Goal: Task Accomplishment & Management: Manage account settings

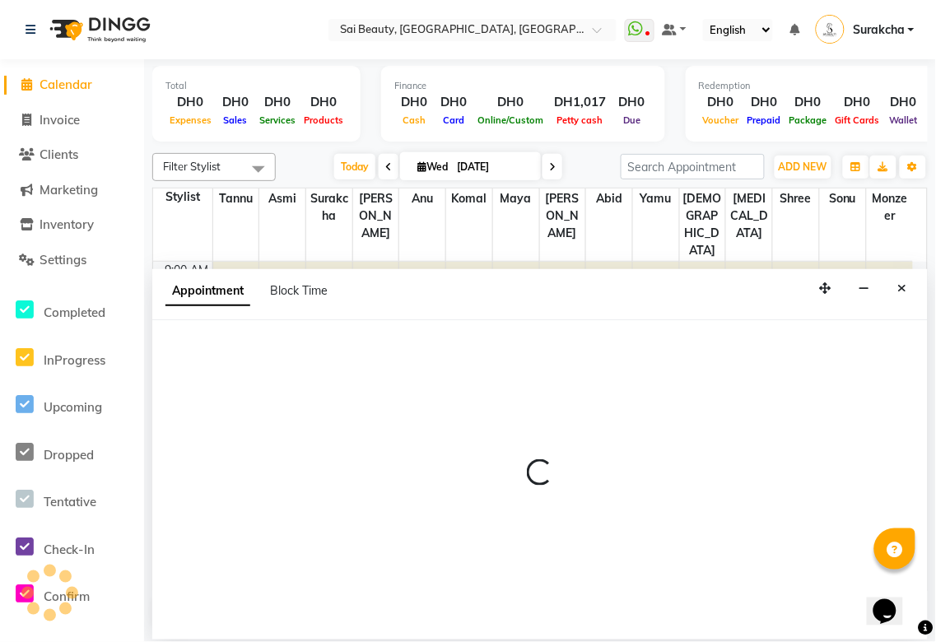
scroll to position [146, 0]
select select "tentative"
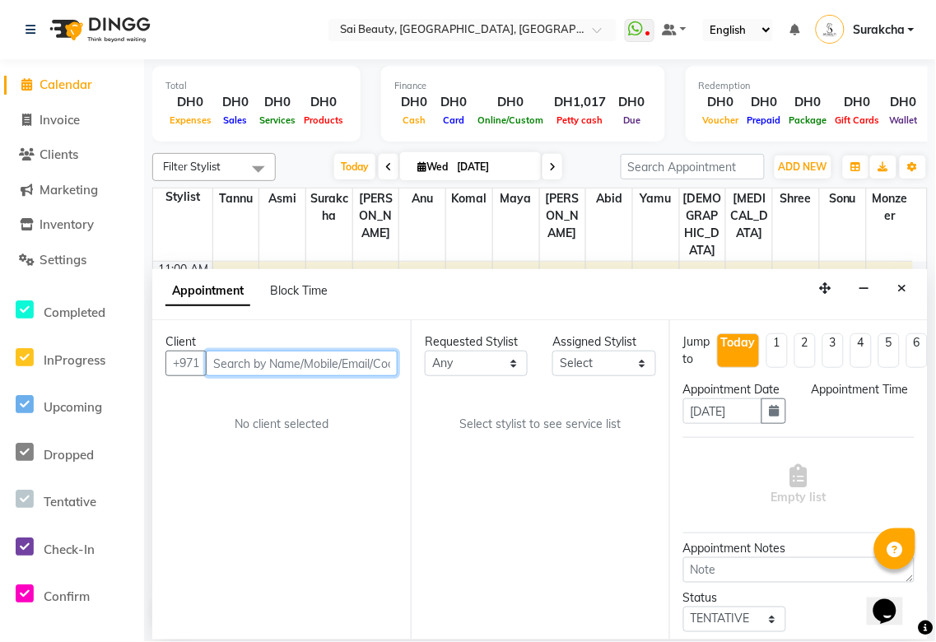
select select "600"
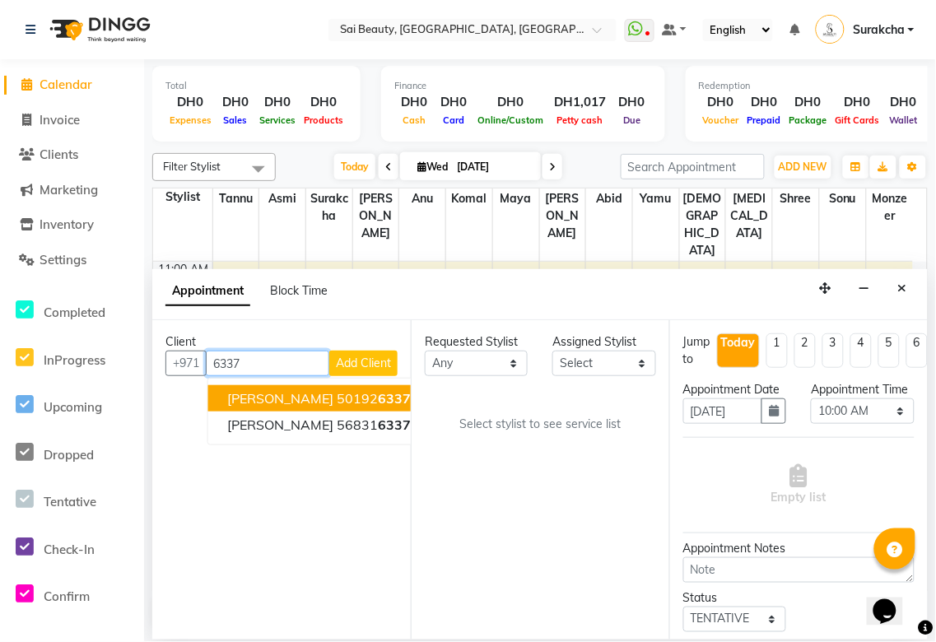
click at [338, 399] on button "[PERSON_NAME] 50192 6337" at bounding box center [319, 398] width 223 height 26
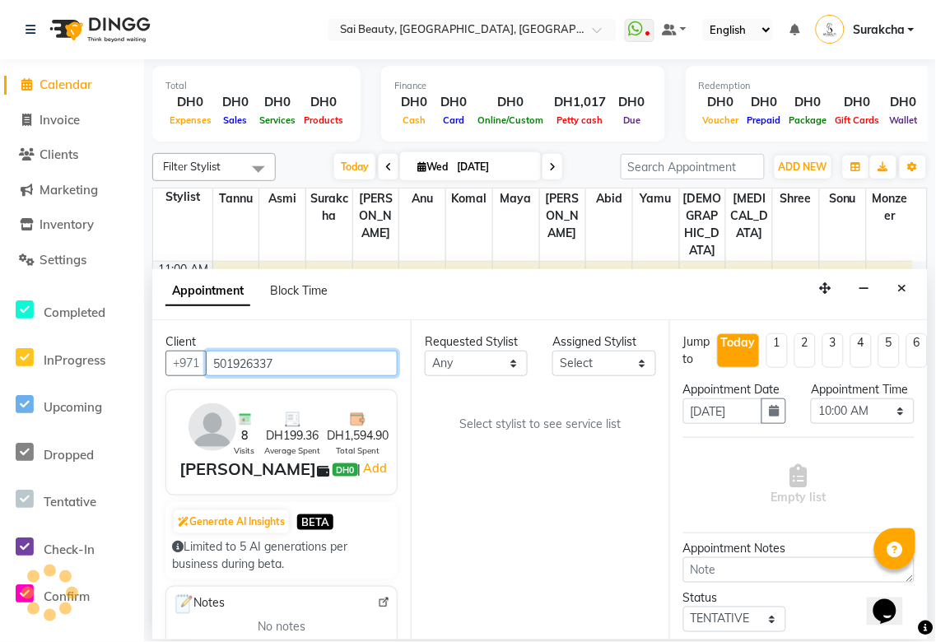
type input "501926337"
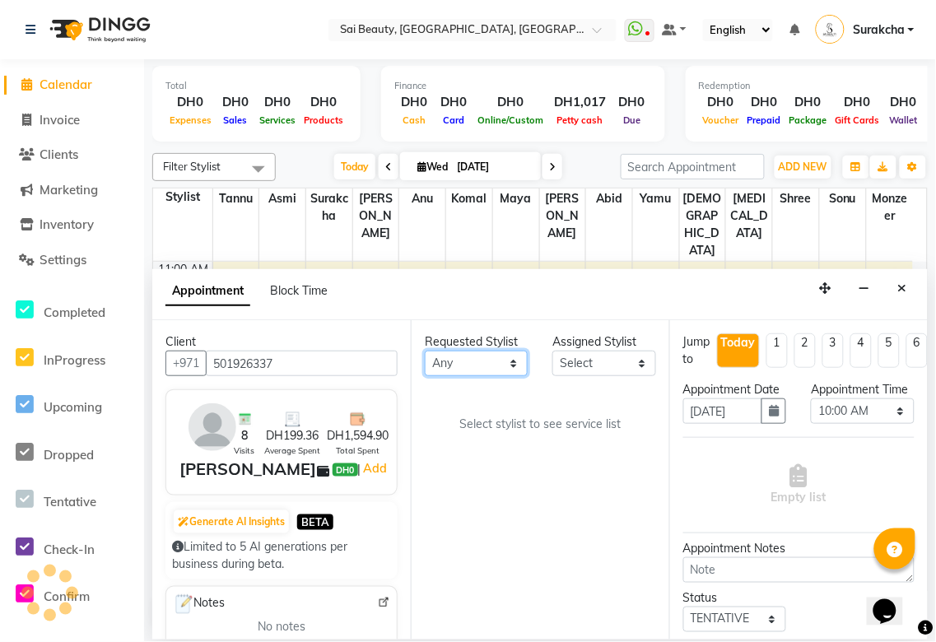
click at [520, 365] on select "Any [PERSON_NAME][MEDICAL_DATA] [PERSON_NAME] Asmi [PERSON_NAME] Gita [PERSON_N…" at bounding box center [476, 364] width 103 height 26
select select "61100"
click at [425, 351] on select "Any [PERSON_NAME][MEDICAL_DATA] [PERSON_NAME] Asmi [PERSON_NAME] Gita [PERSON_N…" at bounding box center [476, 364] width 103 height 26
select select "61100"
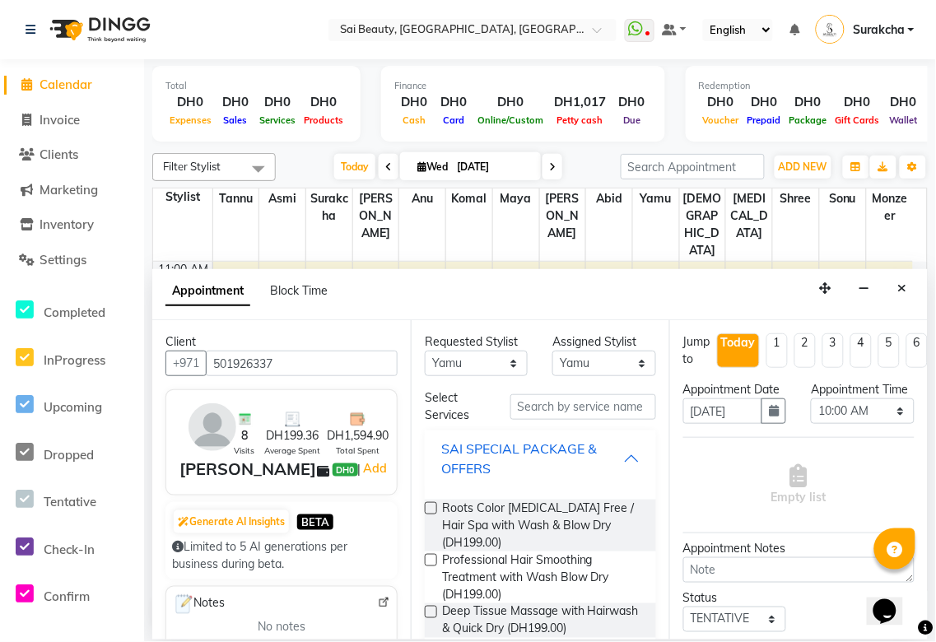
click at [608, 467] on div "SAI SPECIAL PACKAGE & OFFERS" at bounding box center [532, 459] width 182 height 40
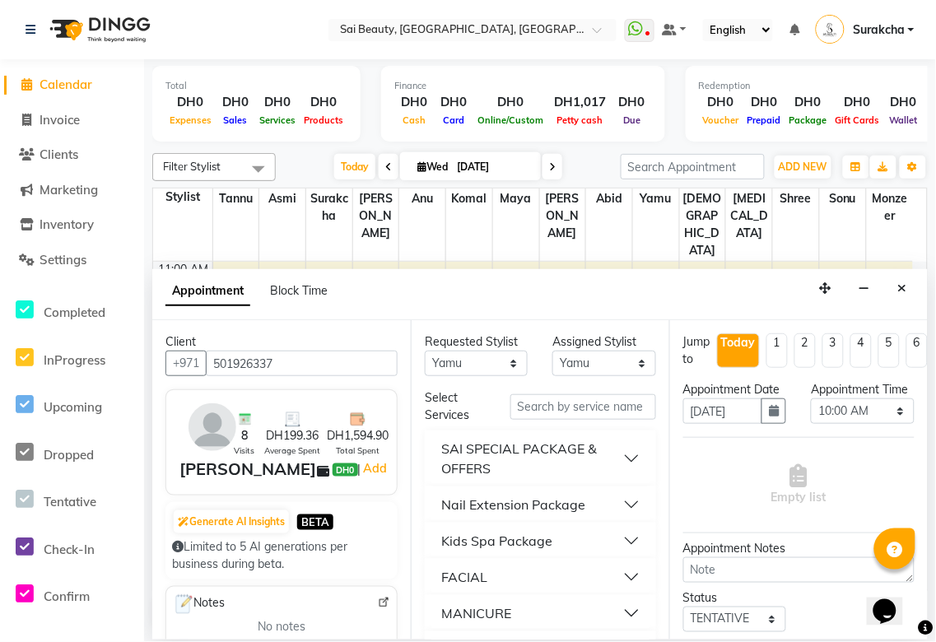
scroll to position [198, 0]
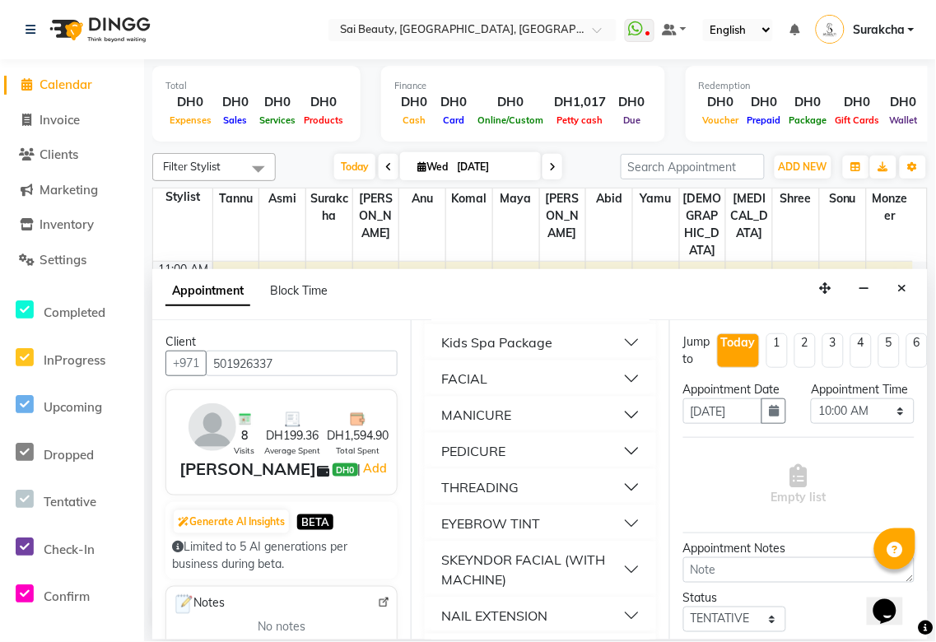
click at [613, 500] on button "THREADING" at bounding box center [540, 488] width 218 height 30
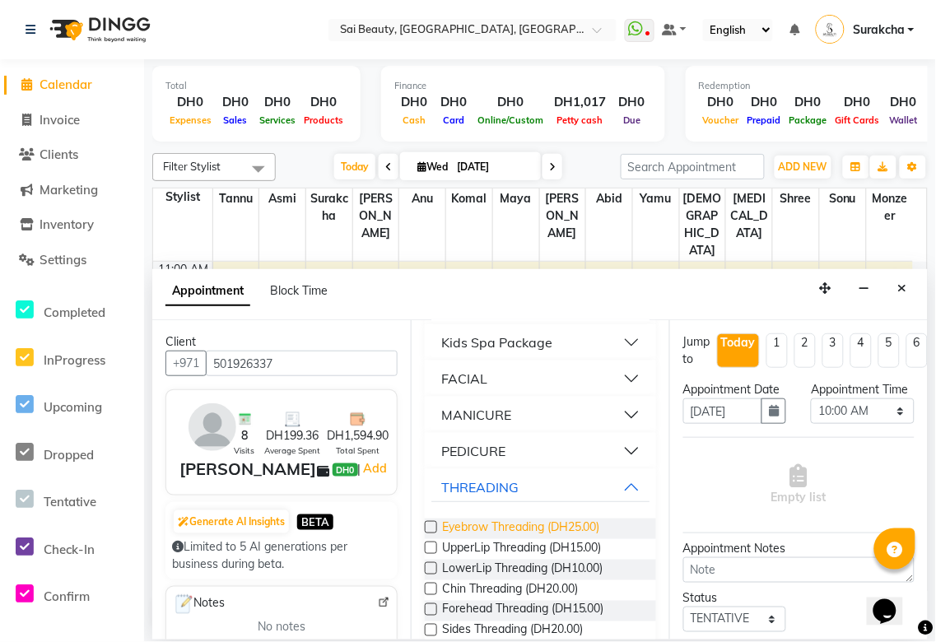
click at [540, 524] on span "Eyebrow Threading (DH25.00)" at bounding box center [521, 529] width 158 height 21
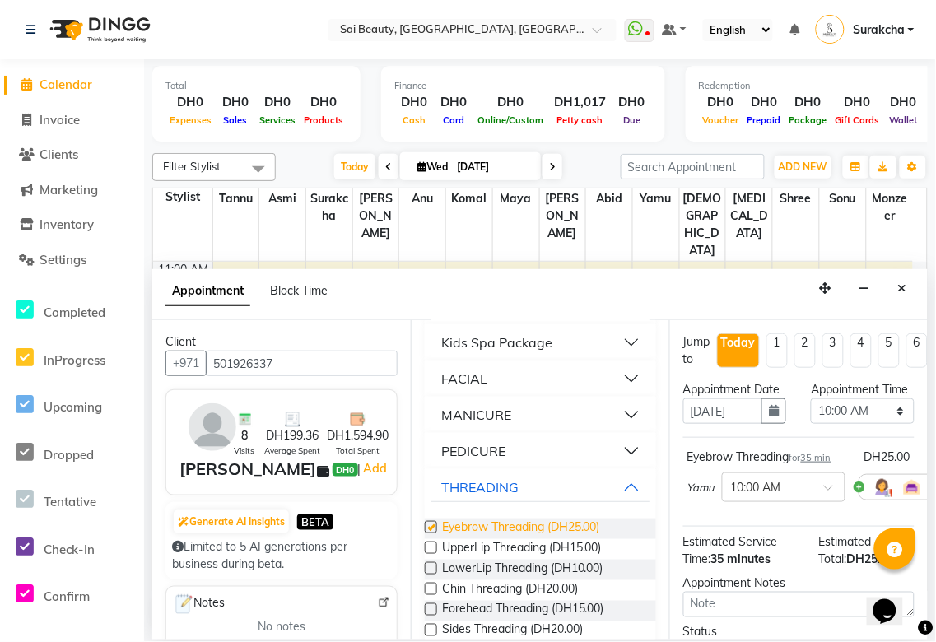
checkbox input "false"
click at [889, 421] on select "Select 10:00 AM 10:05 AM 10:10 AM 10:15 AM 10:20 AM 10:25 AM 10:30 AM 10:35 AM …" at bounding box center [862, 412] width 103 height 26
click at [811, 415] on select "Select 10:00 AM 10:05 AM 10:10 AM 10:15 AM 10:20 AM 10:25 AM 10:30 AM 10:35 AM …" at bounding box center [862, 412] width 103 height 26
click at [890, 424] on select "Select 10:00 AM 10:05 AM 10:10 AM 10:15 AM 10:20 AM 10:25 AM 10:30 AM 10:35 AM …" at bounding box center [862, 412] width 103 height 26
select select "1020"
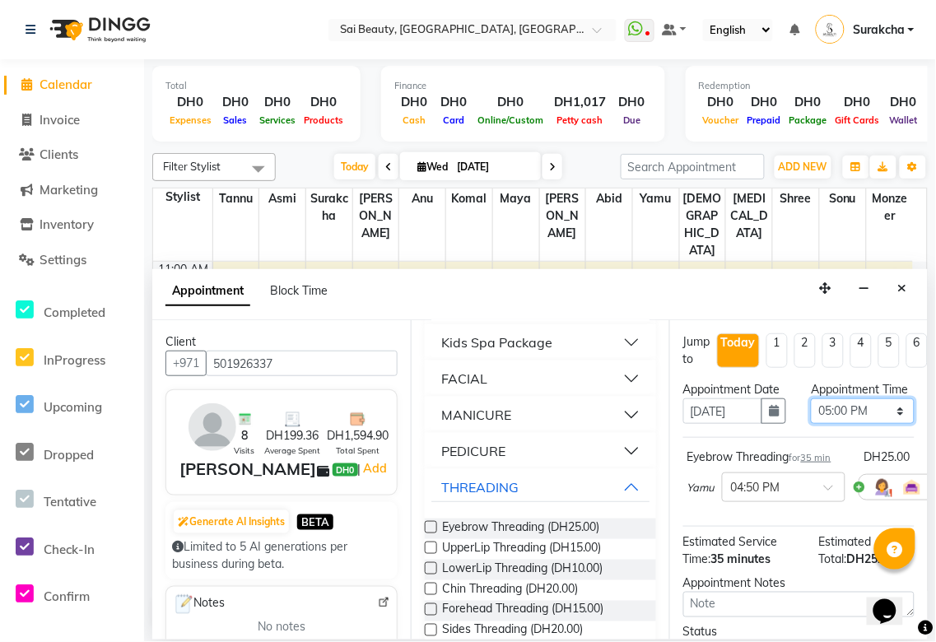
click at [811, 415] on select "Select 10:00 AM 10:05 AM 10:10 AM 10:15 AM 10:20 AM 10:25 AM 10:30 AM 10:35 AM …" at bounding box center [862, 412] width 103 height 26
click at [615, 487] on button "THREADING" at bounding box center [540, 488] width 218 height 30
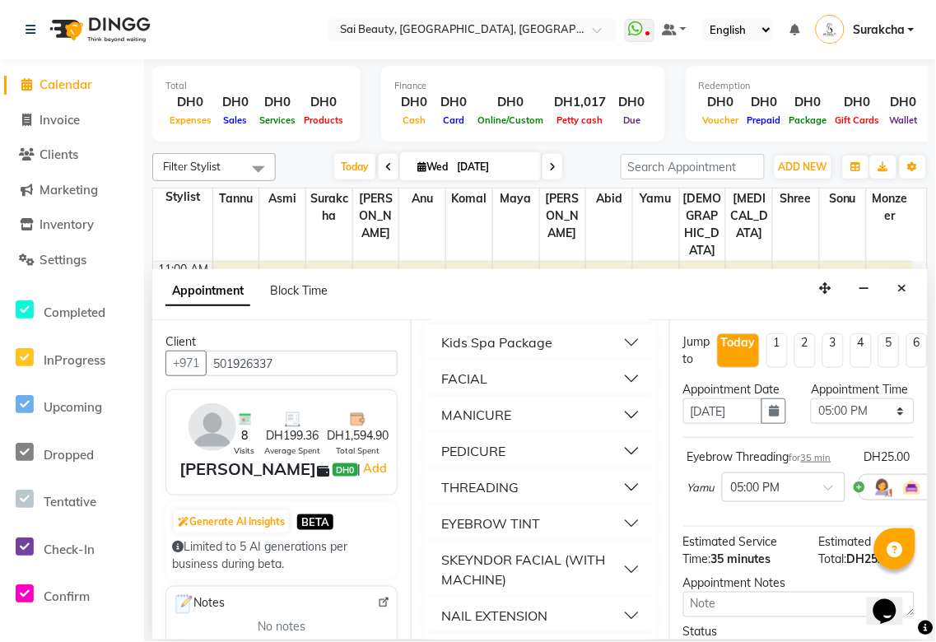
click at [619, 380] on button "FACIAL" at bounding box center [540, 379] width 218 height 30
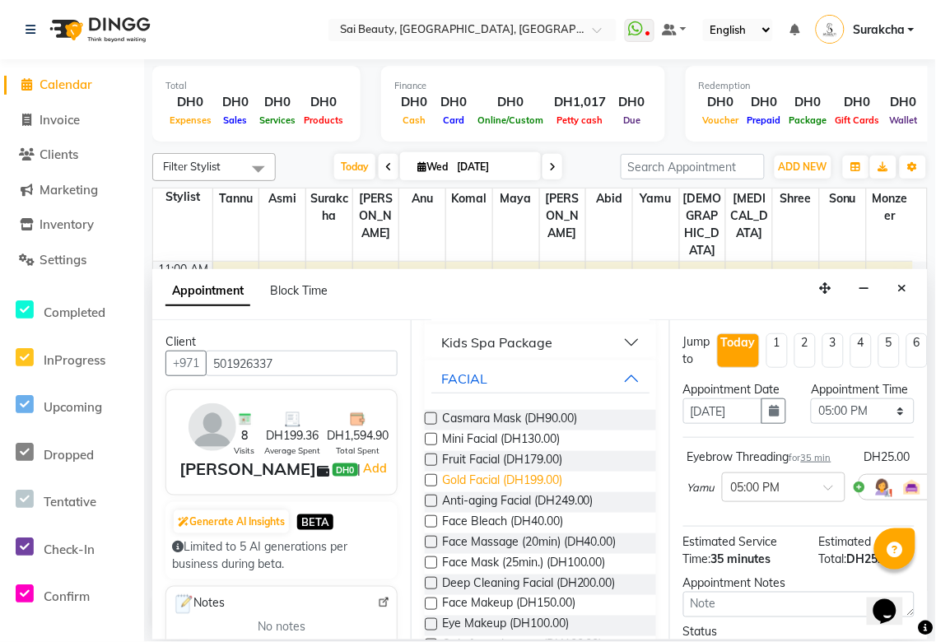
click at [483, 480] on span "Gold Facial (DH199.00)" at bounding box center [502, 482] width 120 height 21
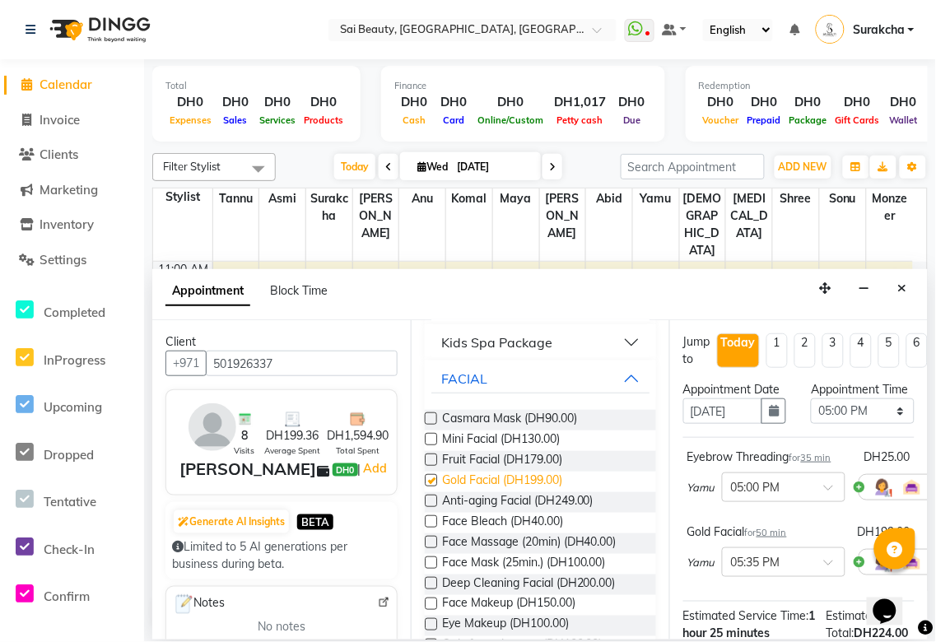
checkbox input "false"
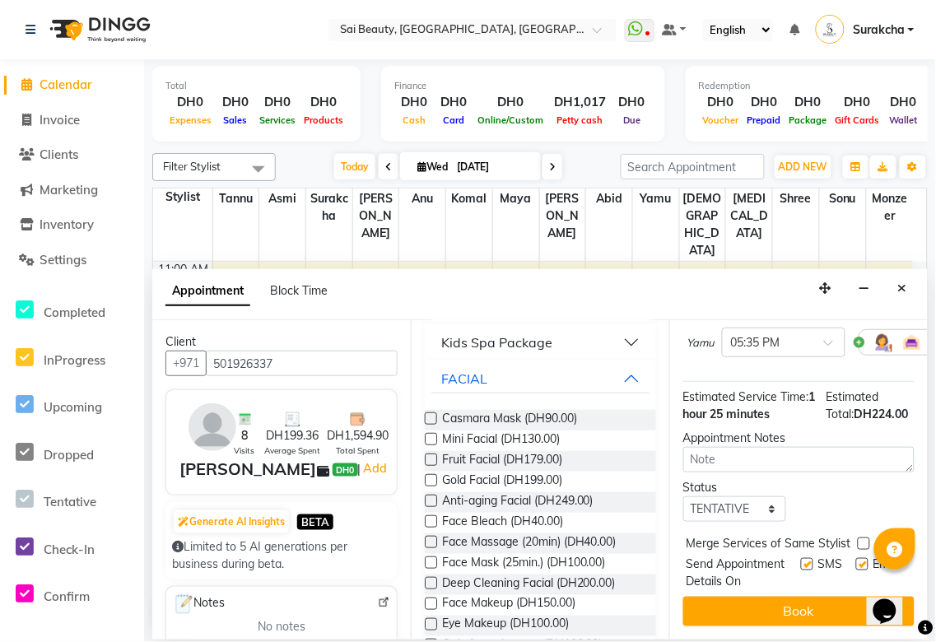
click at [862, 538] on label at bounding box center [864, 544] width 12 height 12
click at [862, 540] on input "checkbox" at bounding box center [863, 545] width 11 height 11
checkbox input "true"
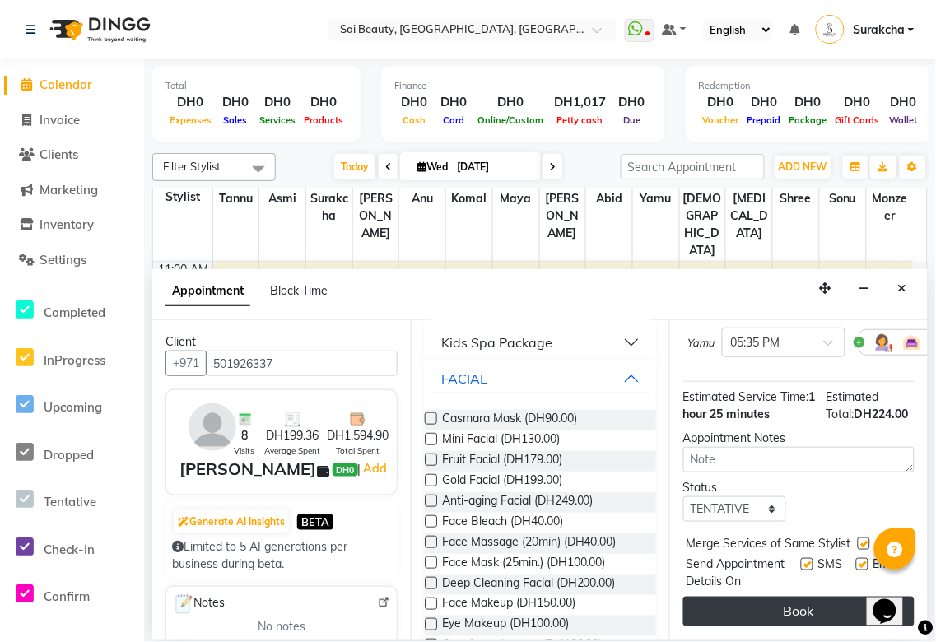
click at [820, 609] on button "Book" at bounding box center [798, 612] width 231 height 30
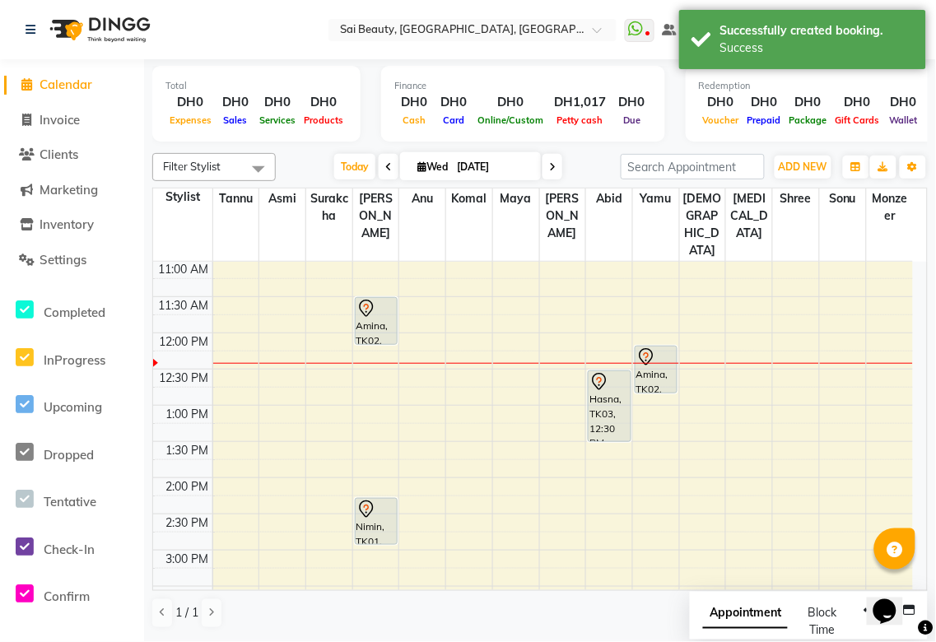
click at [731, 613] on span "Appointment" at bounding box center [745, 614] width 85 height 30
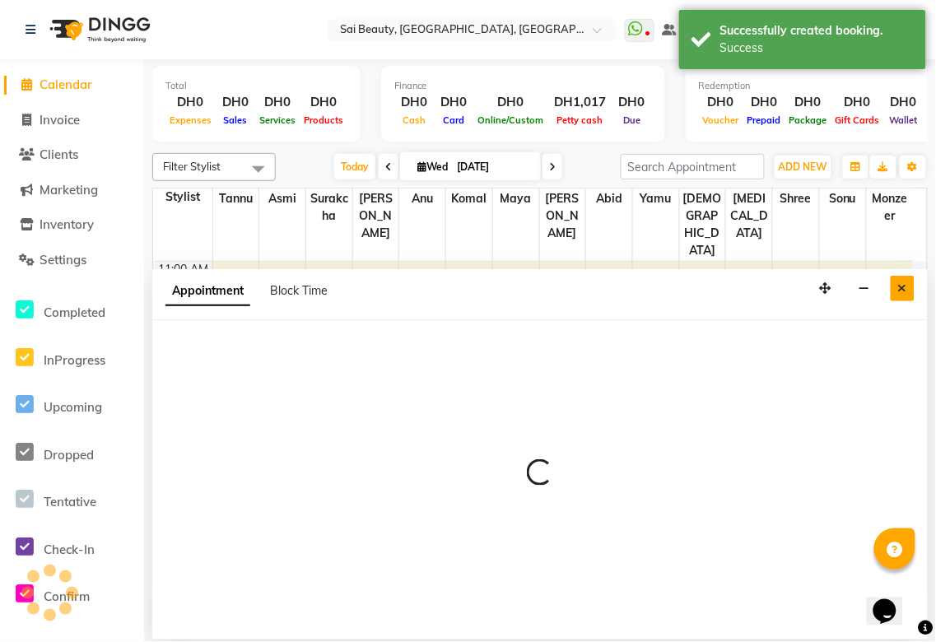
click at [902, 290] on icon "Close" at bounding box center [902, 288] width 9 height 12
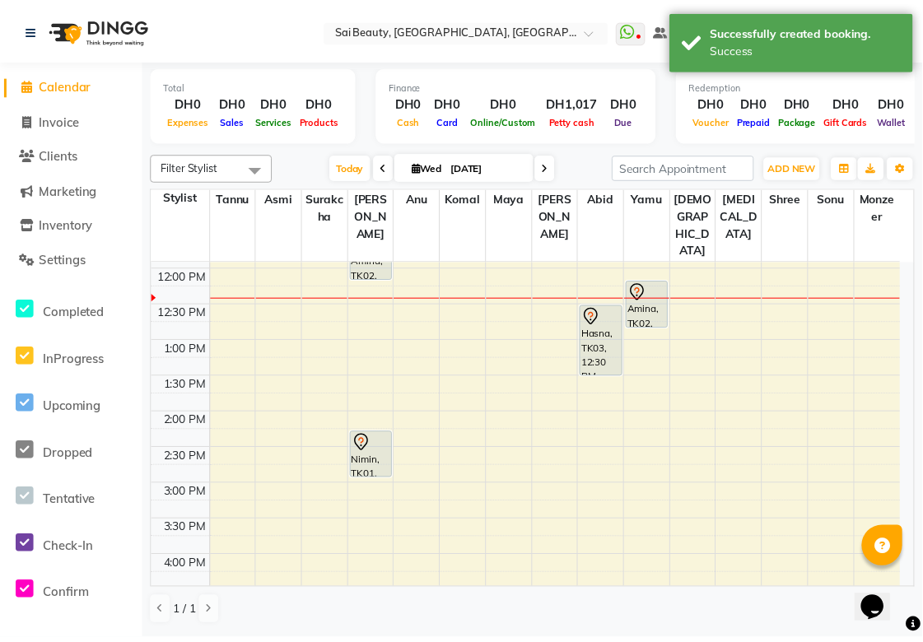
scroll to position [0, 0]
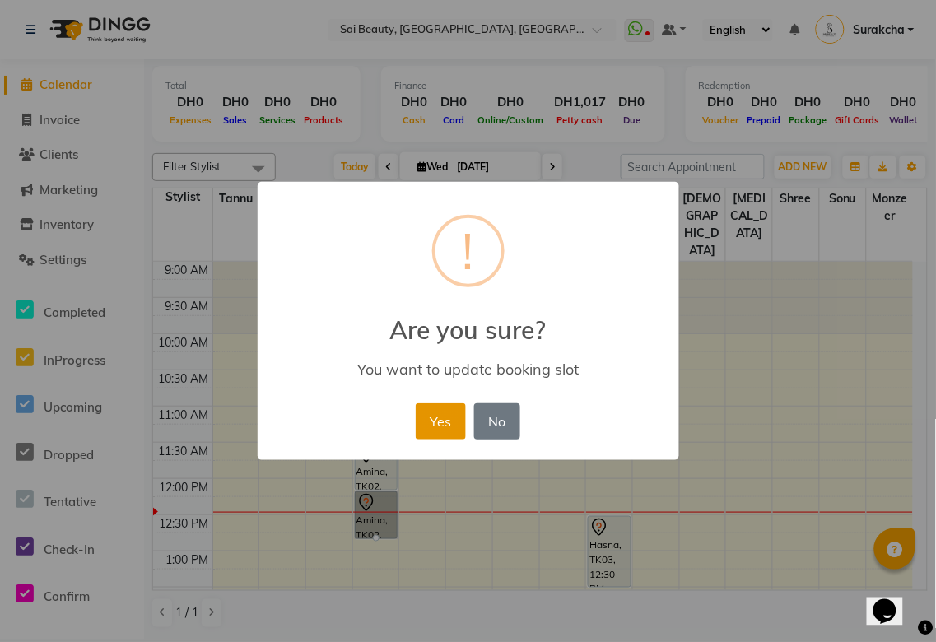
click at [440, 418] on button "Yes" at bounding box center [441, 421] width 50 height 36
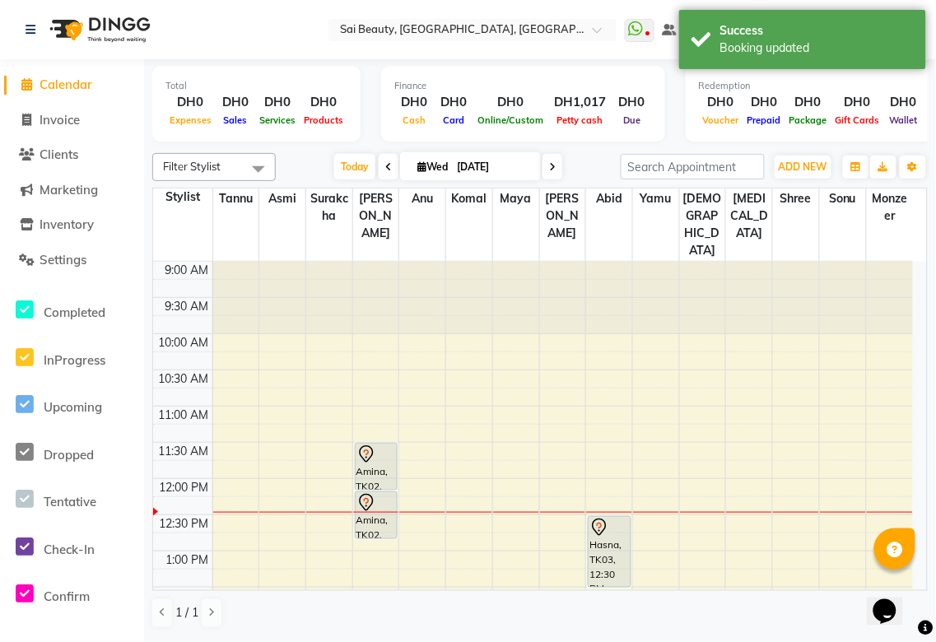
click at [376, 445] on div at bounding box center [377, 455] width 40 height 20
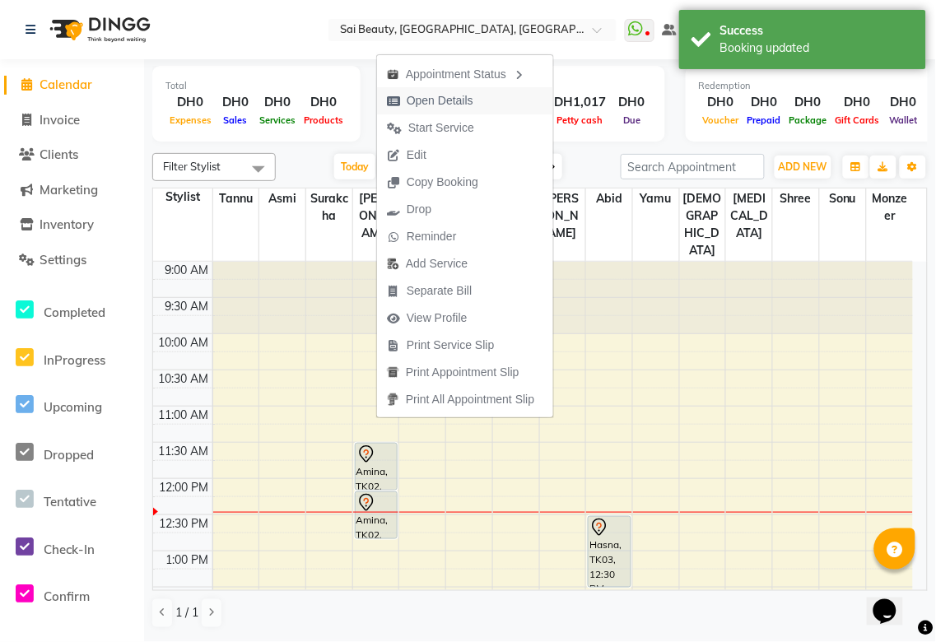
click at [462, 102] on span "Open Details" at bounding box center [440, 100] width 67 height 17
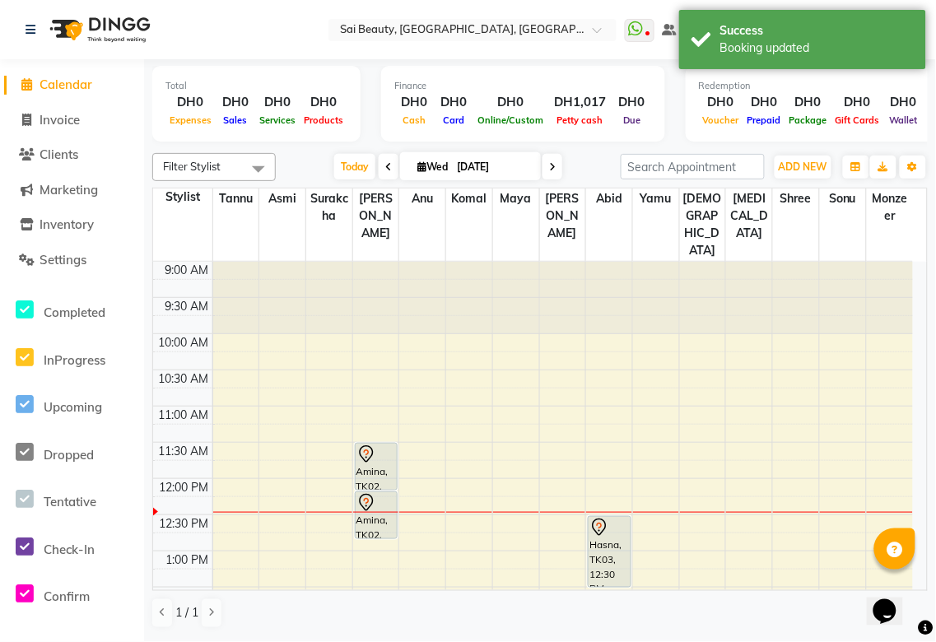
click at [379, 445] on div at bounding box center [377, 455] width 40 height 20
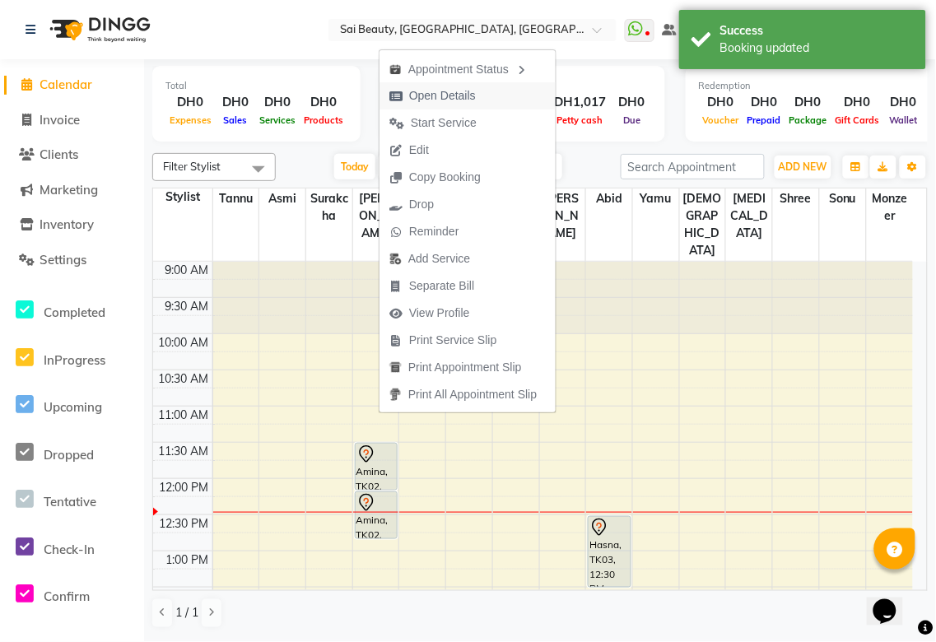
click at [464, 97] on span "Open Details" at bounding box center [442, 95] width 67 height 17
select select "7"
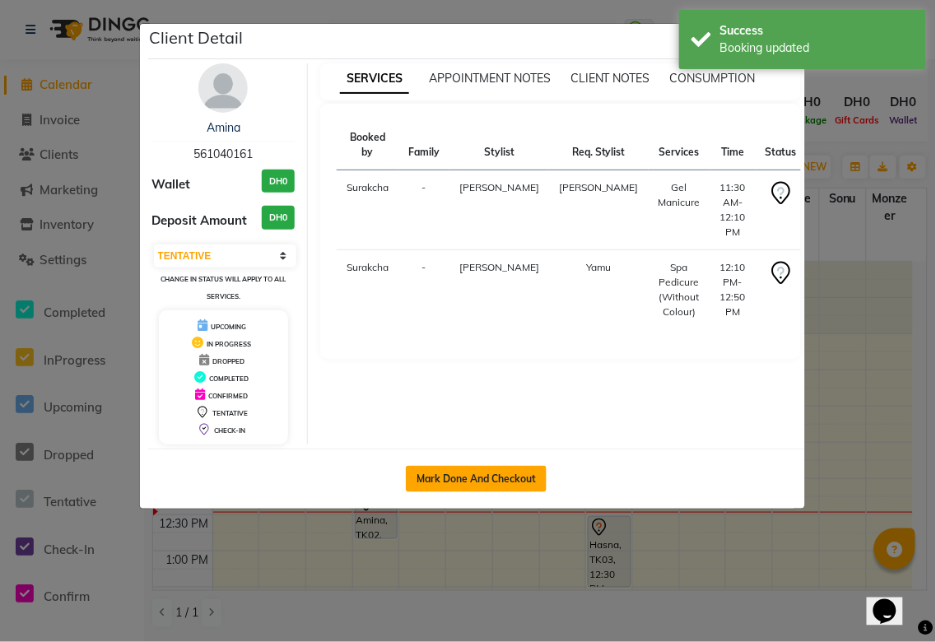
click at [512, 473] on button "Mark Done And Checkout" at bounding box center [476, 479] width 141 height 26
select select "service"
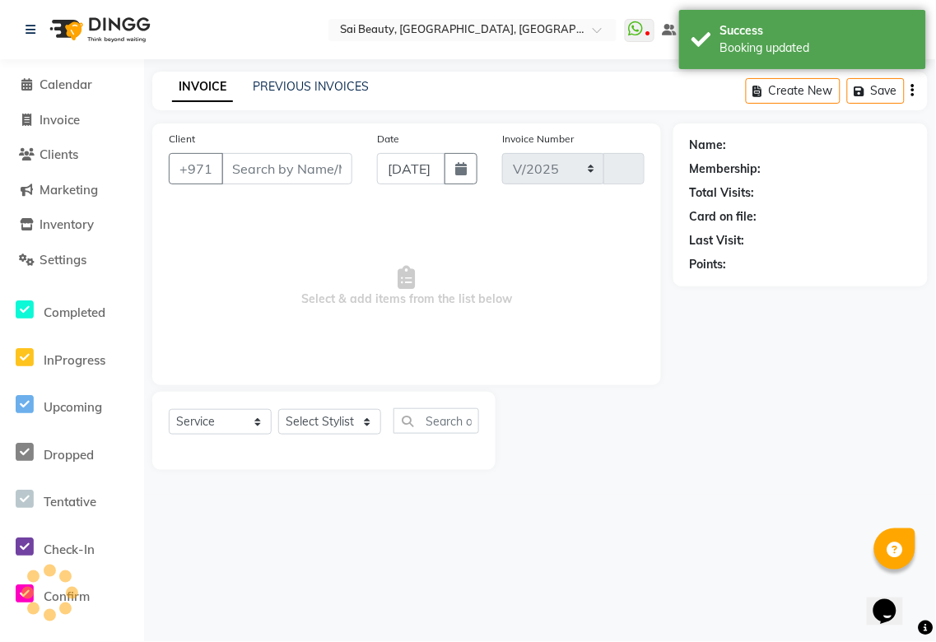
select select "5352"
type input "3280"
type input "561040161"
select select "43674"
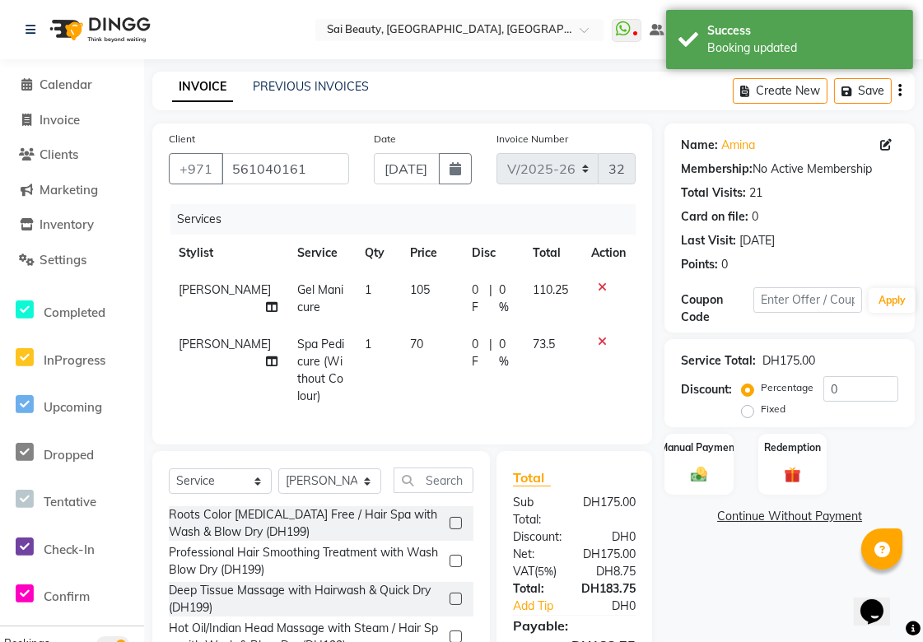
click at [599, 283] on icon at bounding box center [602, 288] width 9 height 12
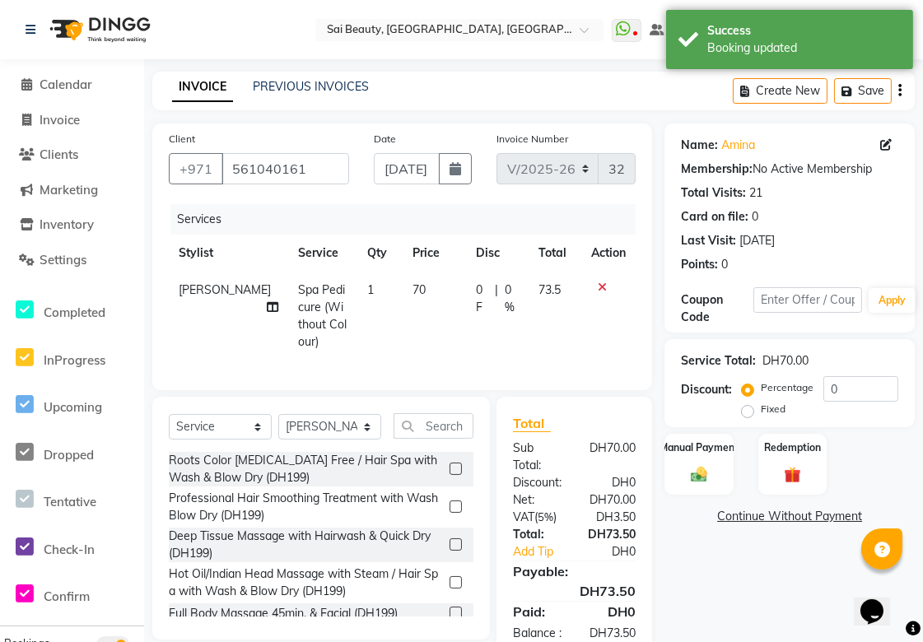
click at [599, 286] on icon at bounding box center [602, 288] width 9 height 12
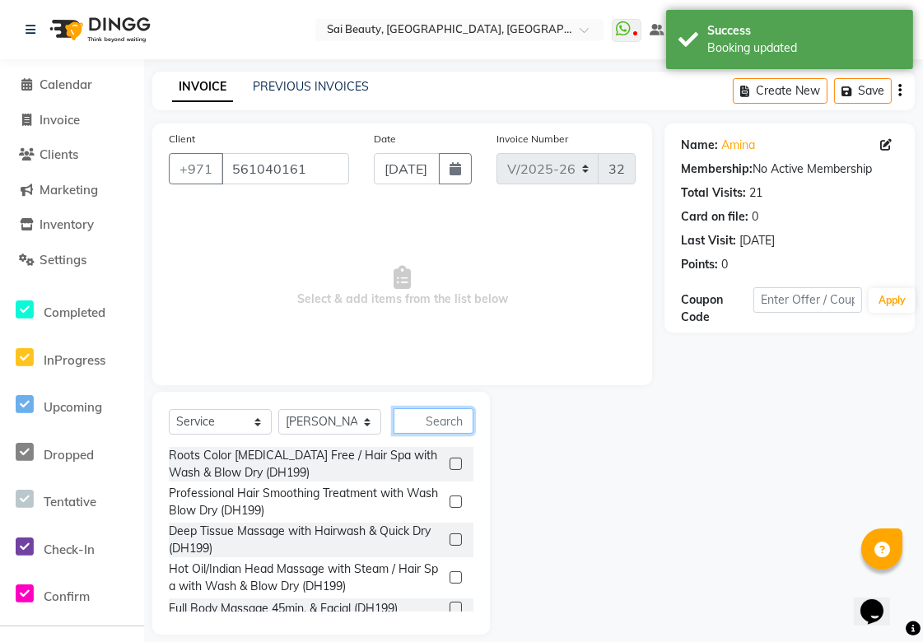
click at [448, 417] on input "text" at bounding box center [434, 421] width 80 height 26
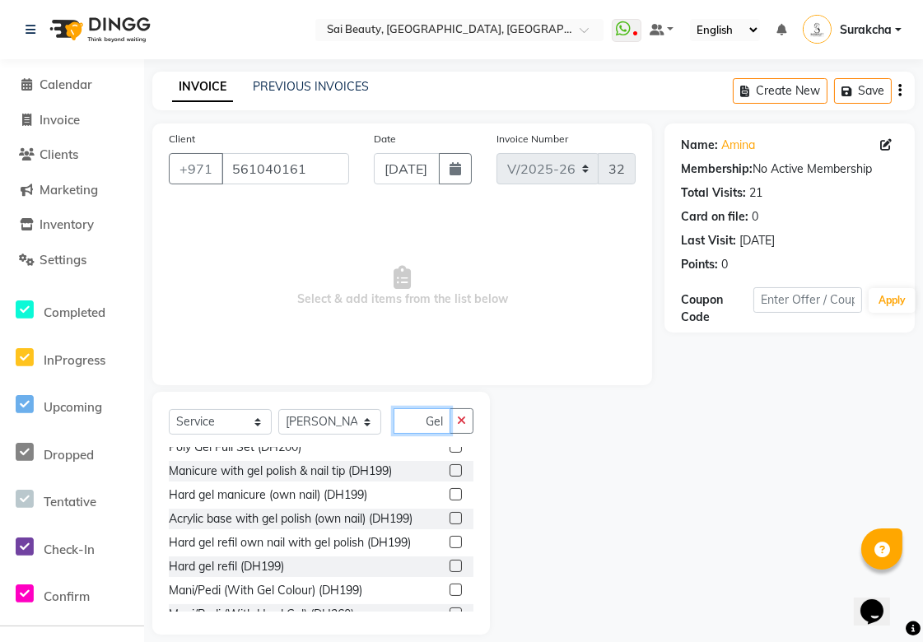
scroll to position [479, 0]
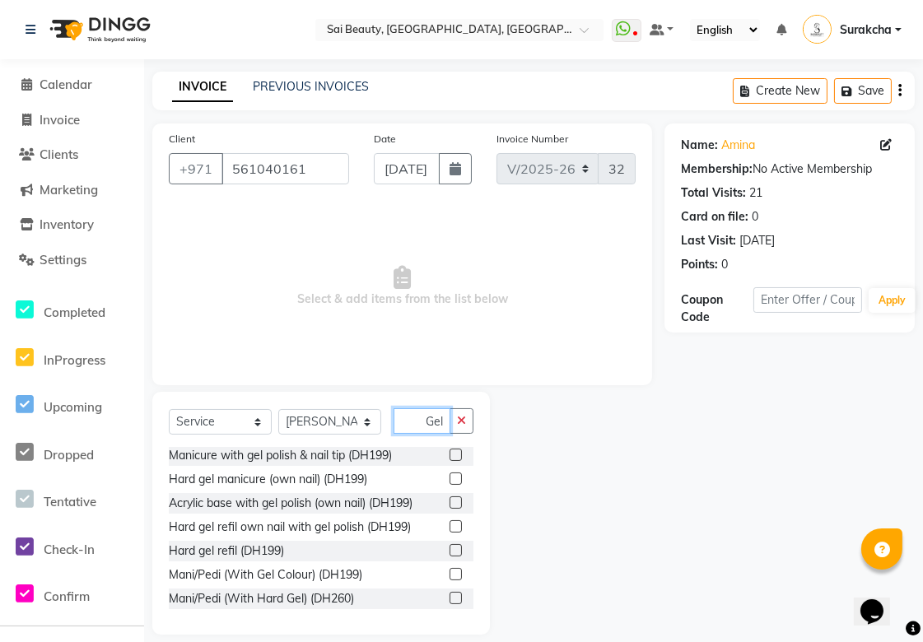
type input "Gel"
click at [450, 573] on label at bounding box center [456, 574] width 12 height 12
click at [450, 573] on input "checkbox" at bounding box center [455, 575] width 11 height 11
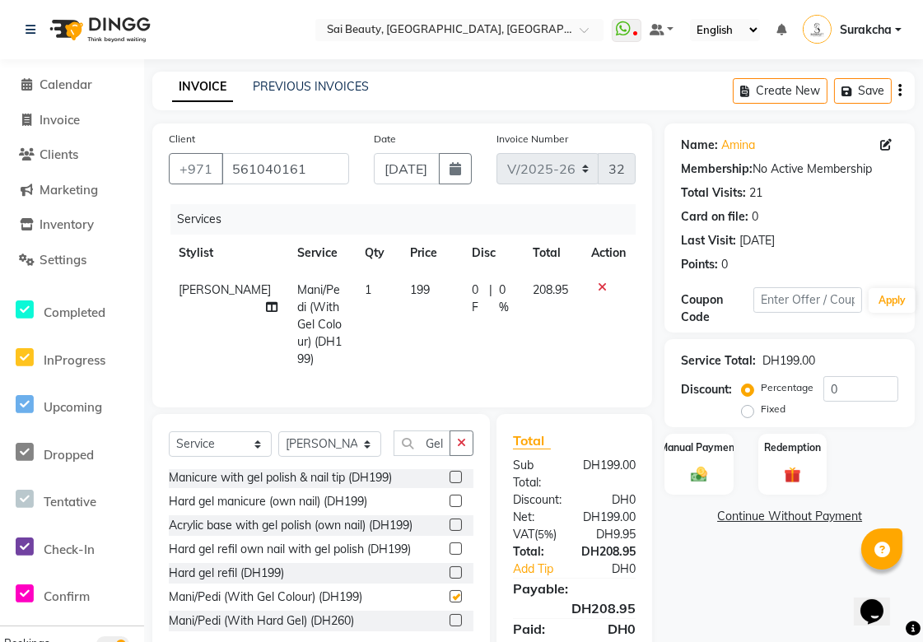
checkbox input "false"
click at [368, 448] on select "Select Stylist [PERSON_NAME][MEDICAL_DATA] [PERSON_NAME] Asmi Ausha [PERSON_NAM…" at bounding box center [329, 444] width 103 height 26
select select "72772"
click at [278, 431] on select "Select Stylist [PERSON_NAME][MEDICAL_DATA] [PERSON_NAME] Asmi Ausha [PERSON_NAM…" at bounding box center [329, 444] width 103 height 26
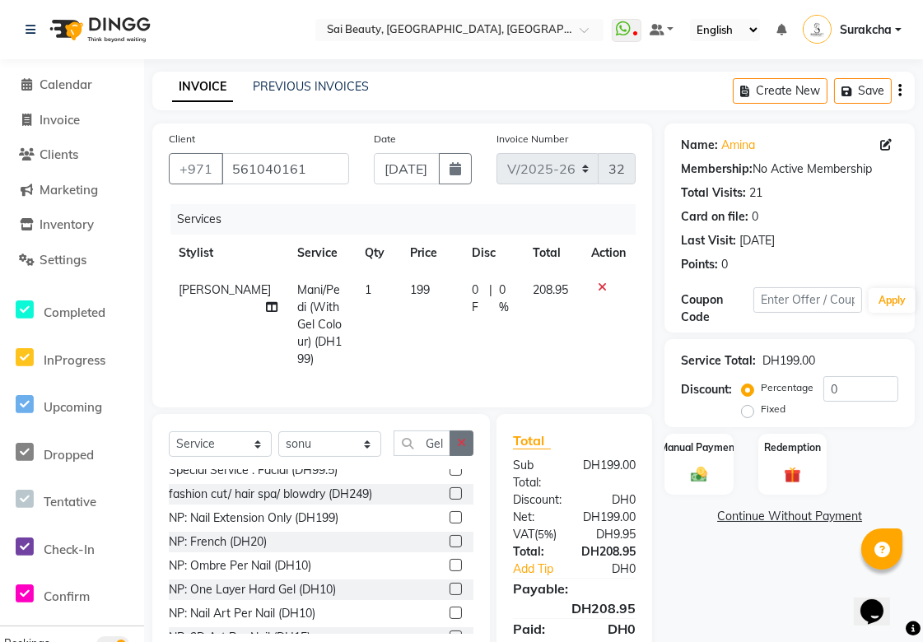
click at [461, 440] on icon "button" at bounding box center [461, 443] width 9 height 12
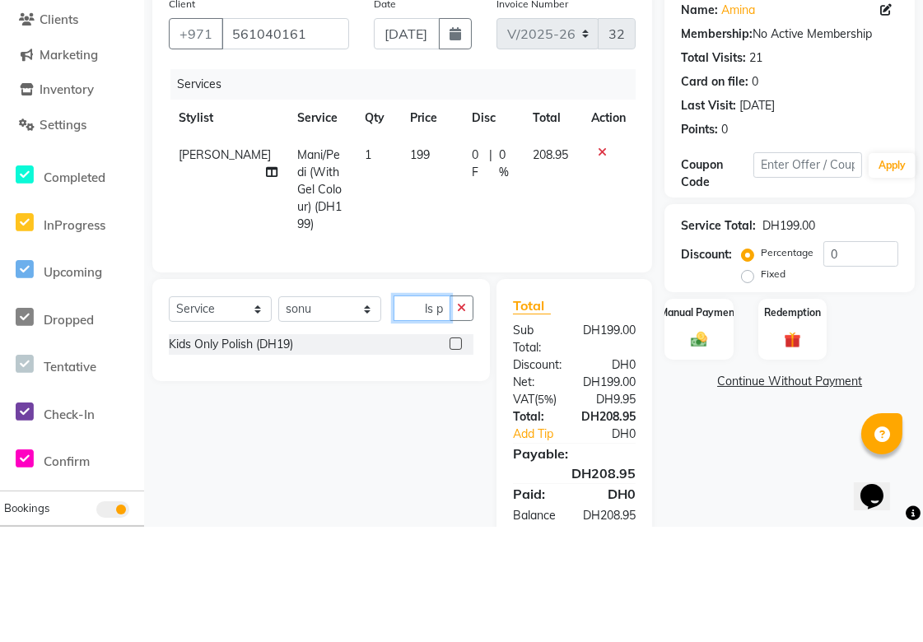
scroll to position [0, 0]
type input "Kids po"
click at [450, 453] on label at bounding box center [456, 459] width 12 height 12
click at [450, 454] on input "checkbox" at bounding box center [455, 459] width 11 height 11
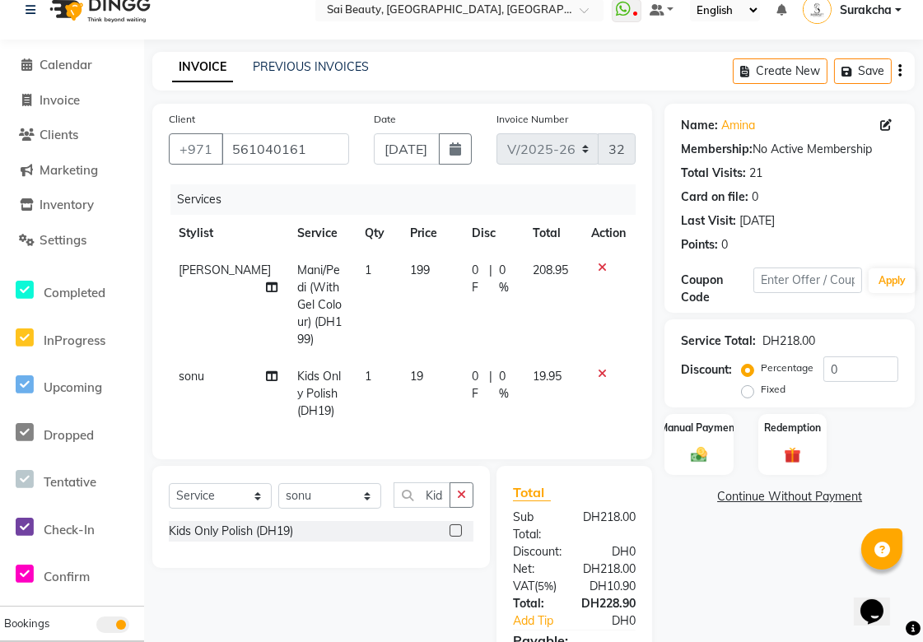
checkbox input "false"
click at [461, 490] on icon "button" at bounding box center [461, 495] width 9 height 12
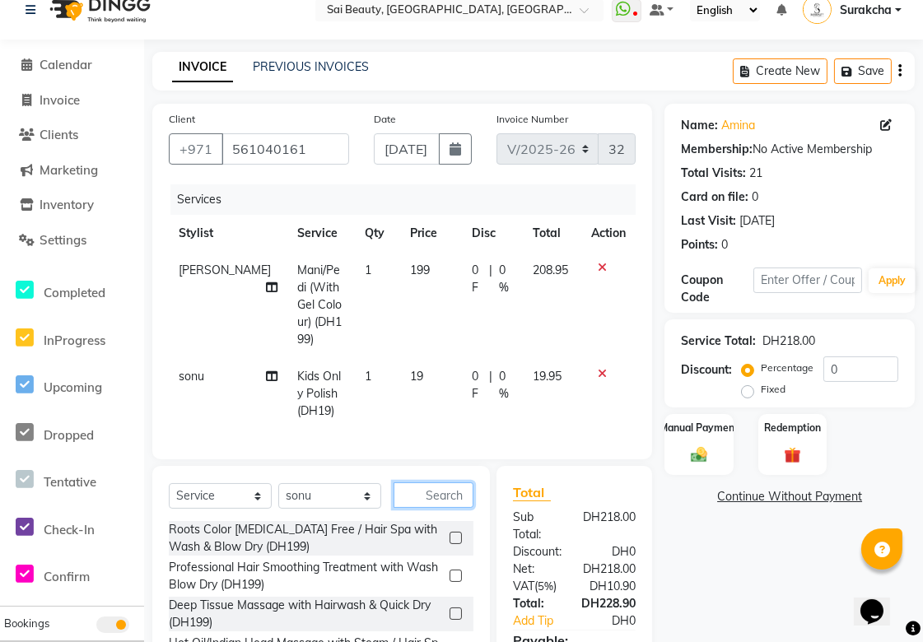
scroll to position [143, 0]
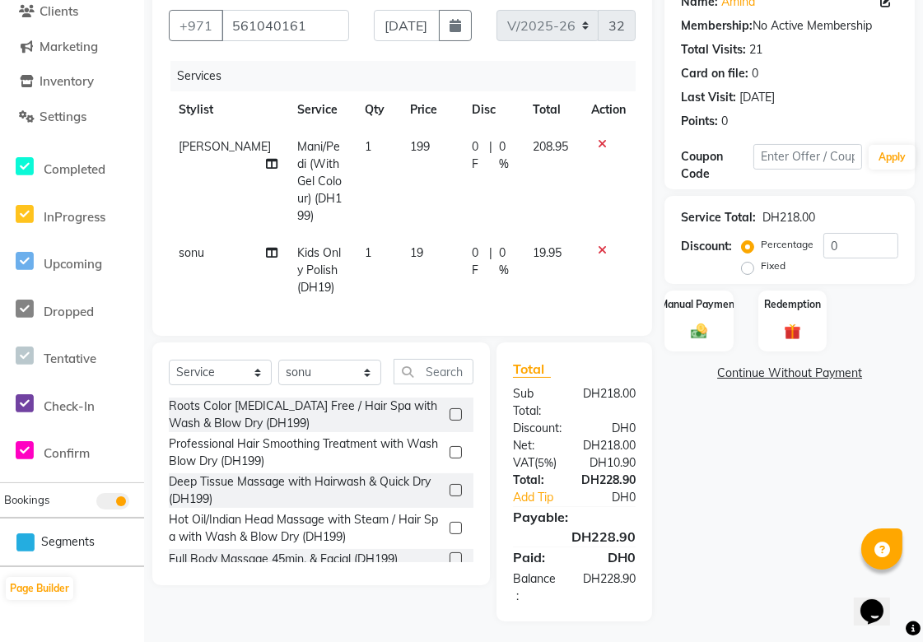
click at [266, 158] on icon at bounding box center [272, 164] width 12 height 12
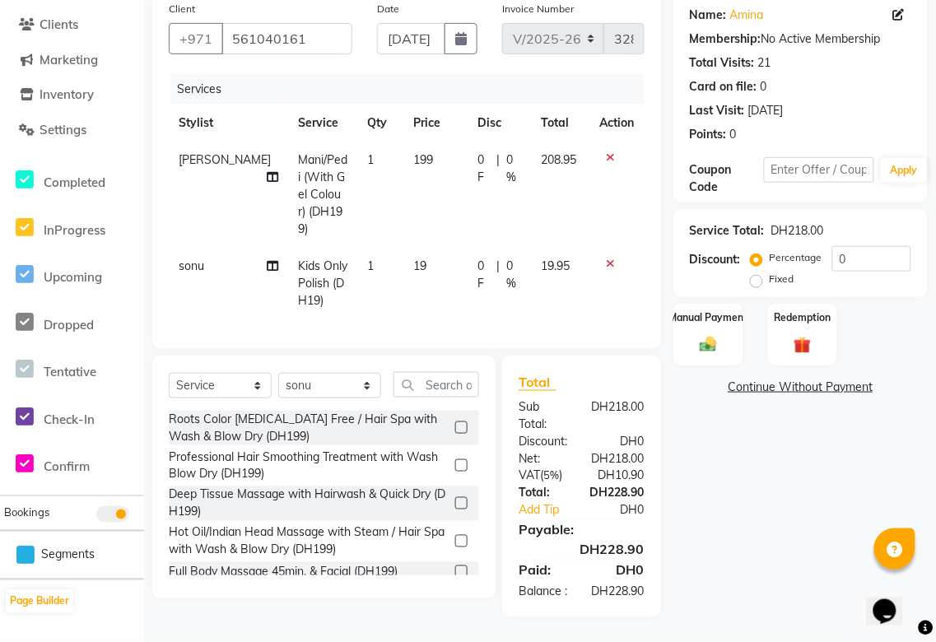
select select "43674"
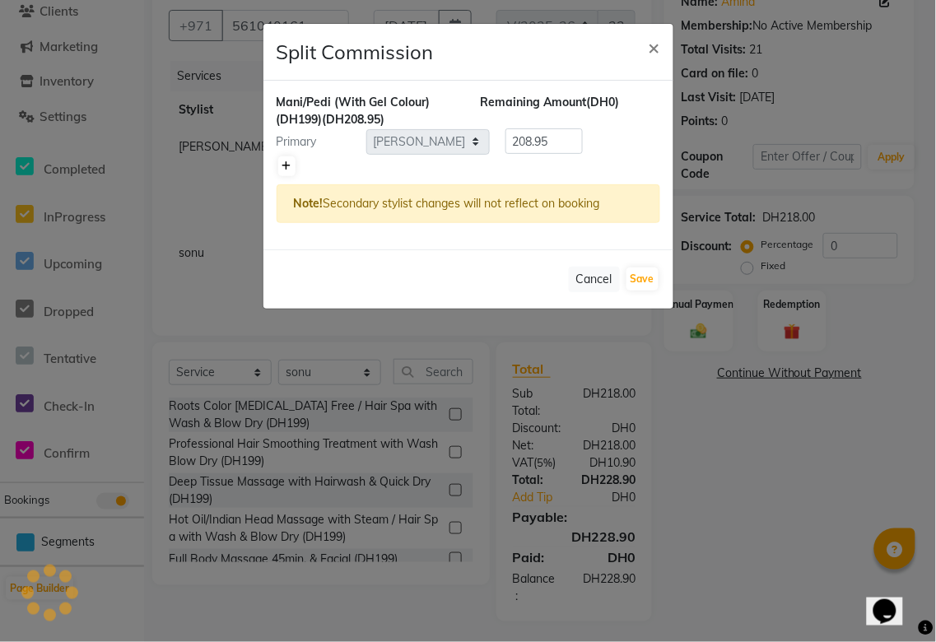
click at [286, 165] on icon at bounding box center [286, 166] width 9 height 10
type input "104.47"
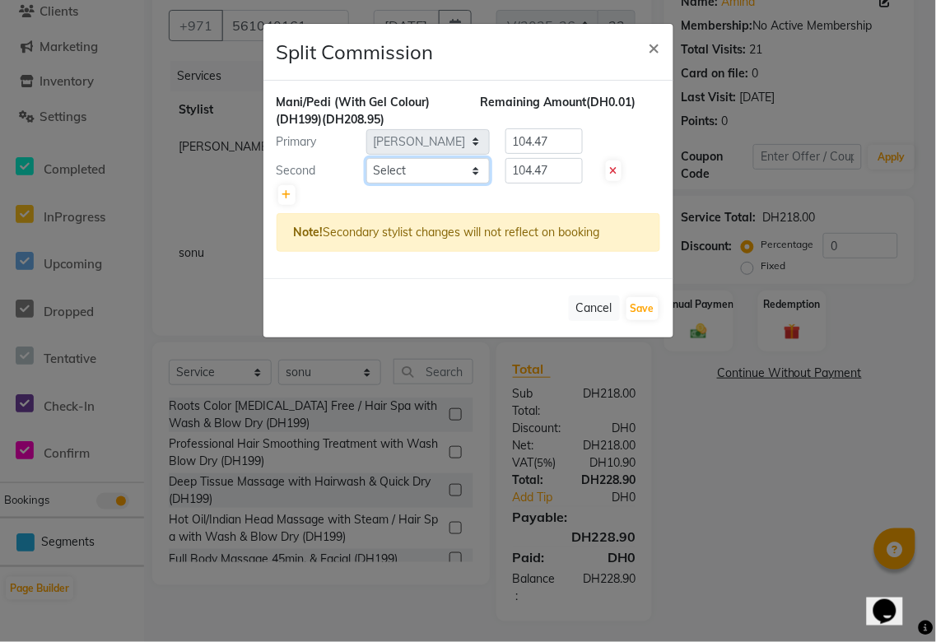
click at [473, 179] on select "Select [PERSON_NAME][MEDICAL_DATA] [PERSON_NAME] Asmi Ausha [PERSON_NAME] Gita …" at bounding box center [428, 171] width 124 height 26
select select "45072"
click at [366, 158] on select "Select [PERSON_NAME][MEDICAL_DATA] [PERSON_NAME] Asmi Ausha [PERSON_NAME] Gita …" at bounding box center [428, 171] width 124 height 26
click at [557, 175] on input "104.47" at bounding box center [544, 171] width 77 height 26
type input "108"
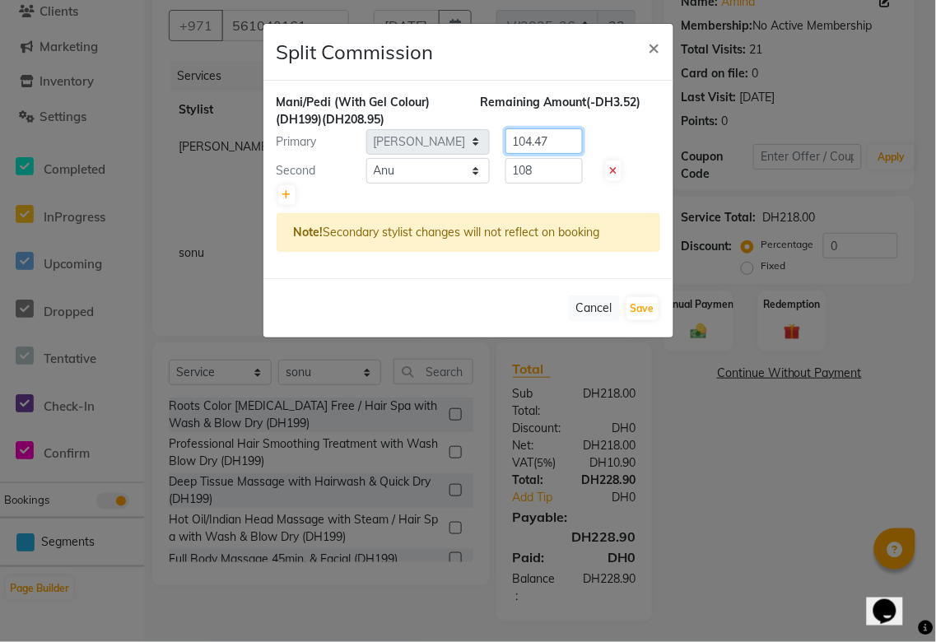
click at [555, 142] on input "104.47" at bounding box center [544, 141] width 77 height 26
type input "100.95"
click at [636, 309] on button "Save" at bounding box center [643, 308] width 32 height 23
select select "Select"
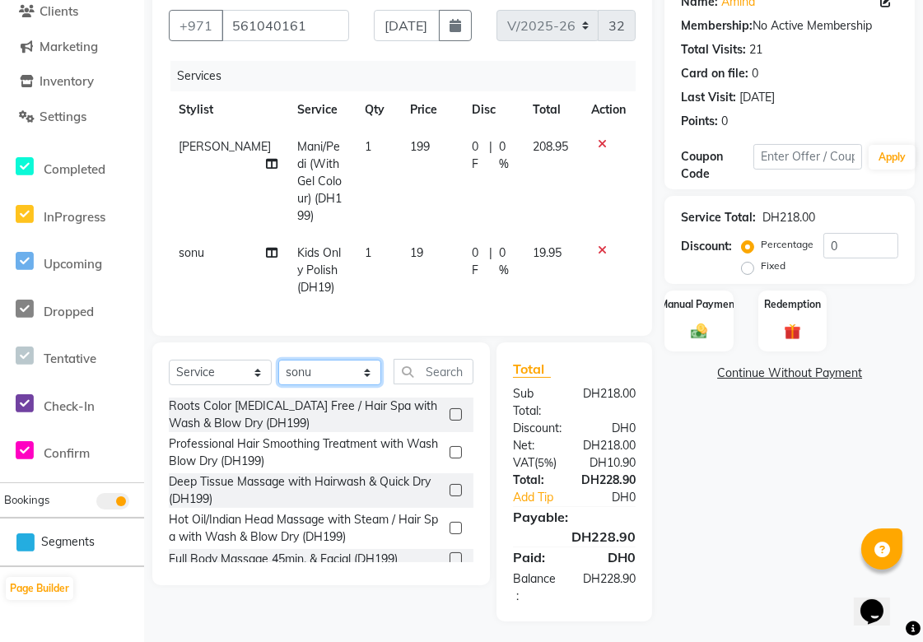
click at [361, 369] on select "Select Stylist [PERSON_NAME][MEDICAL_DATA] [PERSON_NAME] Asmi Ausha [PERSON_NAM…" at bounding box center [329, 373] width 103 height 26
select select "45072"
click at [278, 360] on select "Select Stylist [PERSON_NAME][MEDICAL_DATA] [PERSON_NAME] Asmi Ausha [PERSON_NAM…" at bounding box center [329, 373] width 103 height 26
click at [431, 367] on input "text" at bounding box center [434, 372] width 80 height 26
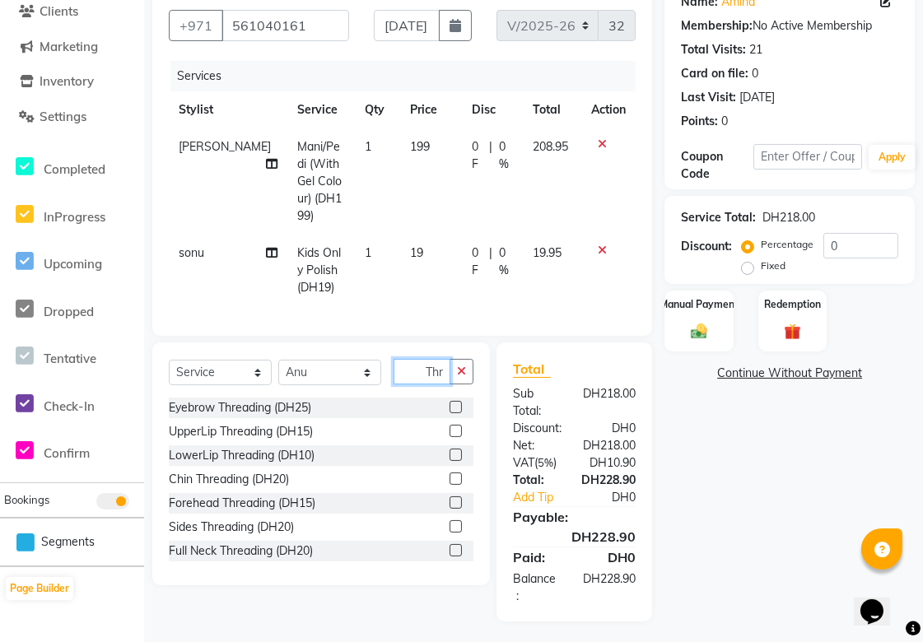
scroll to position [0, 1]
type input "Thr"
click at [450, 406] on label at bounding box center [456, 407] width 12 height 12
click at [450, 406] on input "checkbox" at bounding box center [455, 408] width 11 height 11
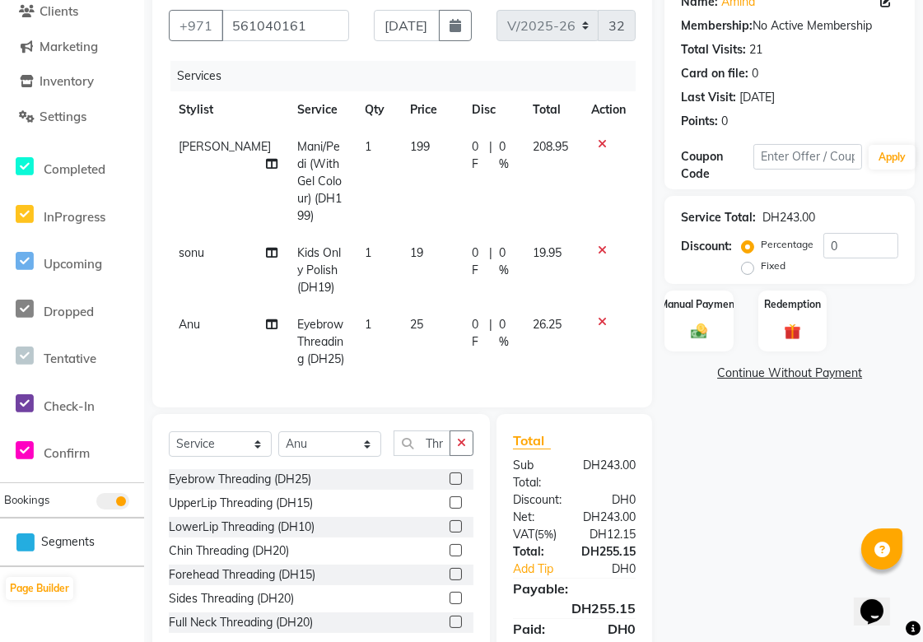
checkbox input "false"
click at [461, 440] on icon "button" at bounding box center [461, 443] width 9 height 12
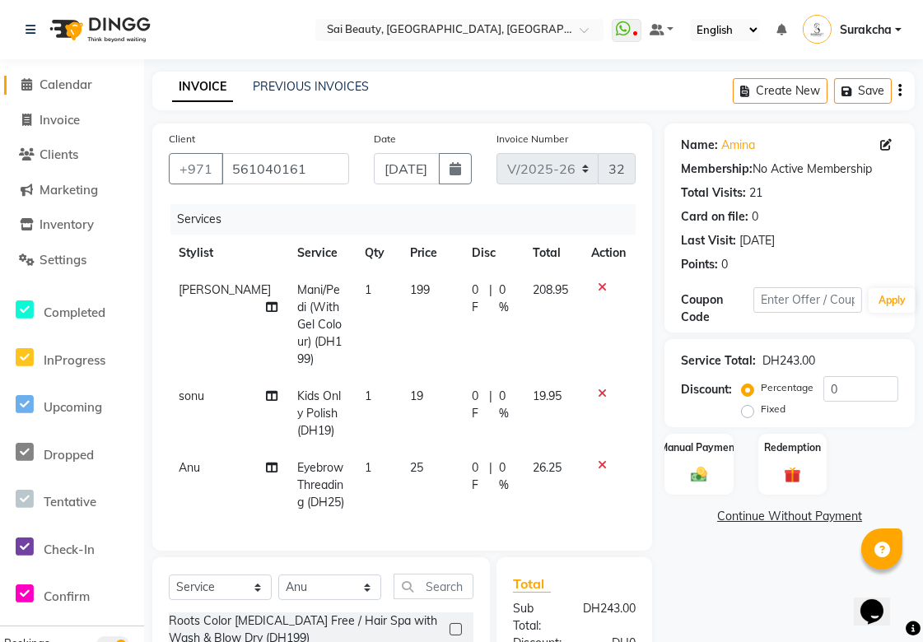
click at [70, 81] on span "Calendar" at bounding box center [66, 85] width 53 height 16
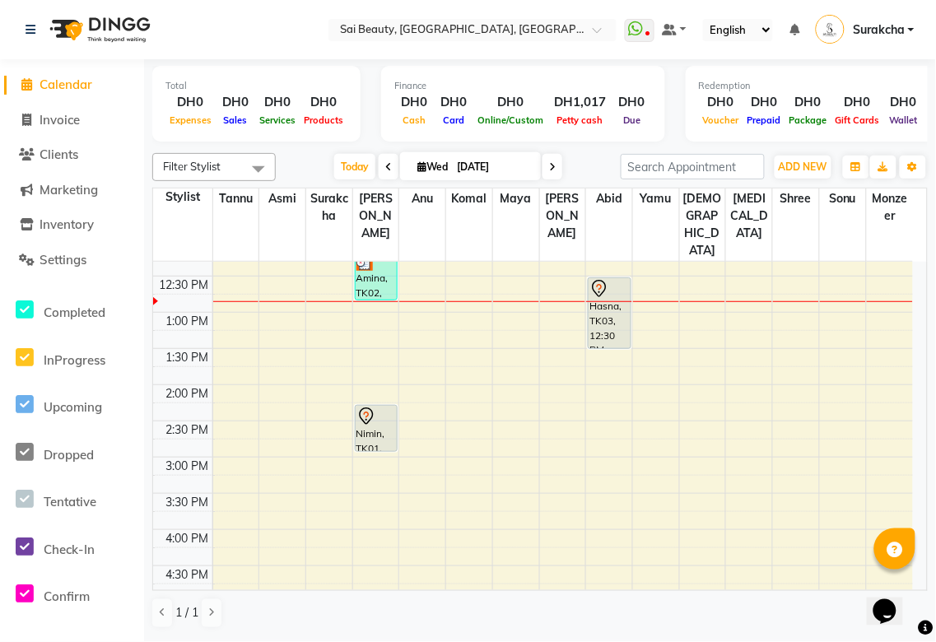
scroll to position [226, 0]
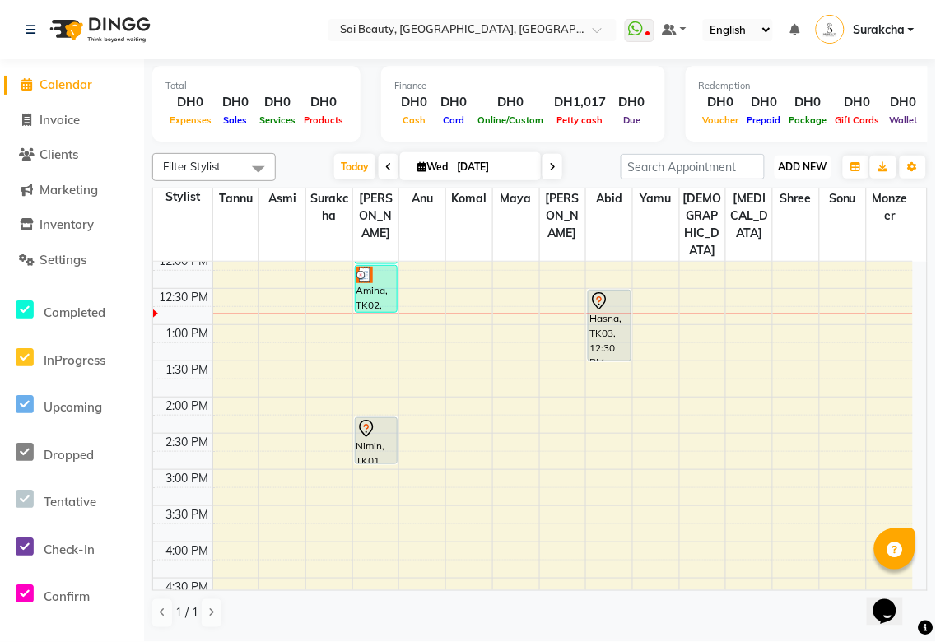
click at [796, 169] on span "ADD NEW" at bounding box center [803, 167] width 49 height 12
click at [786, 198] on button "Add Appointment" at bounding box center [767, 197] width 130 height 21
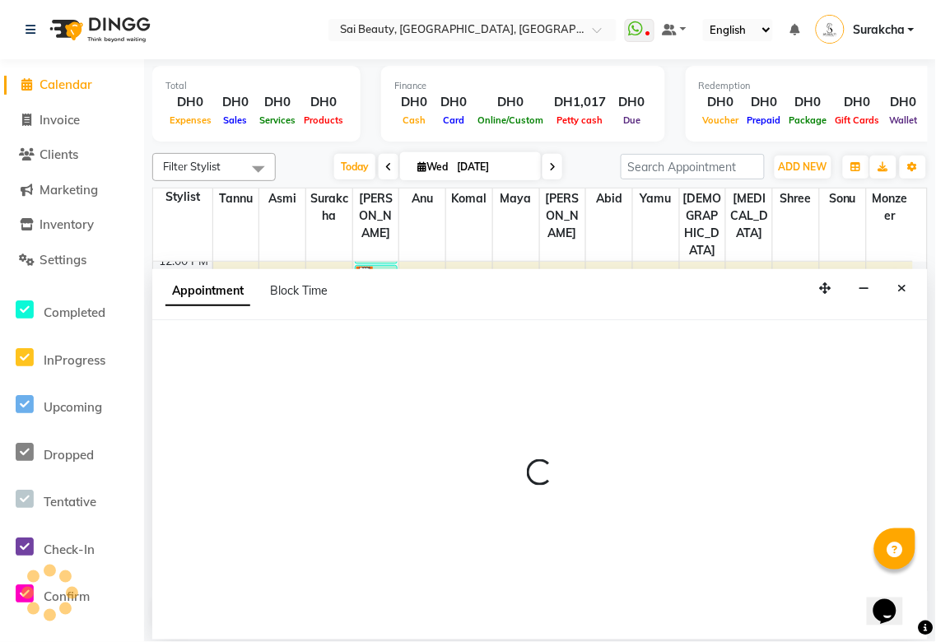
select select "tentative"
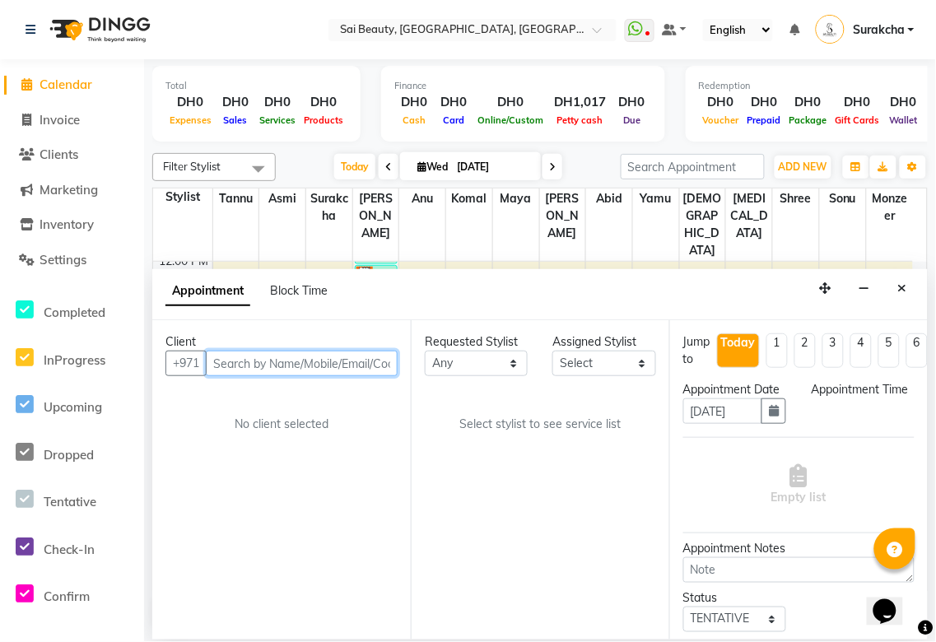
select select "600"
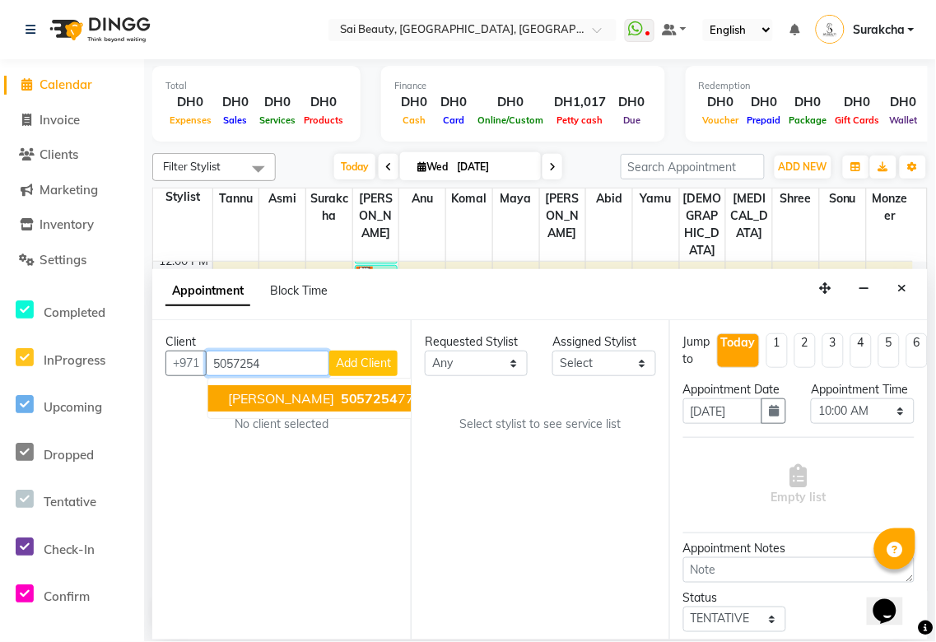
click at [341, 399] on span "5057254" at bounding box center [370, 398] width 58 height 16
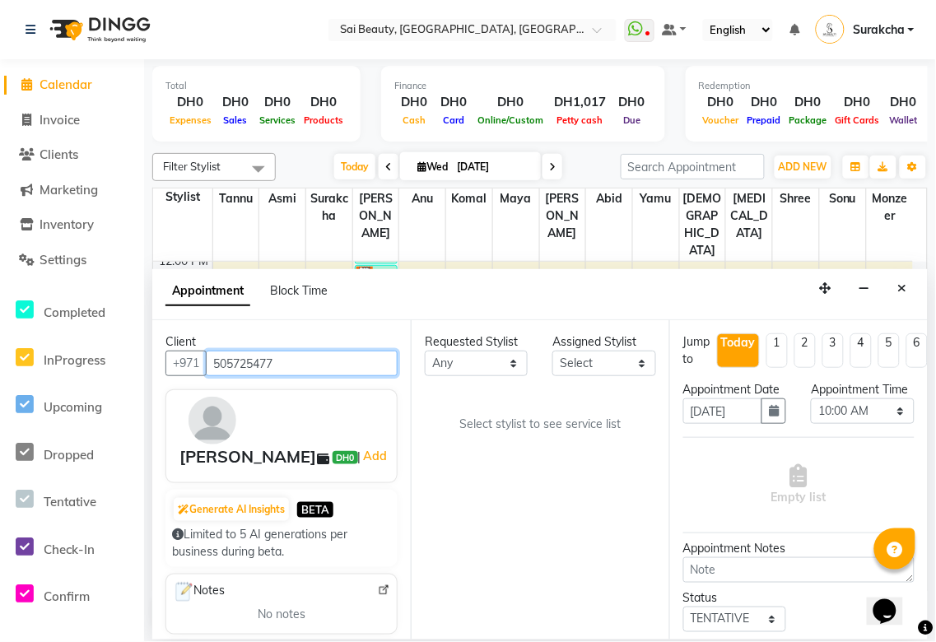
type input "505725477"
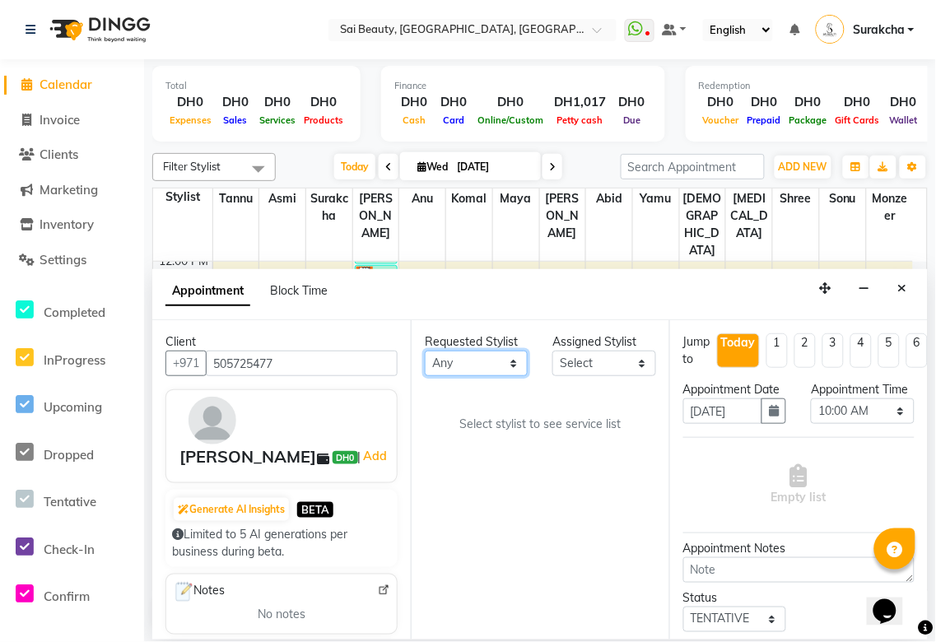
click at [516, 360] on select "Any [PERSON_NAME][MEDICAL_DATA] [PERSON_NAME] Asmi [PERSON_NAME] Gita [PERSON_N…" at bounding box center [476, 364] width 103 height 26
select select "43674"
click at [425, 351] on select "Any [PERSON_NAME][MEDICAL_DATA] [PERSON_NAME] Asmi [PERSON_NAME] Gita [PERSON_N…" at bounding box center [476, 364] width 103 height 26
select select "43674"
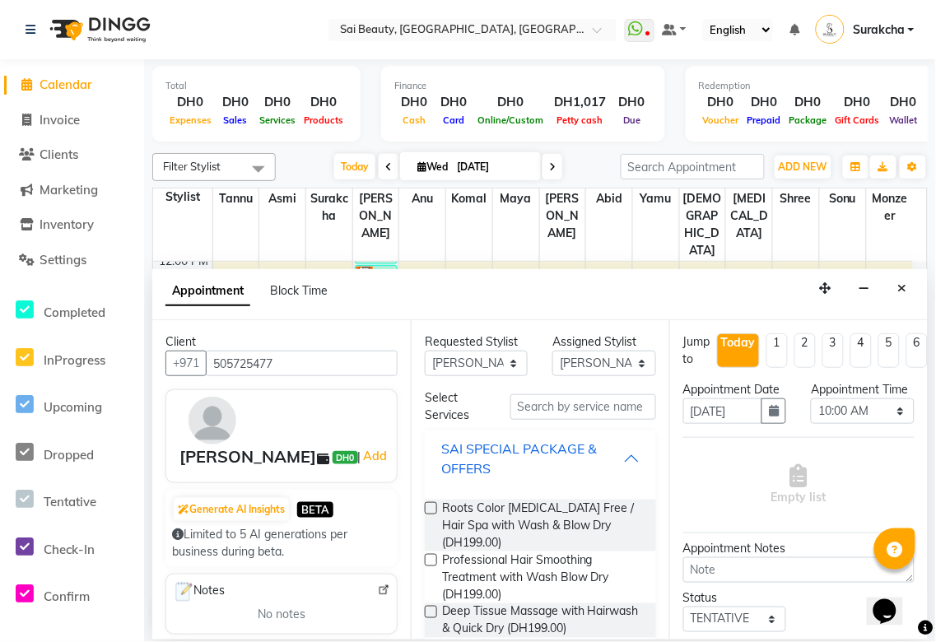
click at [603, 466] on div "SAI SPECIAL PACKAGE & OFFERS" at bounding box center [532, 459] width 182 height 40
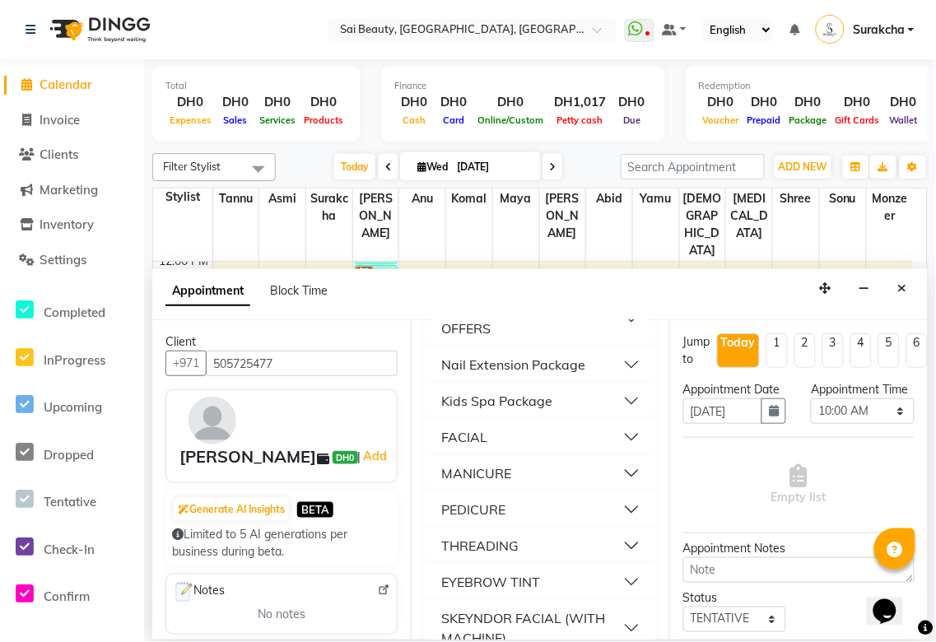
scroll to position [259, 0]
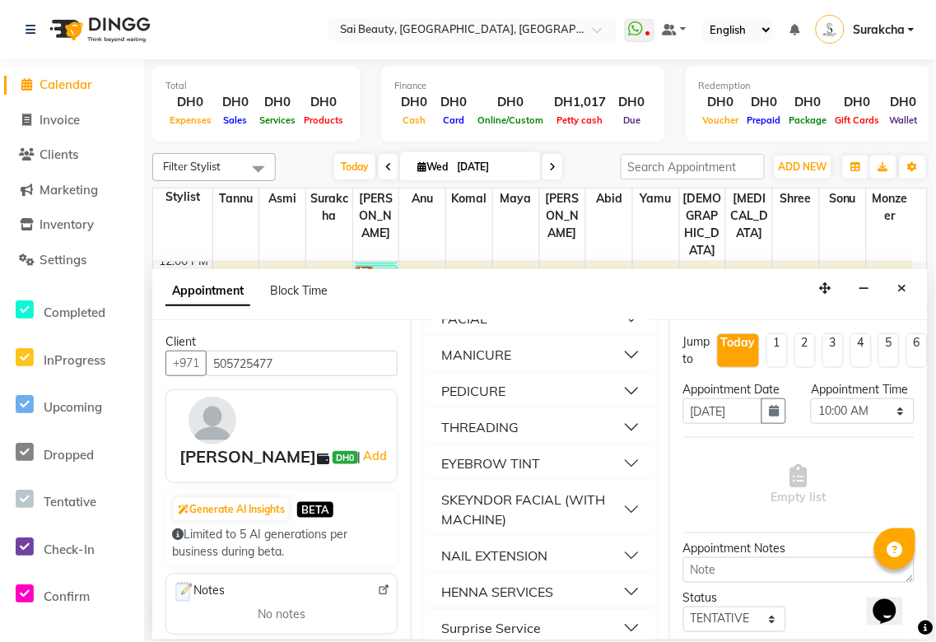
click at [620, 351] on button "MANICURE" at bounding box center [540, 355] width 218 height 30
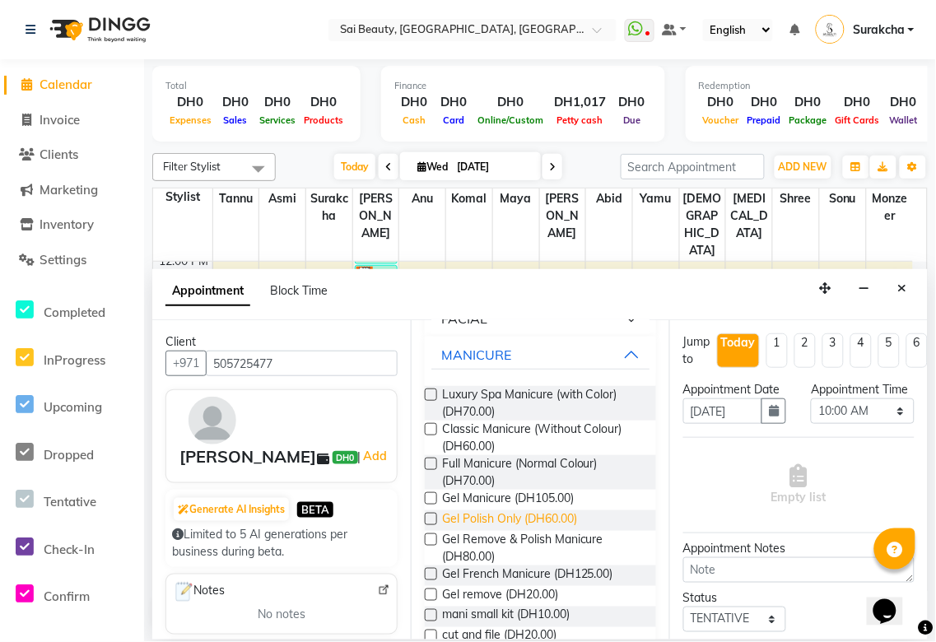
click at [489, 528] on span "Gel Polish Only (DH60.00)" at bounding box center [509, 520] width 135 height 21
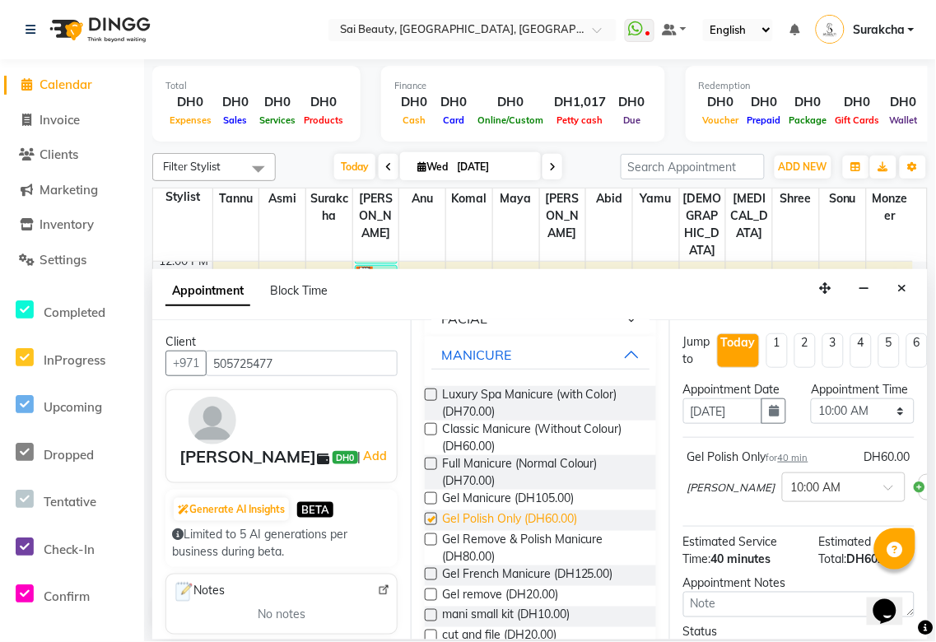
checkbox input "false"
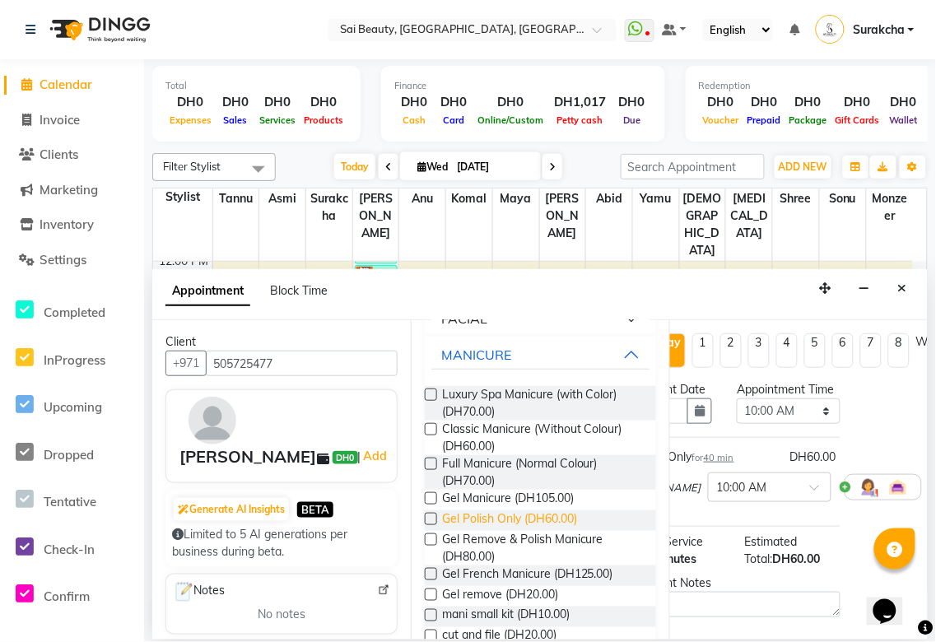
scroll to position [0, 115]
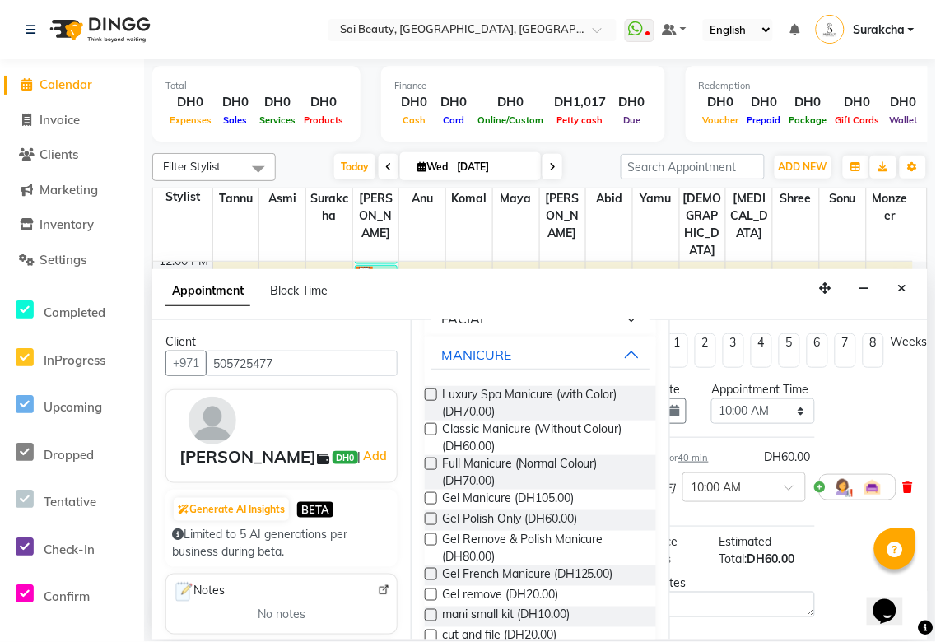
click at [903, 493] on icon at bounding box center [908, 488] width 10 height 12
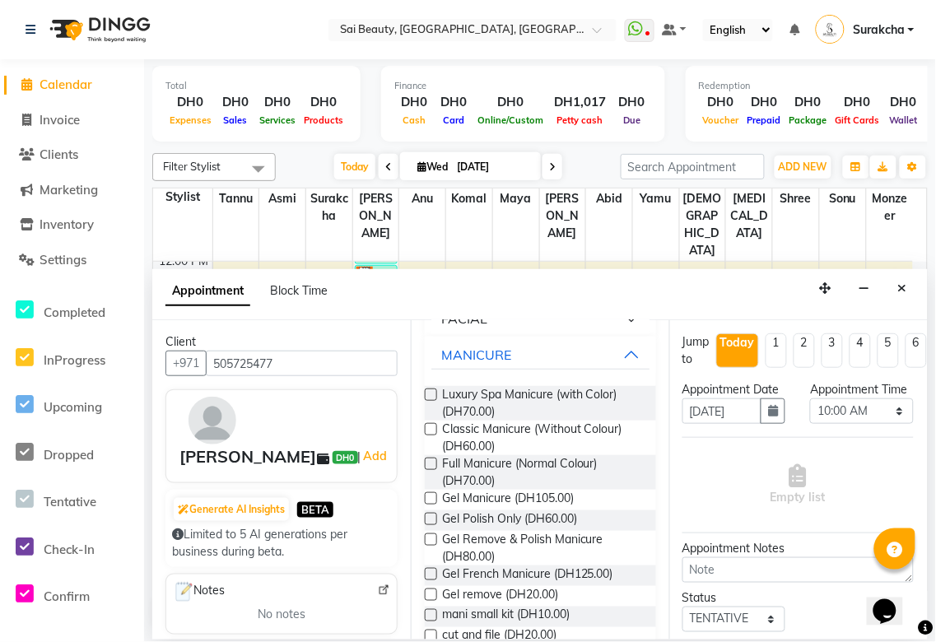
scroll to position [0, 0]
click at [480, 438] on span "Classic Manicure (Without Colour) (DH60.00)" at bounding box center [542, 438] width 201 height 35
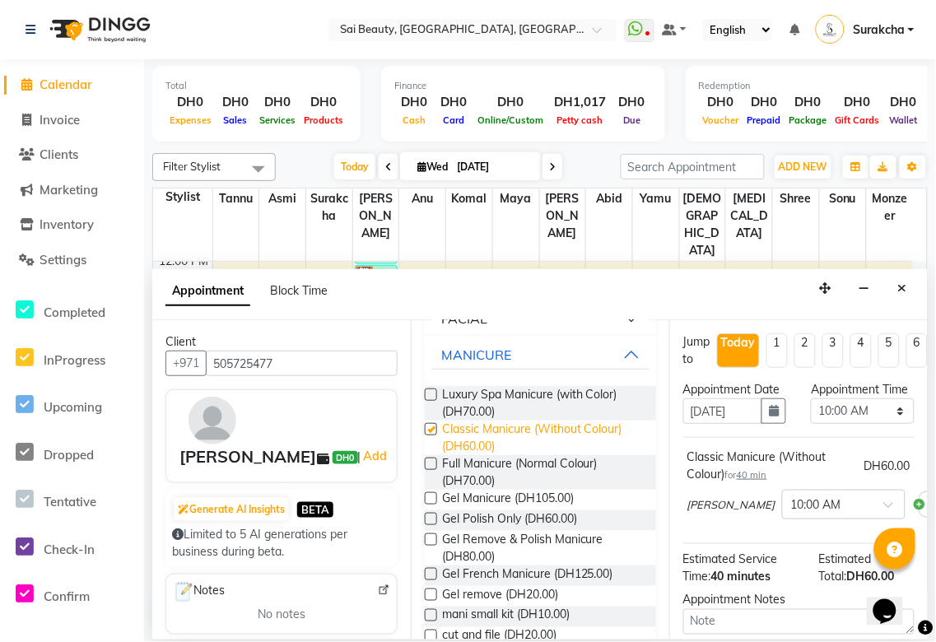
checkbox input "false"
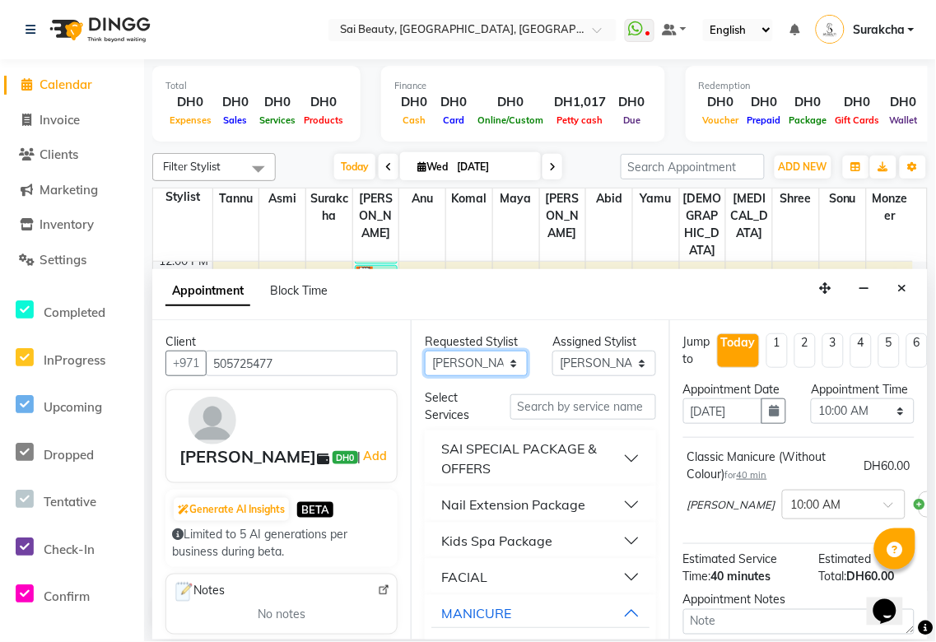
click at [503, 357] on select "Any [PERSON_NAME][MEDICAL_DATA] [PERSON_NAME] Asmi [PERSON_NAME] Gita [PERSON_N…" at bounding box center [476, 364] width 103 height 26
select select "59146"
click at [425, 351] on select "Any [PERSON_NAME][MEDICAL_DATA] [PERSON_NAME] Asmi [PERSON_NAME] Gita [PERSON_N…" at bounding box center [476, 364] width 103 height 26
select select "59146"
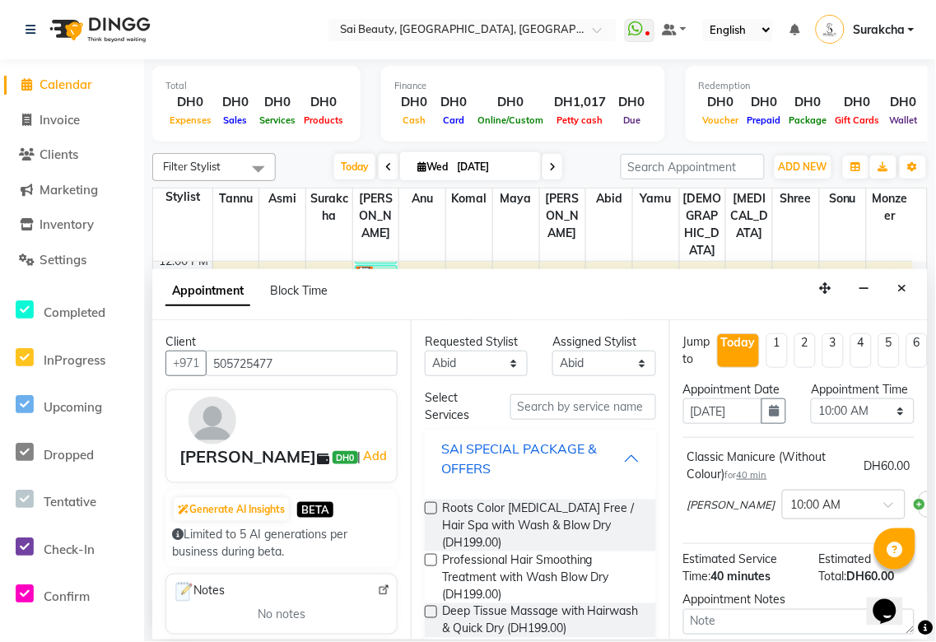
click at [603, 449] on div "SAI SPECIAL PACKAGE & OFFERS" at bounding box center [532, 459] width 182 height 40
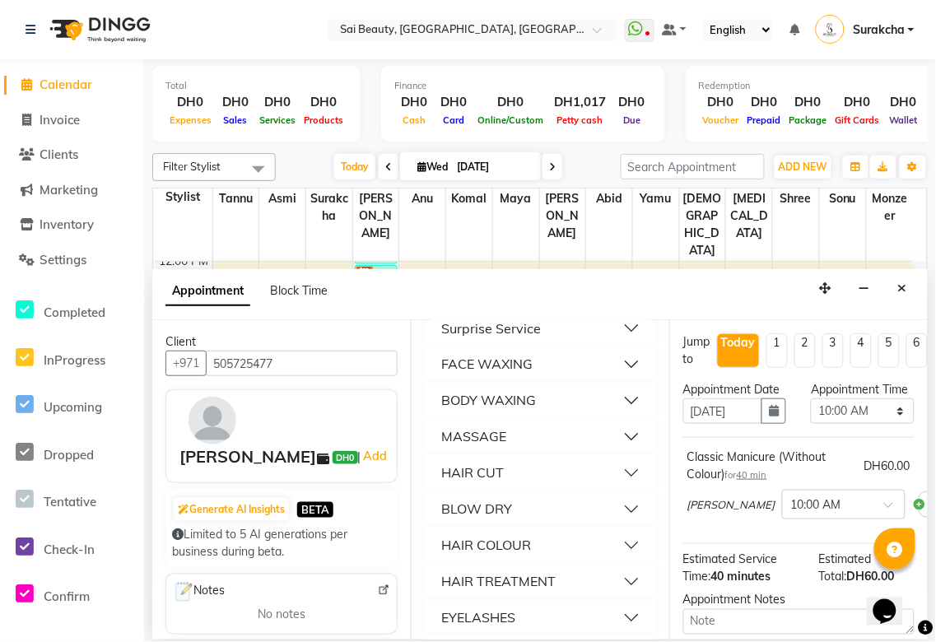
scroll to position [581, 0]
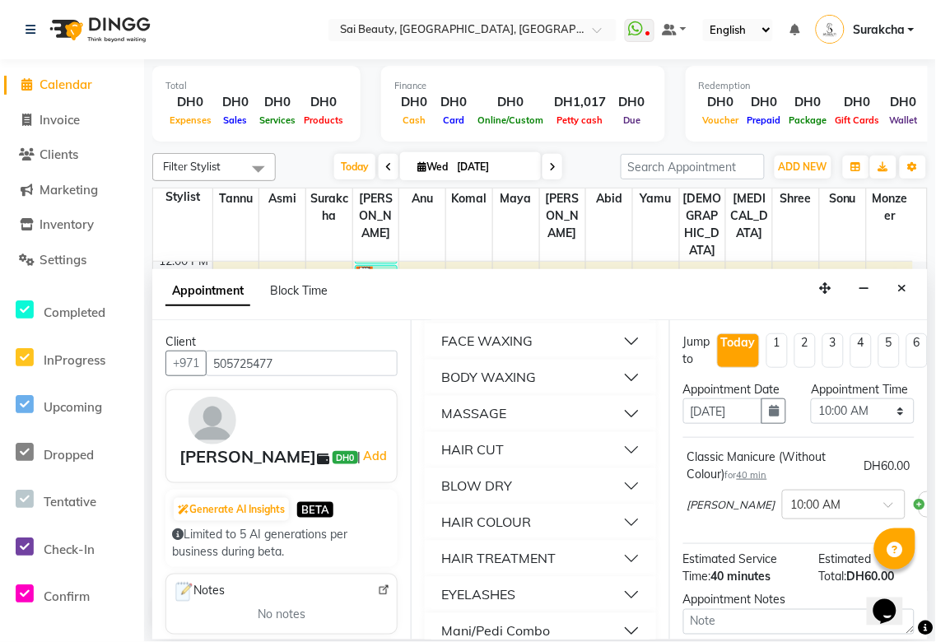
click at [619, 486] on button "BLOW DRY" at bounding box center [540, 487] width 218 height 30
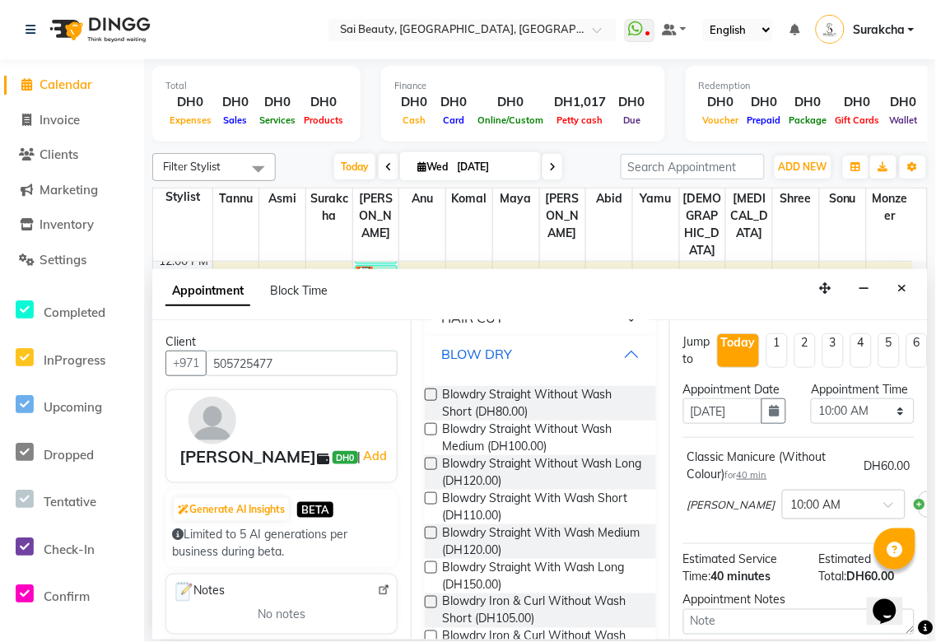
scroll to position [681, 0]
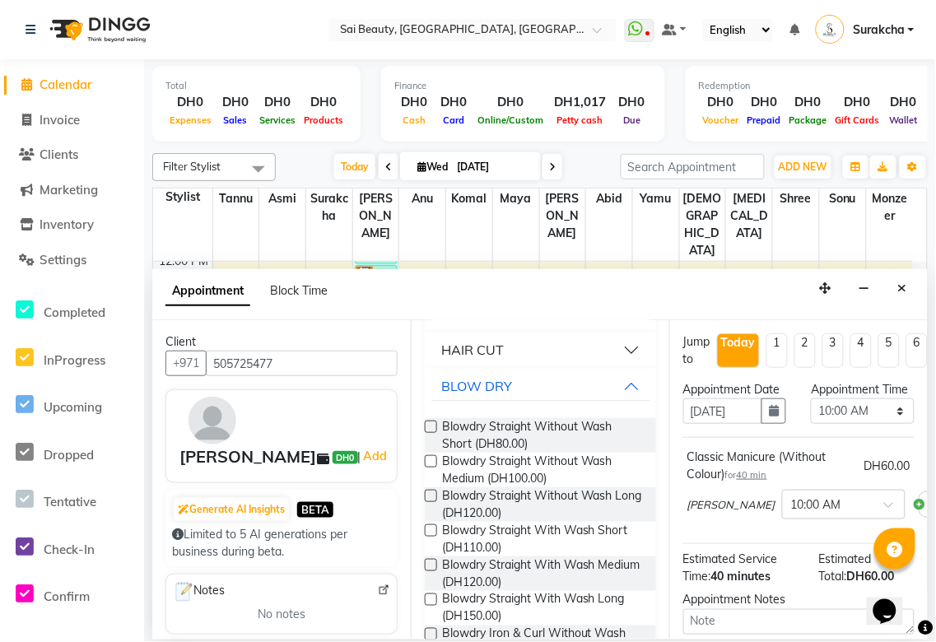
click at [429, 427] on label at bounding box center [431, 427] width 12 height 12
click at [429, 427] on input "checkbox" at bounding box center [430, 428] width 11 height 11
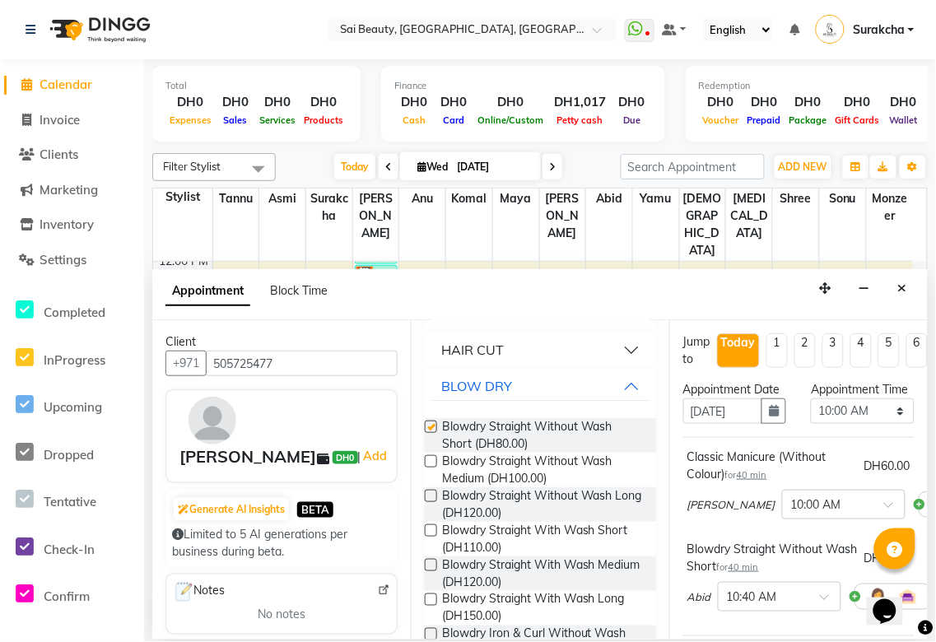
checkbox input "false"
click at [883, 424] on select "Select 10:00 AM 10:05 AM 10:10 AM 10:15 AM 10:20 AM 10:25 AM 10:30 AM 10:35 AM …" at bounding box center [862, 412] width 103 height 26
select select "825"
click at [811, 415] on select "Select 10:00 AM 10:05 AM 10:10 AM 10:15 AM 10:20 AM 10:25 AM 10:30 AM 10:35 AM …" at bounding box center [862, 412] width 103 height 26
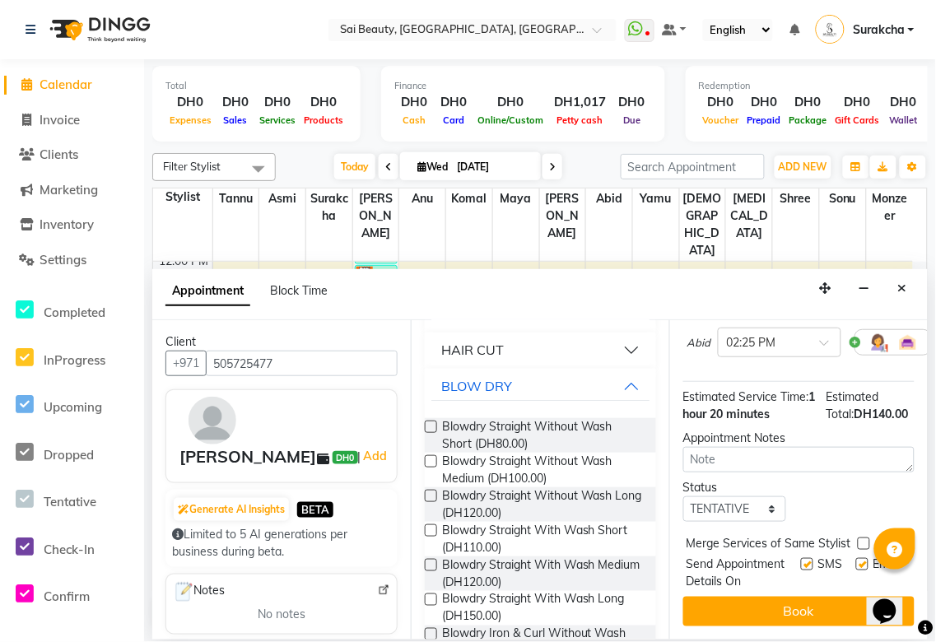
scroll to position [355, 0]
click at [865, 538] on label at bounding box center [864, 544] width 12 height 12
click at [865, 540] on input "checkbox" at bounding box center [863, 545] width 11 height 11
checkbox input "true"
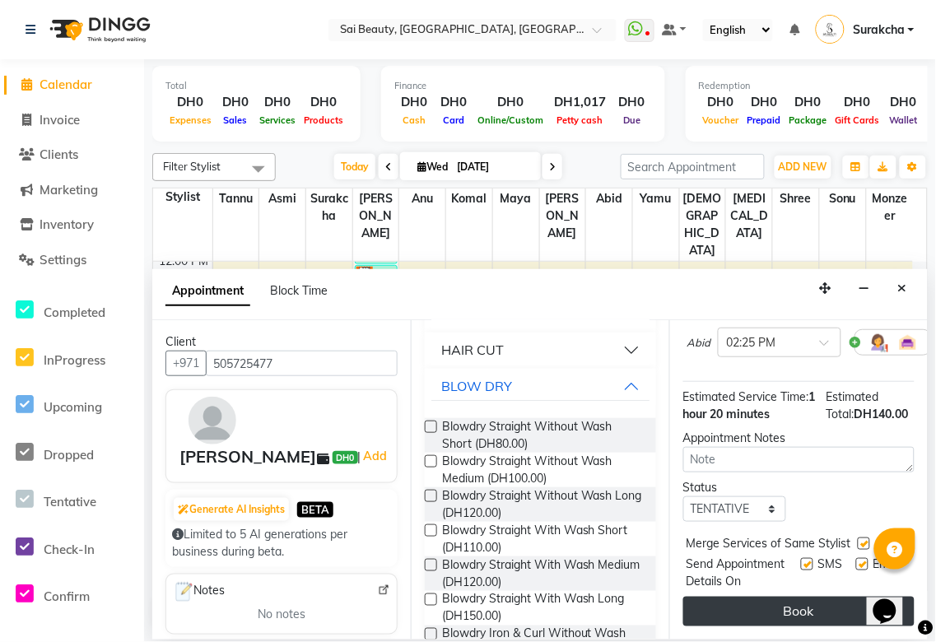
click at [841, 608] on button "Book" at bounding box center [798, 612] width 231 height 30
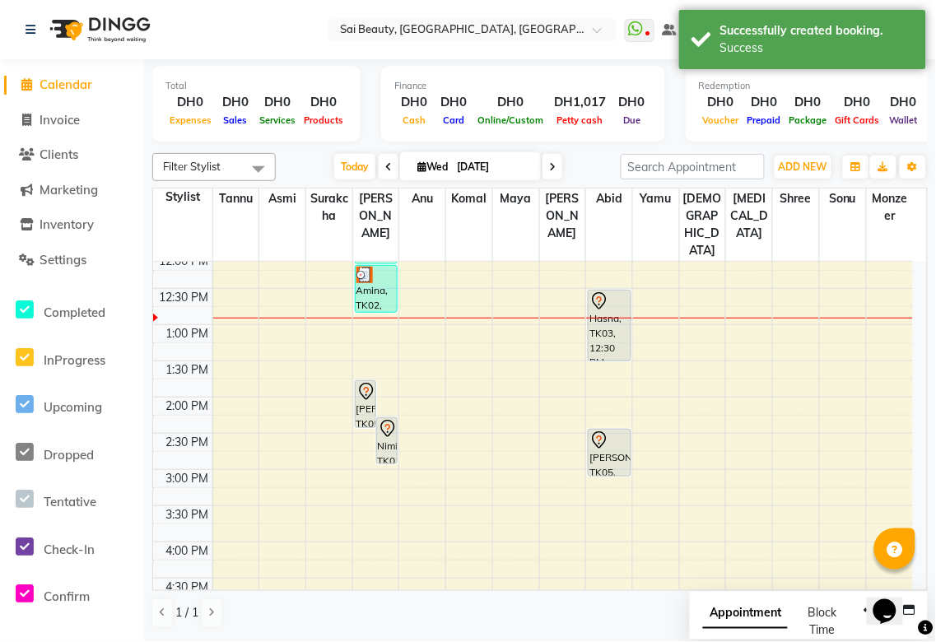
click at [723, 619] on span "Appointment" at bounding box center [745, 614] width 85 height 30
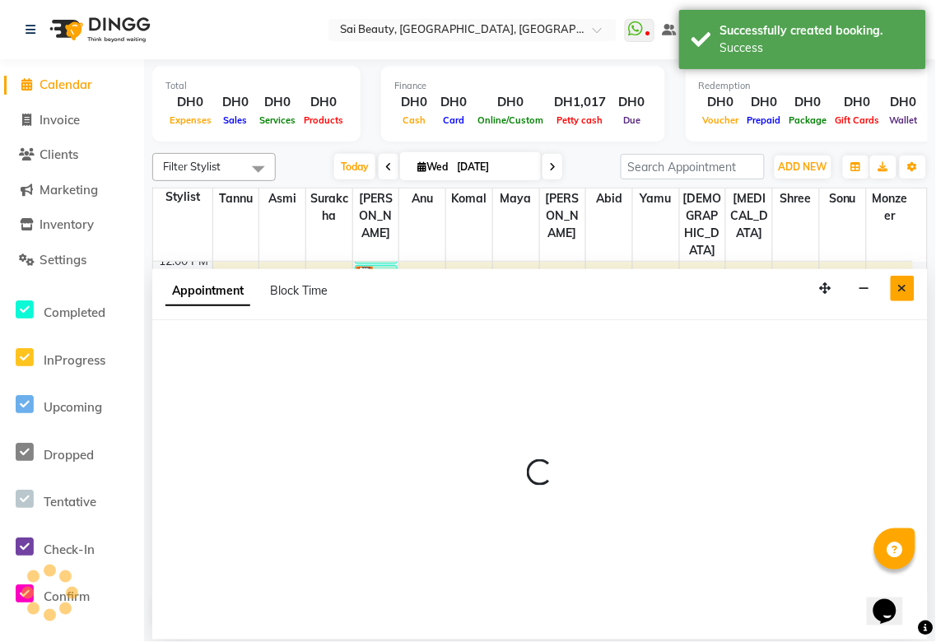
click at [902, 289] on icon "Close" at bounding box center [902, 288] width 9 height 12
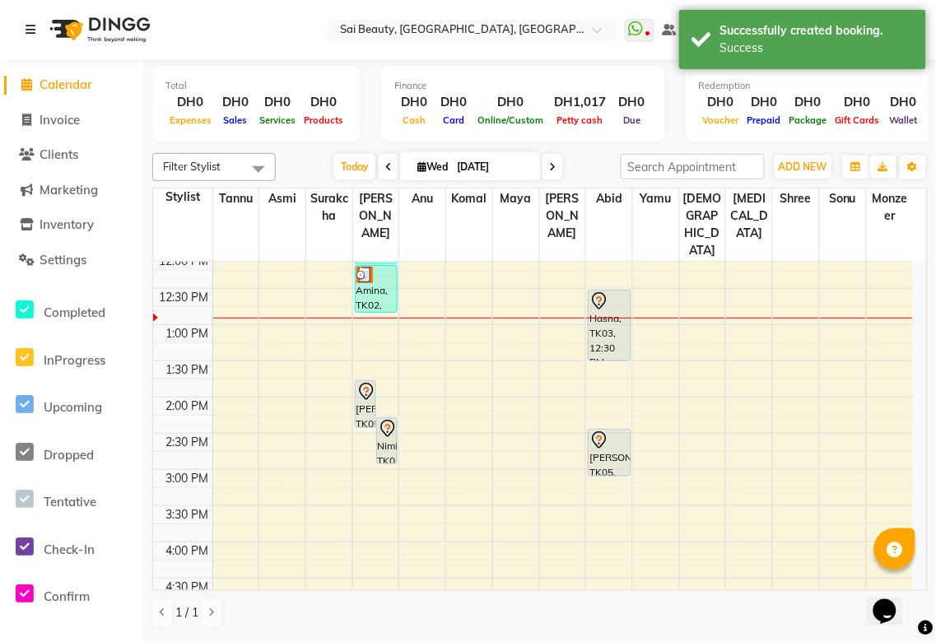
click at [389, 418] on div "Nimin, TK01, 02:15 PM-02:55 PM, Mani/Pedi (Without Colour)" at bounding box center [387, 440] width 20 height 45
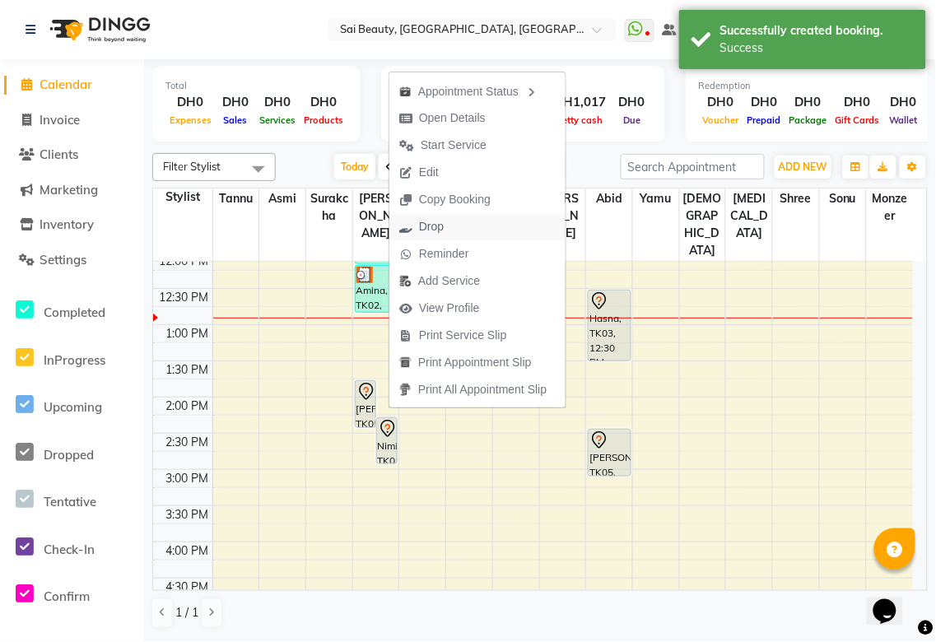
click at [438, 226] on span "Drop" at bounding box center [431, 226] width 25 height 17
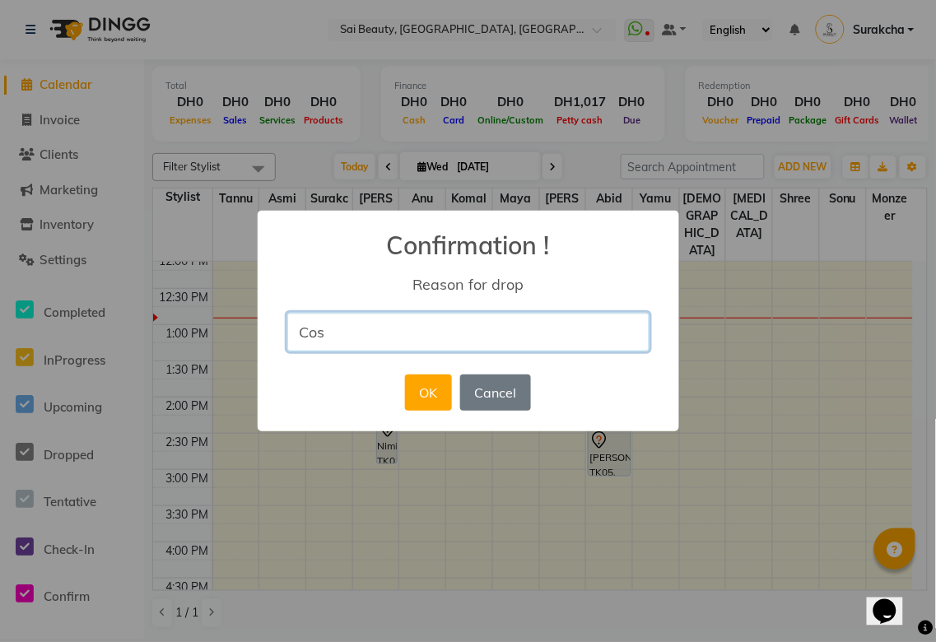
type input "costumer canceled the booking"
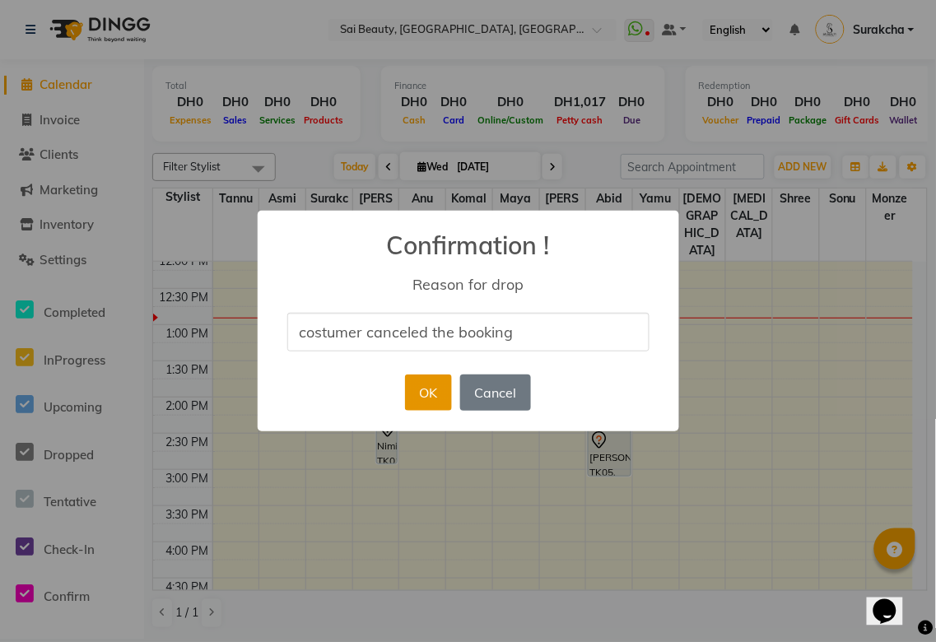
click at [428, 399] on button "OK" at bounding box center [428, 393] width 47 height 36
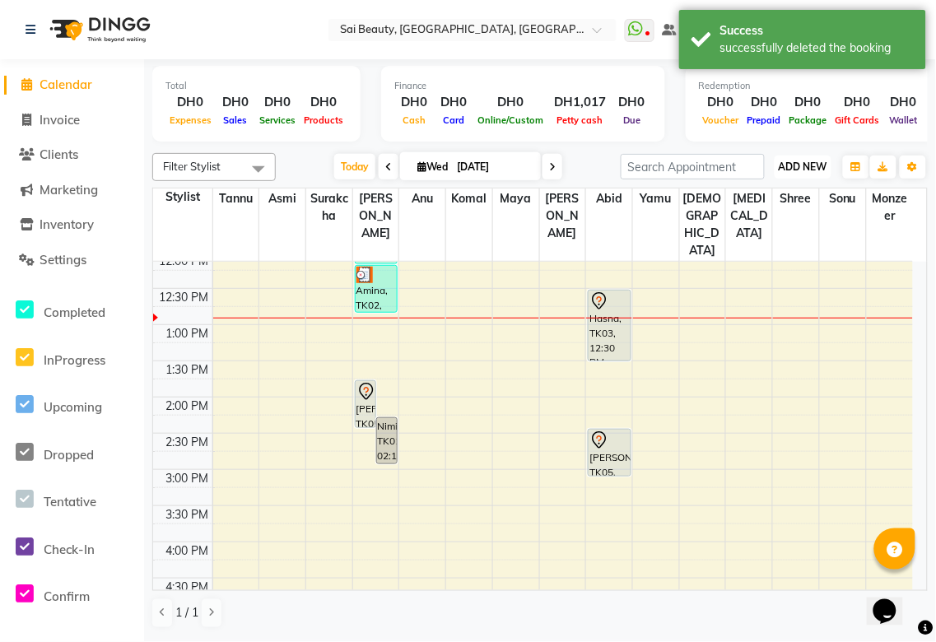
click at [818, 173] on span "ADD NEW" at bounding box center [803, 167] width 49 height 12
click at [776, 200] on button "Add Appointment" at bounding box center [767, 197] width 130 height 21
select select "600"
select select "tentative"
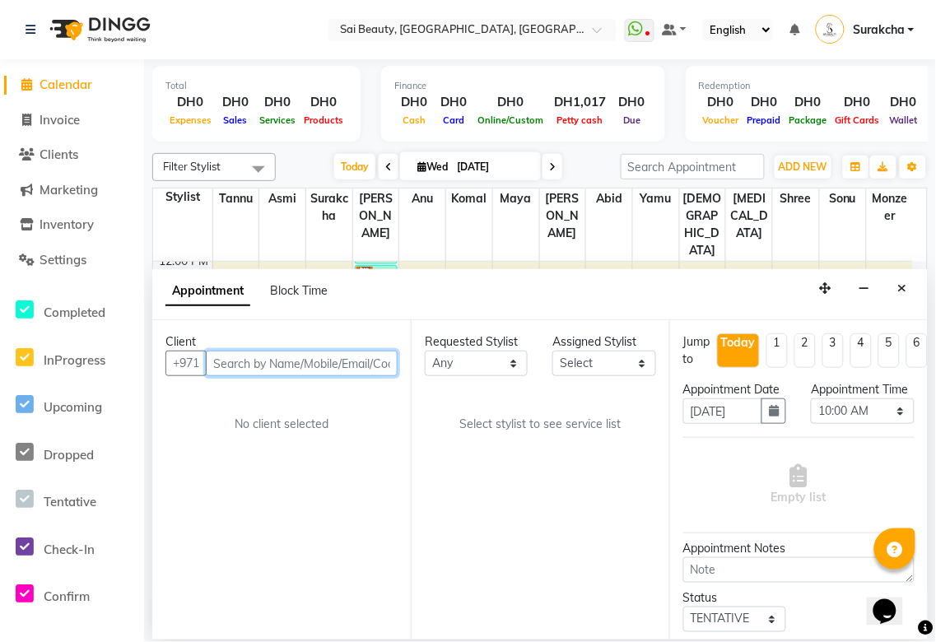
click at [301, 358] on input "text" at bounding box center [302, 364] width 192 height 26
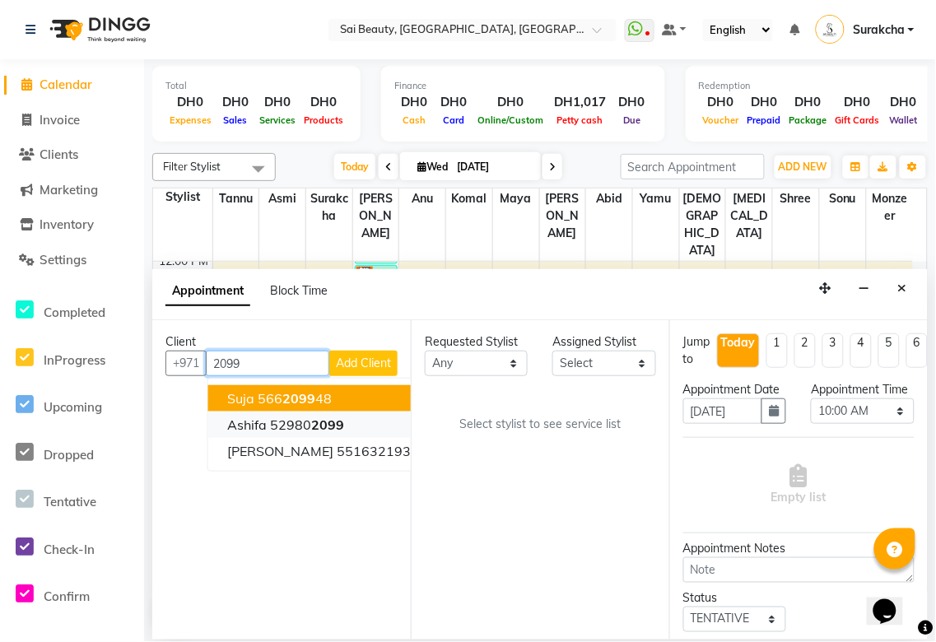
click at [333, 430] on span "2099" at bounding box center [328, 425] width 33 height 16
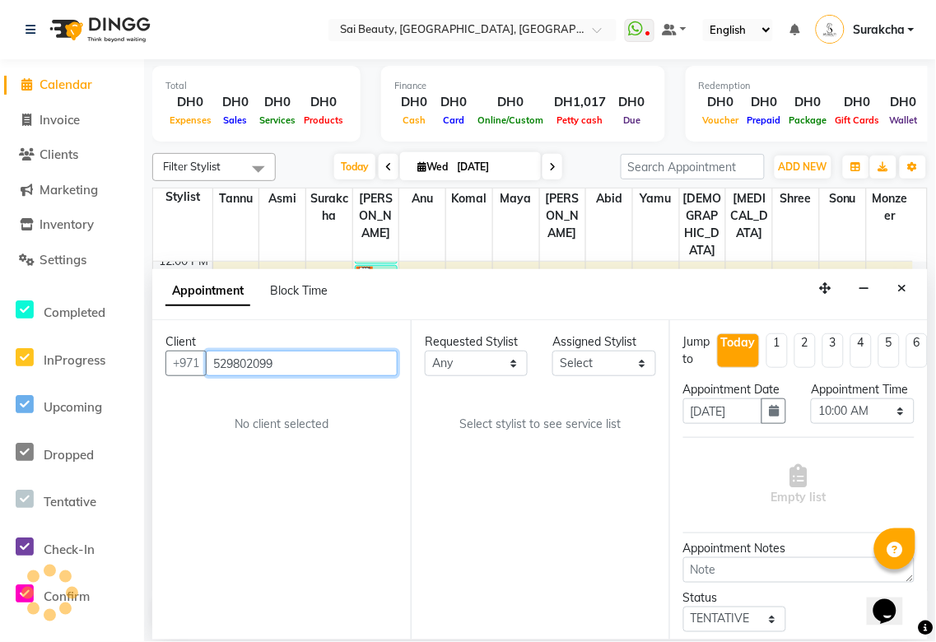
type input "529802099"
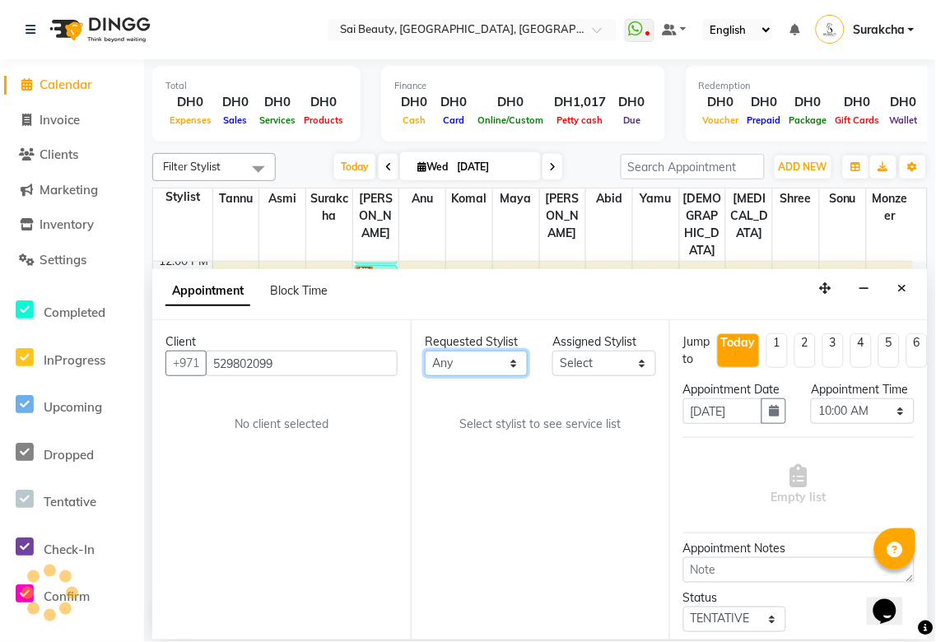
click at [512, 366] on select "Any [PERSON_NAME][MEDICAL_DATA] [PERSON_NAME] Asmi [PERSON_NAME] Gita [PERSON_N…" at bounding box center [476, 364] width 103 height 26
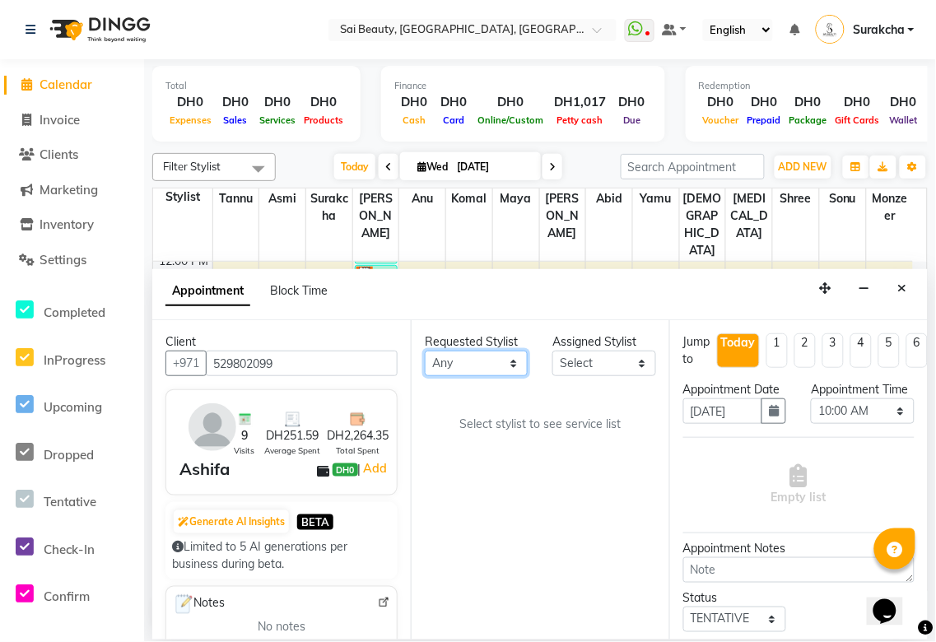
select select "45072"
click at [425, 351] on select "Any [PERSON_NAME][MEDICAL_DATA] [PERSON_NAME] Asmi [PERSON_NAME] Gita [PERSON_N…" at bounding box center [476, 364] width 103 height 26
select select "45072"
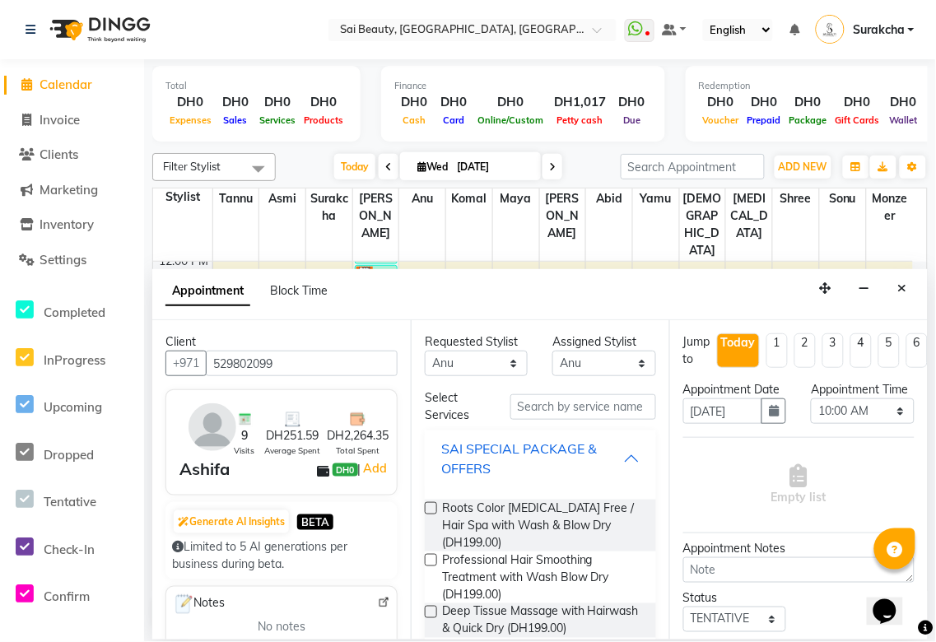
click at [627, 459] on button "SAI SPECIAL PACKAGE & OFFERS" at bounding box center [540, 458] width 218 height 49
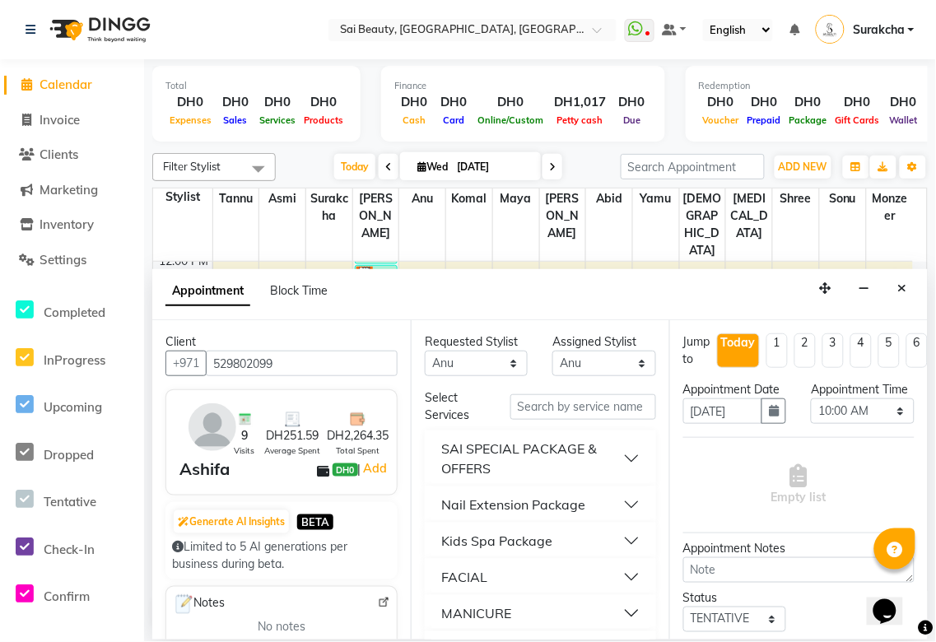
click at [605, 454] on div "SAI SPECIAL PACKAGE & OFFERS" at bounding box center [532, 459] width 182 height 40
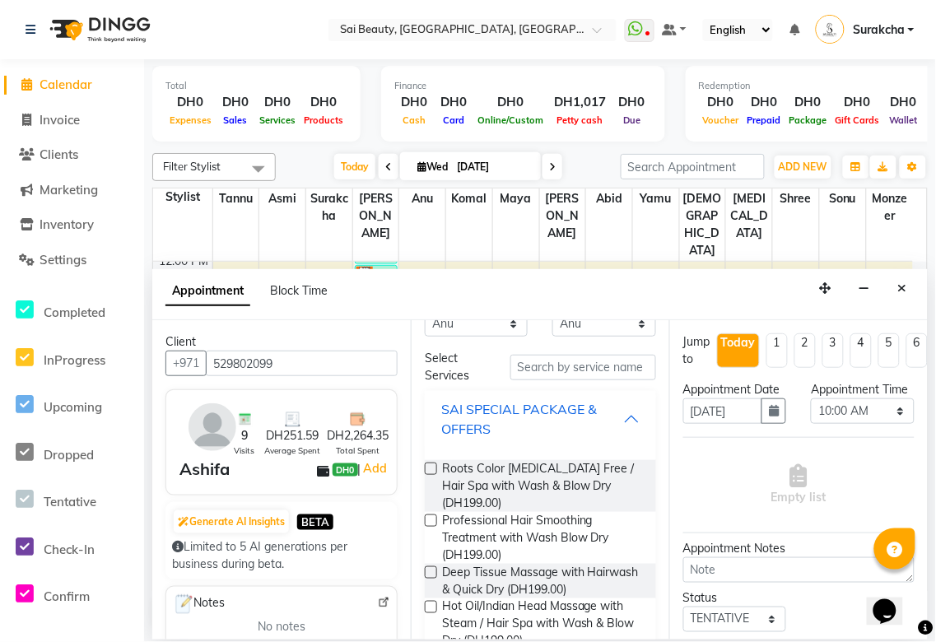
scroll to position [31, 0]
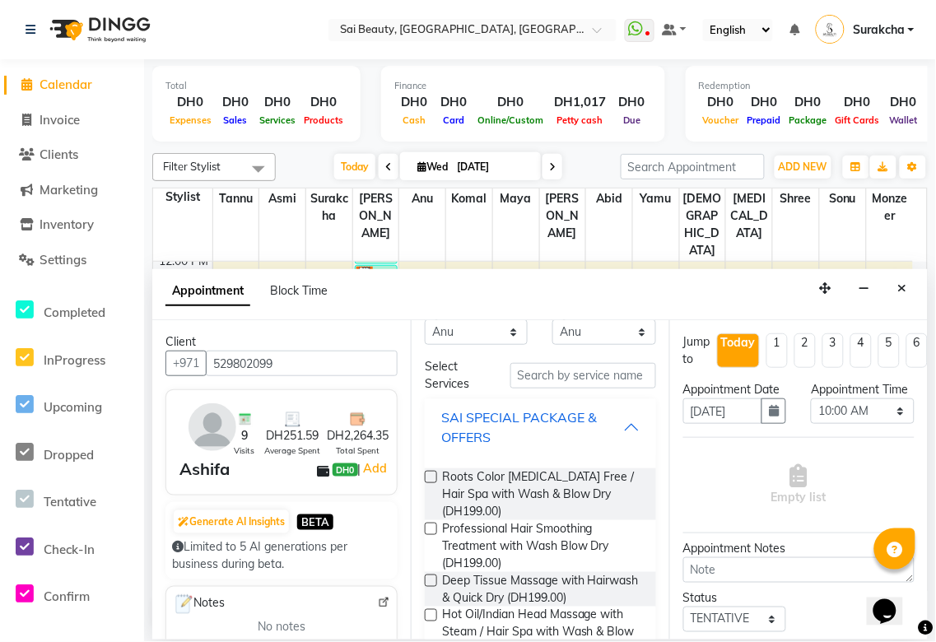
click at [609, 426] on div "SAI SPECIAL PACKAGE & OFFERS" at bounding box center [532, 428] width 182 height 40
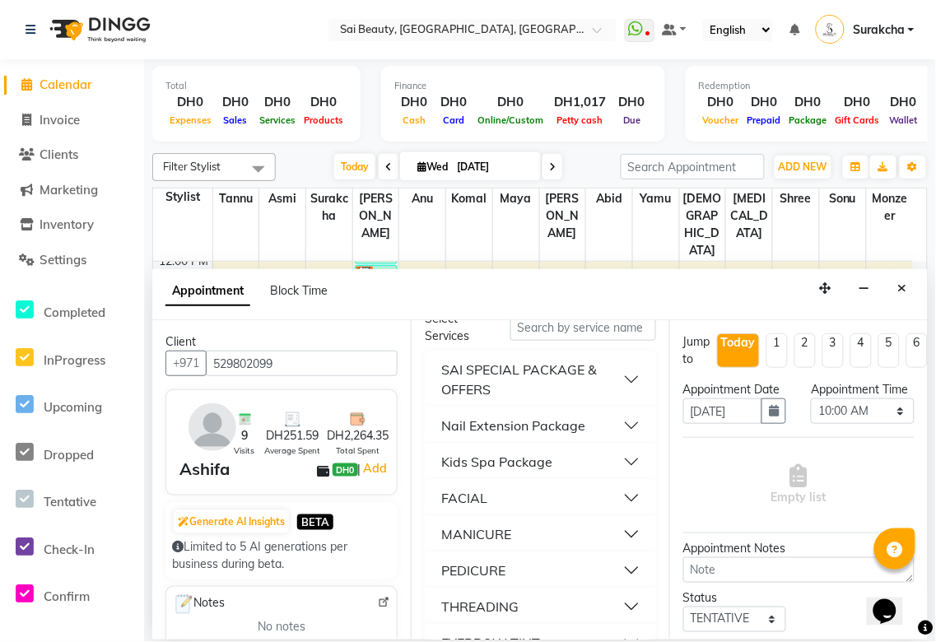
scroll to position [81, 0]
click at [603, 369] on div "SAI SPECIAL PACKAGE & OFFERS" at bounding box center [532, 378] width 182 height 40
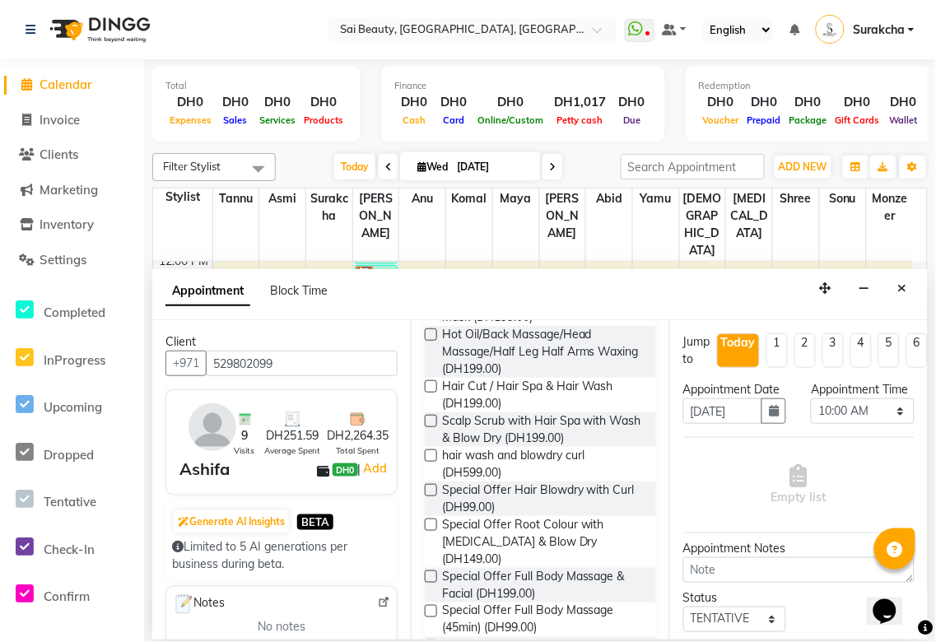
scroll to position [0, 0]
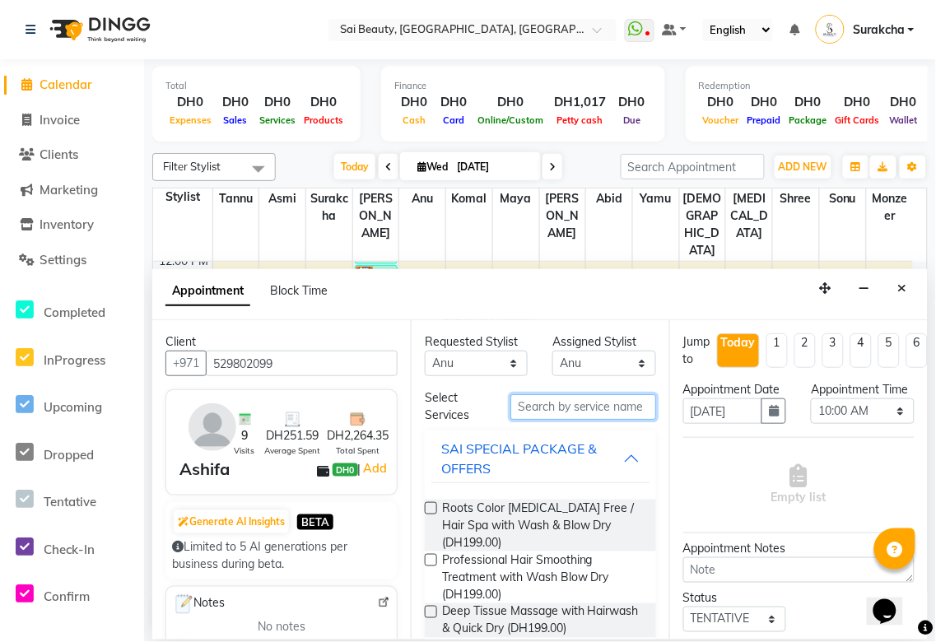
click at [575, 407] on input "text" at bounding box center [583, 407] width 146 height 26
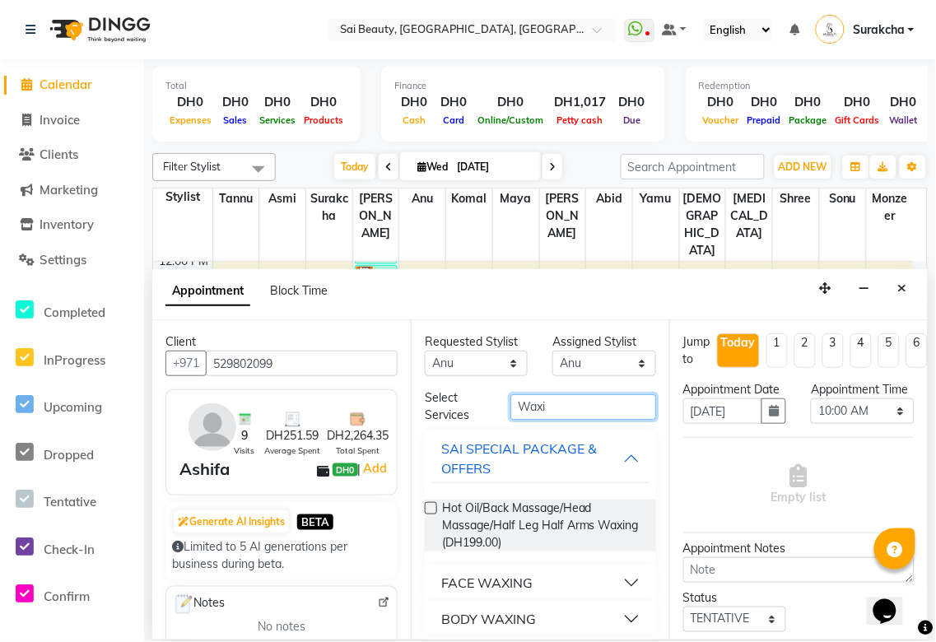
scroll to position [83, 0]
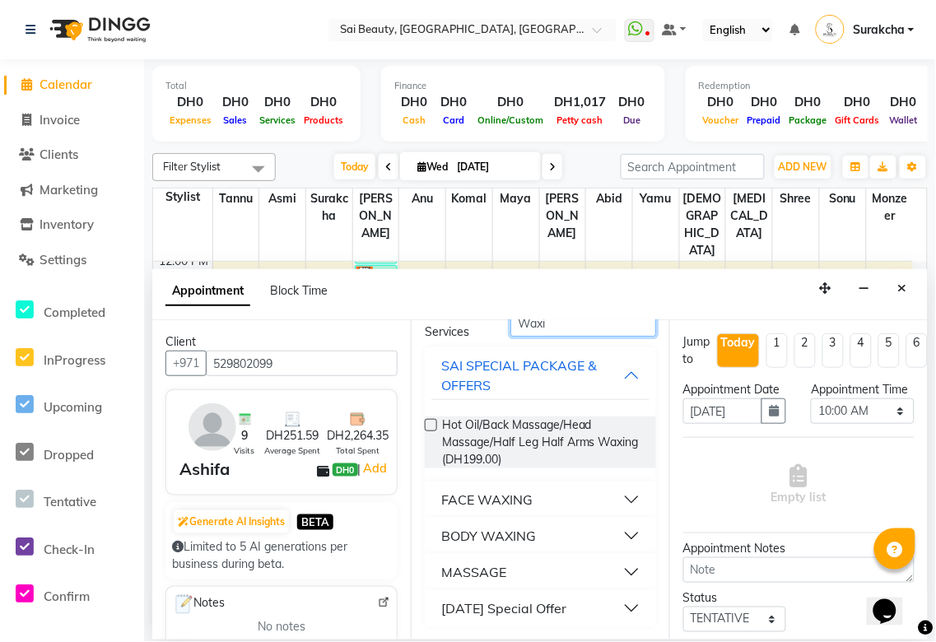
type input "Waxi"
click at [614, 543] on button "BODY WAXING" at bounding box center [540, 536] width 218 height 30
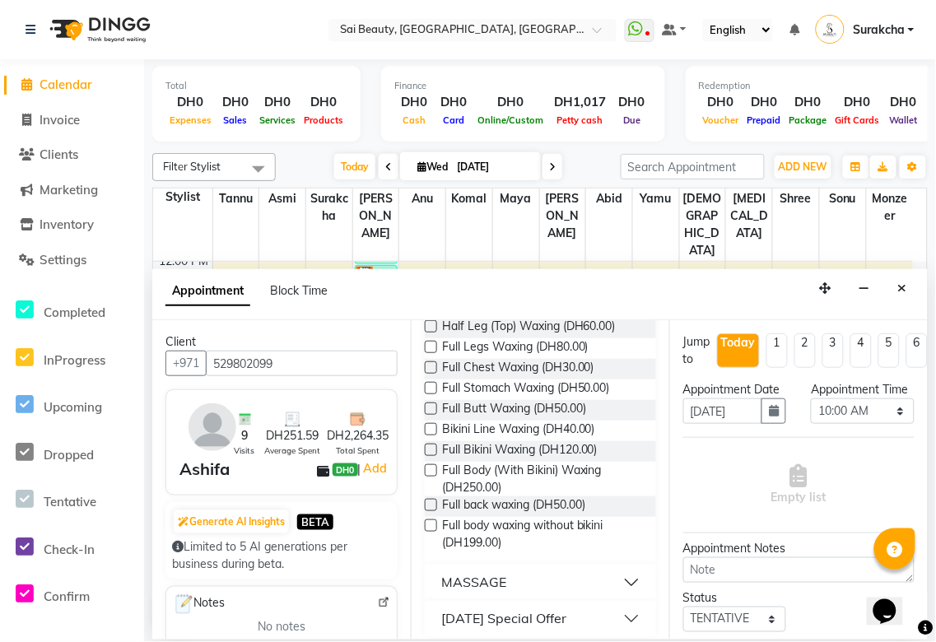
scroll to position [439, 0]
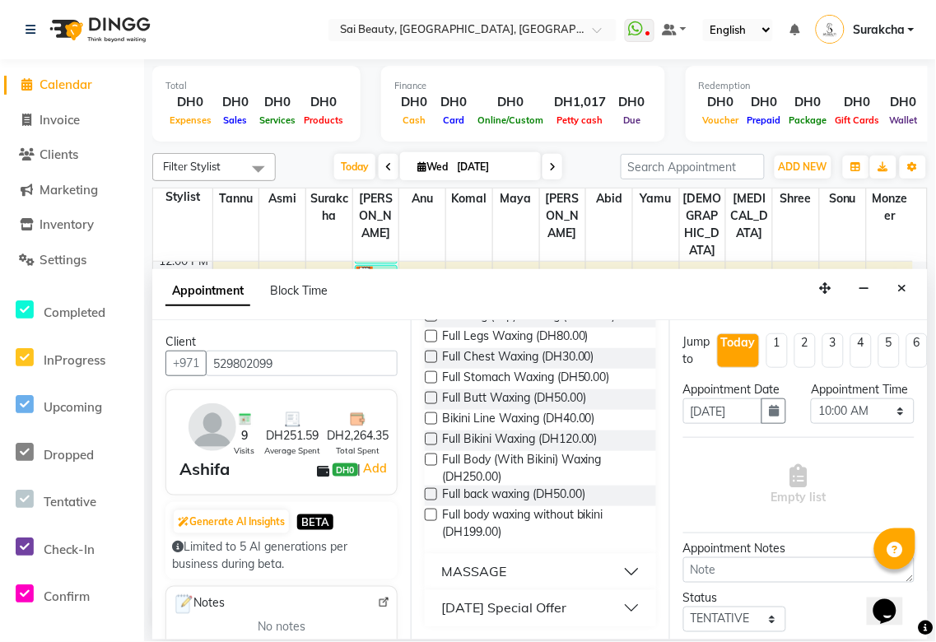
click at [618, 611] on button "[DATE] Special Offer" at bounding box center [540, 609] width 218 height 30
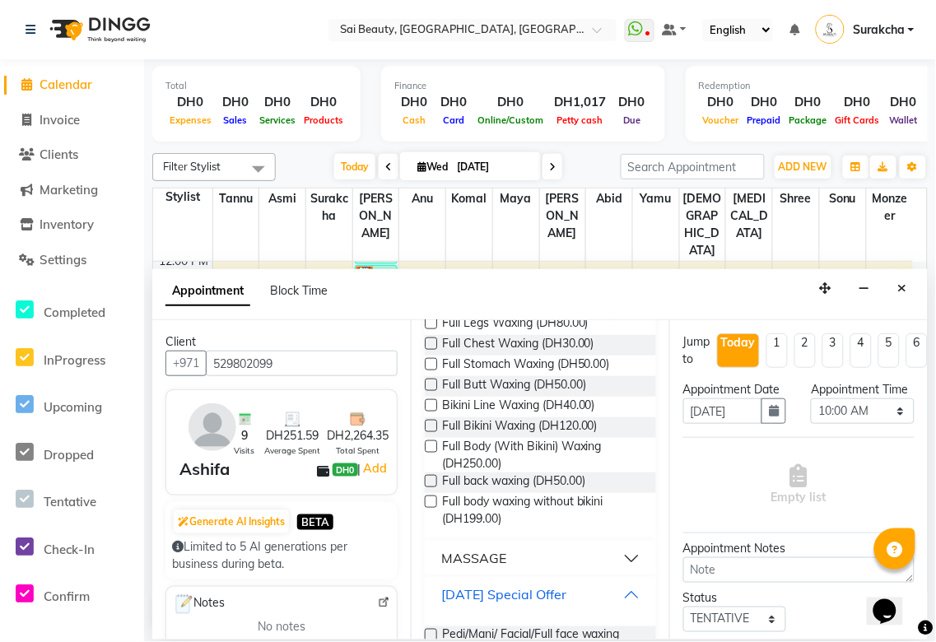
scroll to position [517, 0]
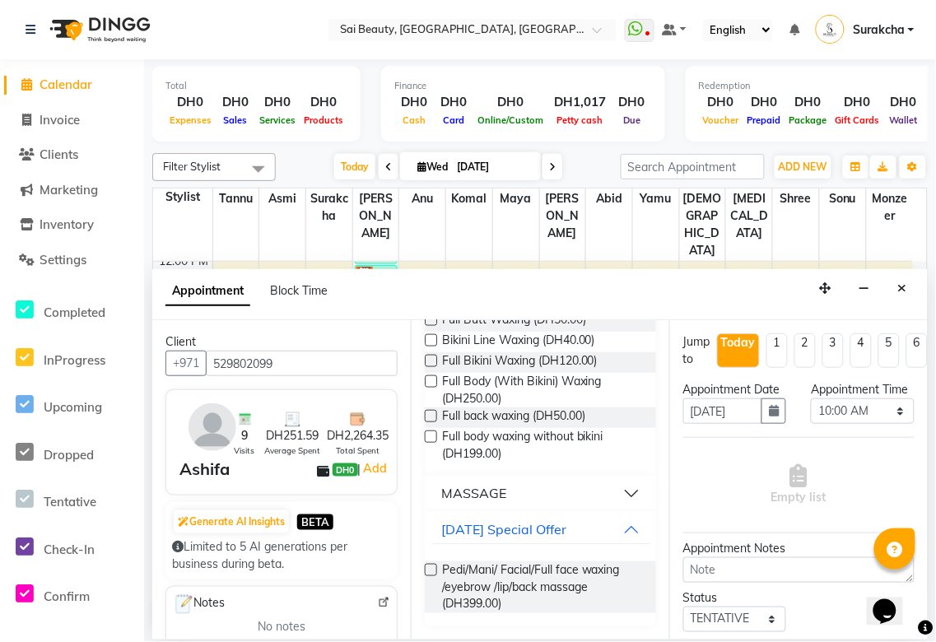
click at [616, 497] on button "MASSAGE" at bounding box center [540, 494] width 218 height 30
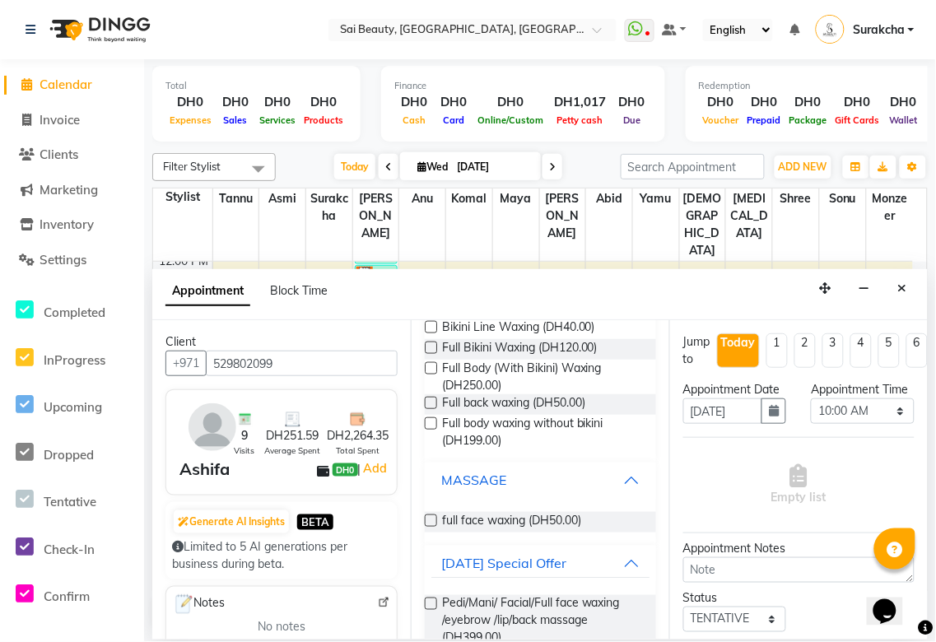
click at [615, 492] on button "MASSAGE" at bounding box center [540, 481] width 218 height 30
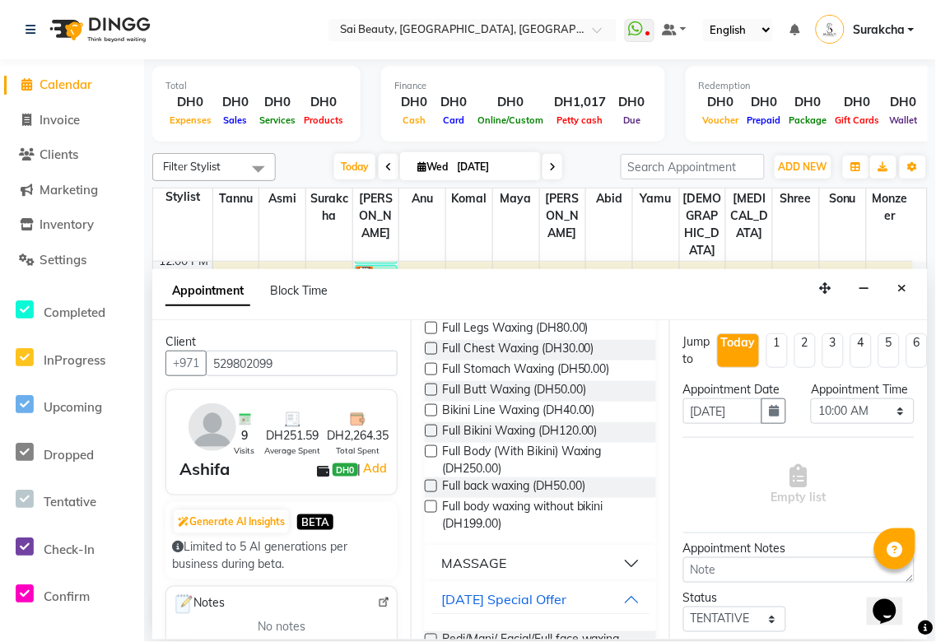
scroll to position [436, 0]
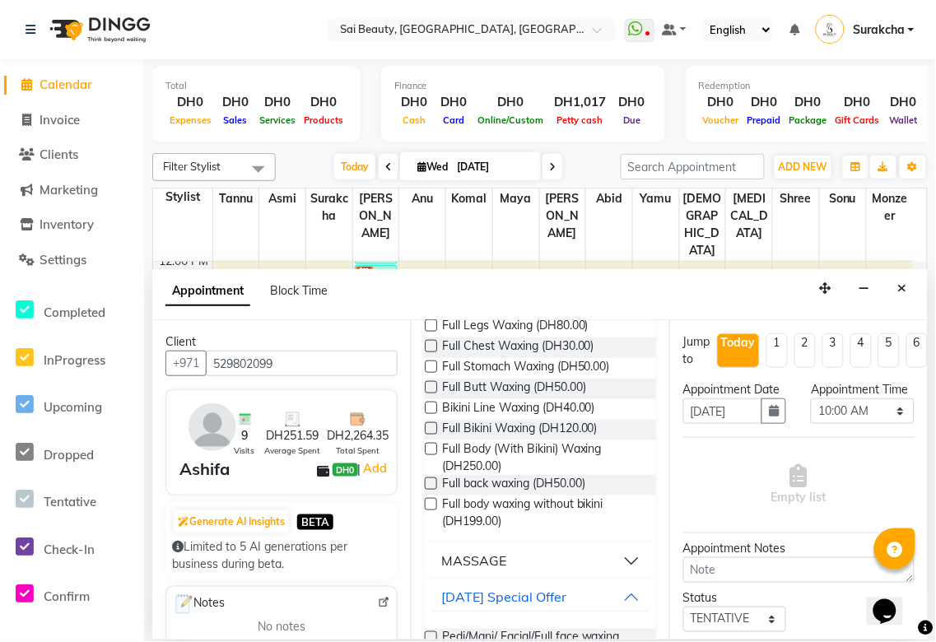
click at [432, 455] on label at bounding box center [431, 449] width 12 height 12
click at [432, 456] on input "checkbox" at bounding box center [430, 450] width 11 height 11
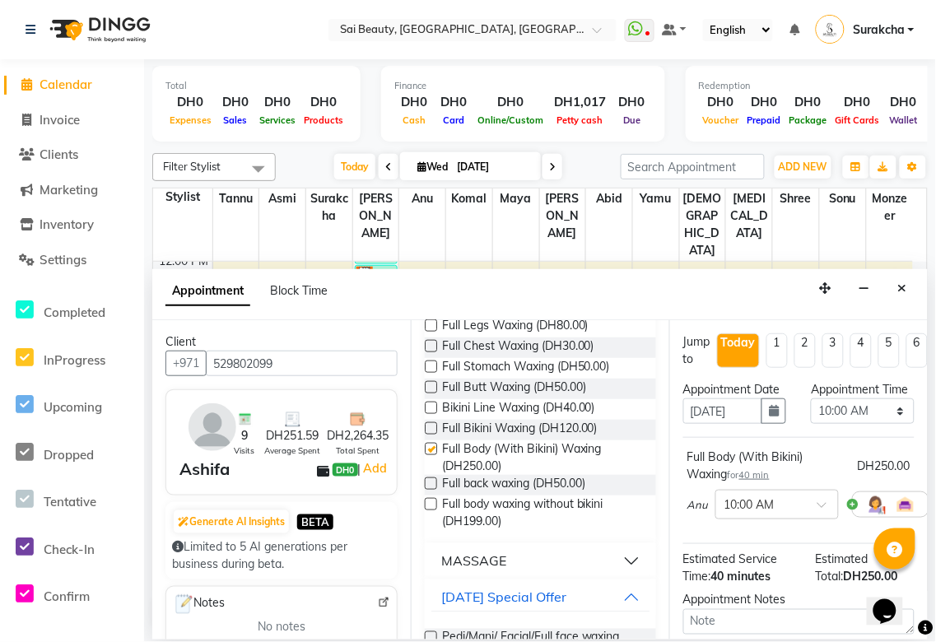
checkbox input "false"
click at [888, 424] on select "Select 10:00 AM 10:05 AM 10:10 AM 10:15 AM 10:20 AM 10:25 AM 10:30 AM 10:35 AM …" at bounding box center [862, 412] width 103 height 26
select select "780"
click at [811, 415] on select "Select 10:00 AM 10:05 AM 10:10 AM 10:15 AM 10:20 AM 10:25 AM 10:30 AM 10:35 AM …" at bounding box center [862, 412] width 103 height 26
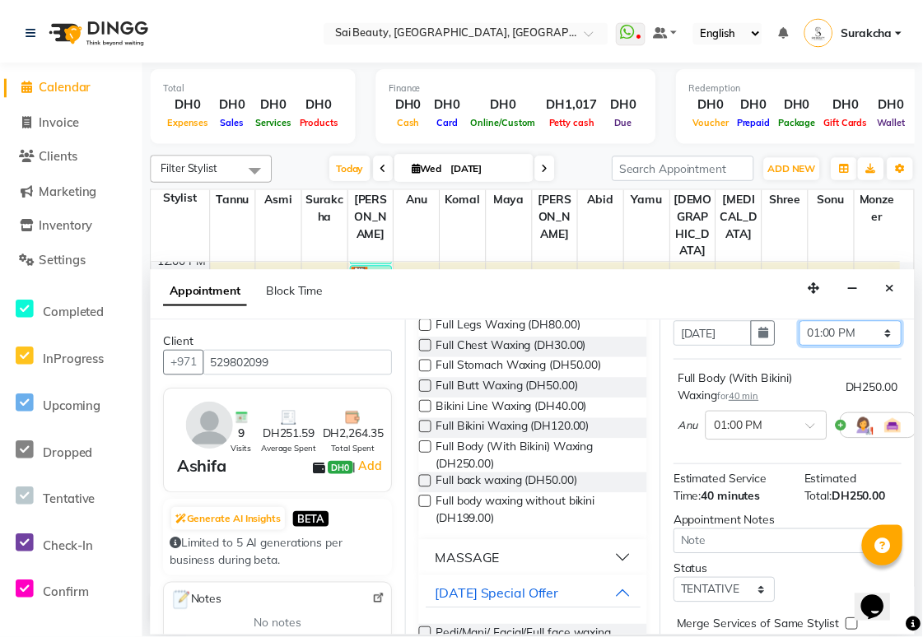
scroll to position [211, 0]
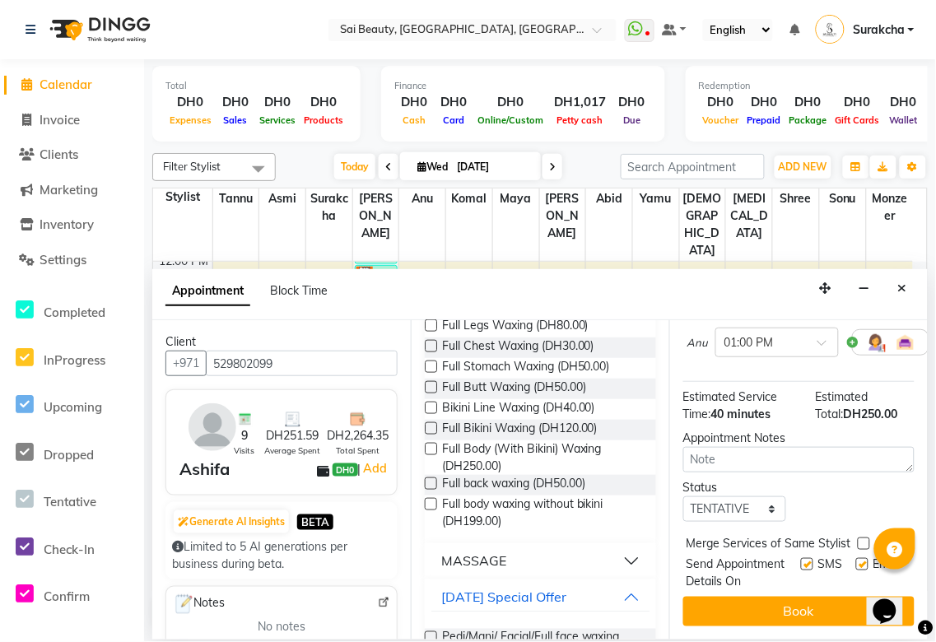
click at [863, 538] on label at bounding box center [864, 544] width 12 height 12
click at [863, 540] on input "checkbox" at bounding box center [863, 545] width 11 height 11
checkbox input "true"
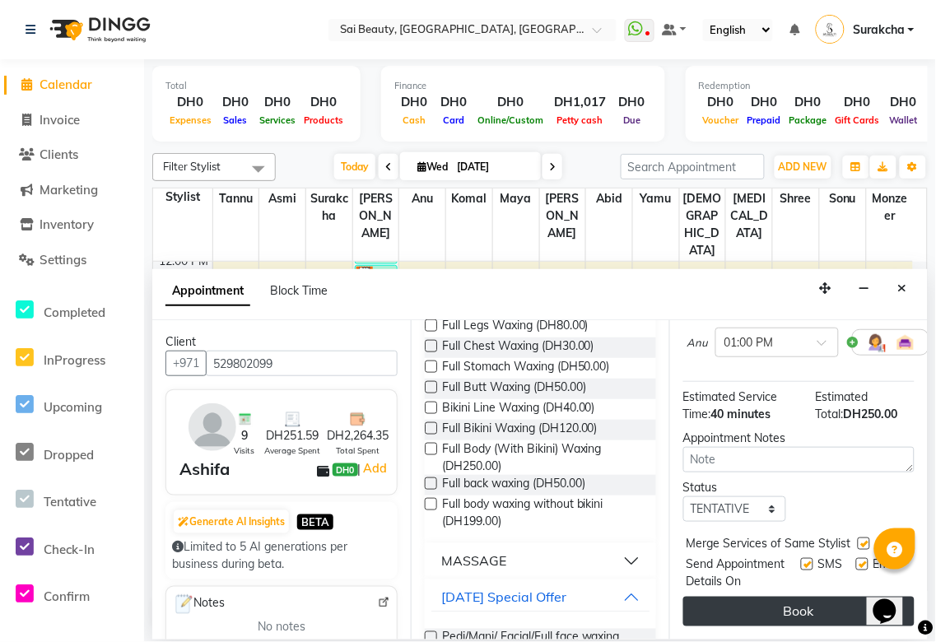
click at [828, 607] on button "Book" at bounding box center [798, 612] width 231 height 30
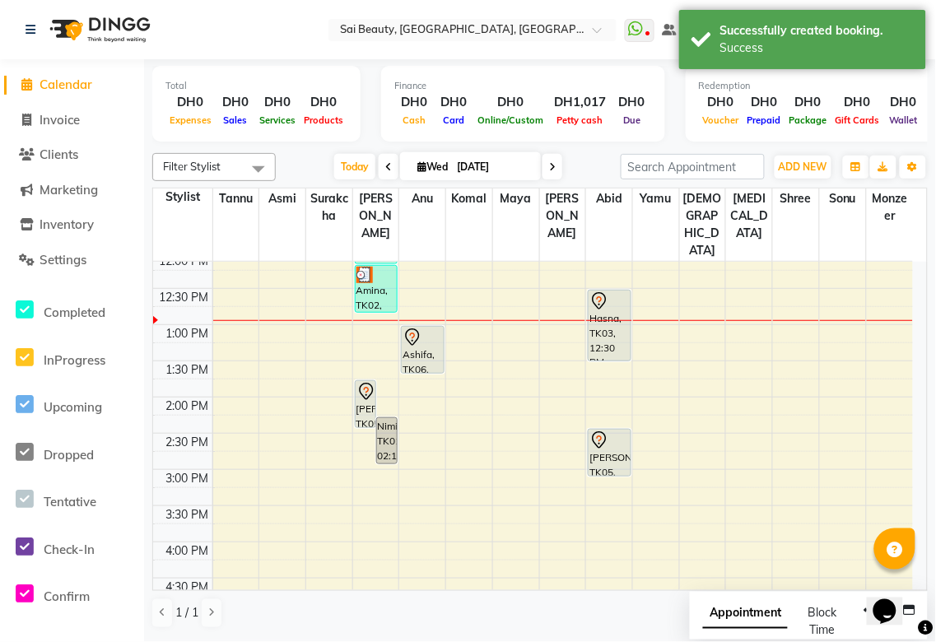
click at [729, 613] on span "Appointment" at bounding box center [745, 614] width 85 height 30
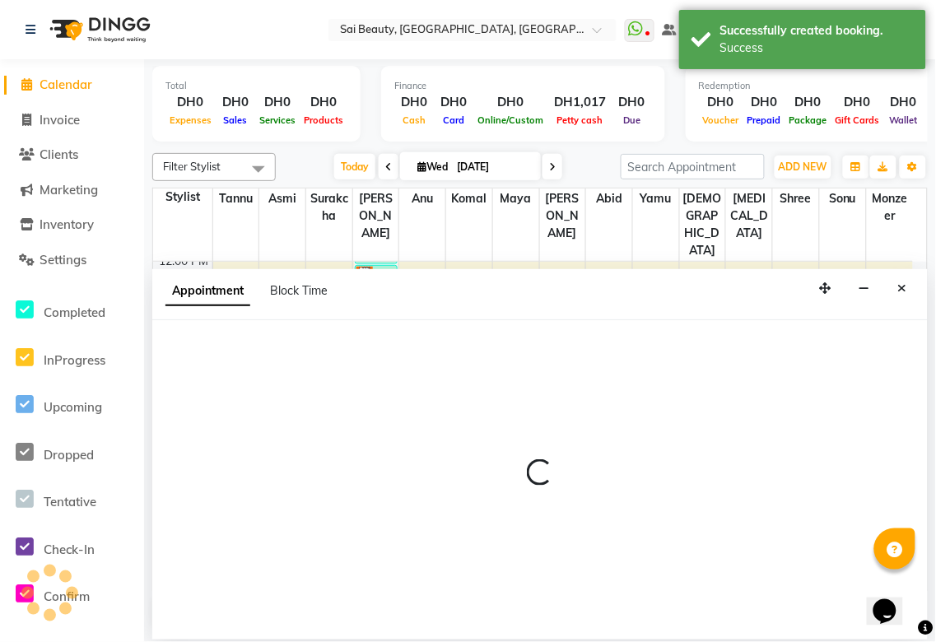
select select "tentative"
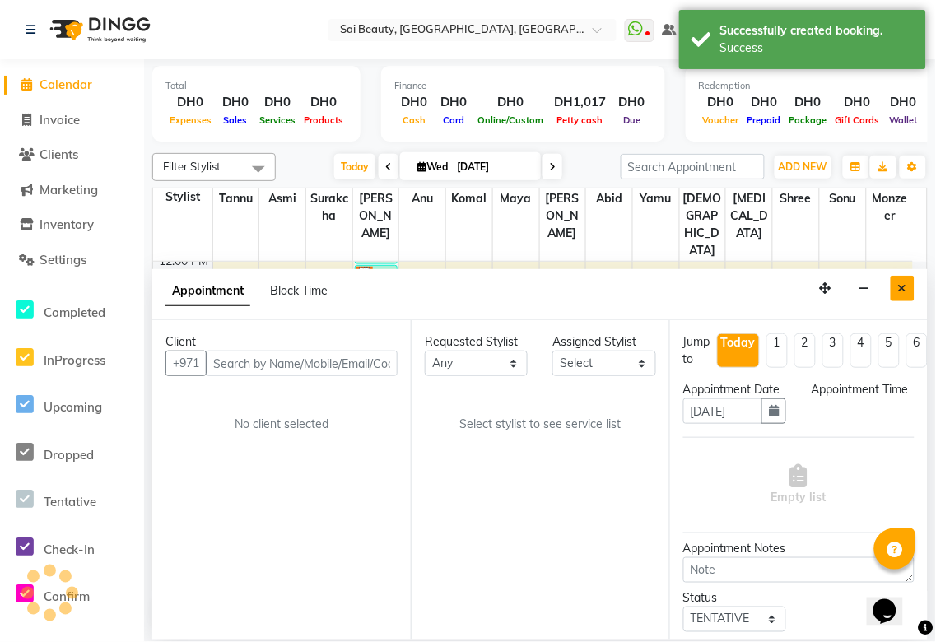
click at [902, 291] on icon "Close" at bounding box center [902, 288] width 9 height 12
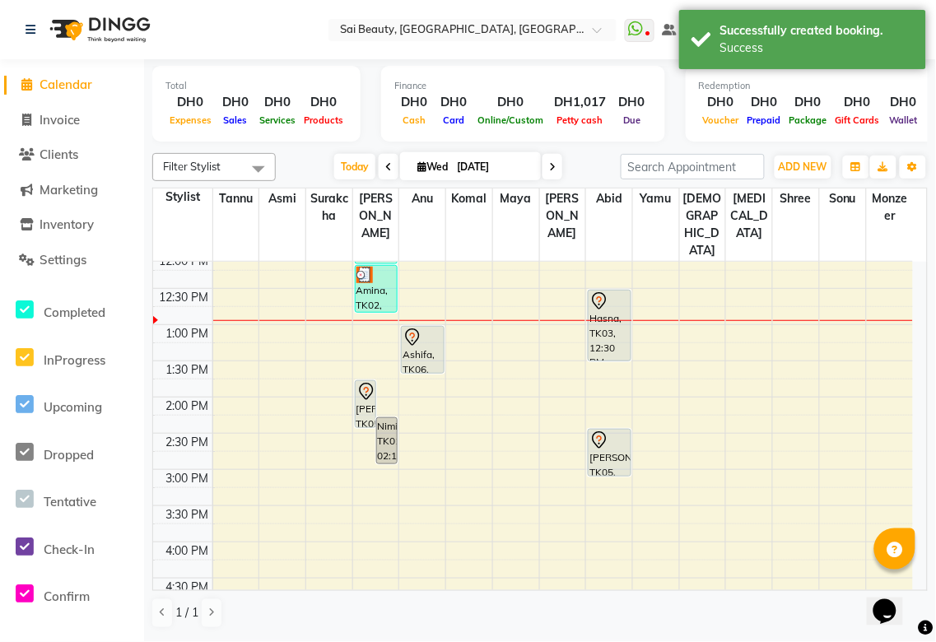
click at [379, 266] on div "Amina, TK02, 12:10 PM-12:50 PM, Spa Pedicure (Without Colour)" at bounding box center [376, 289] width 41 height 46
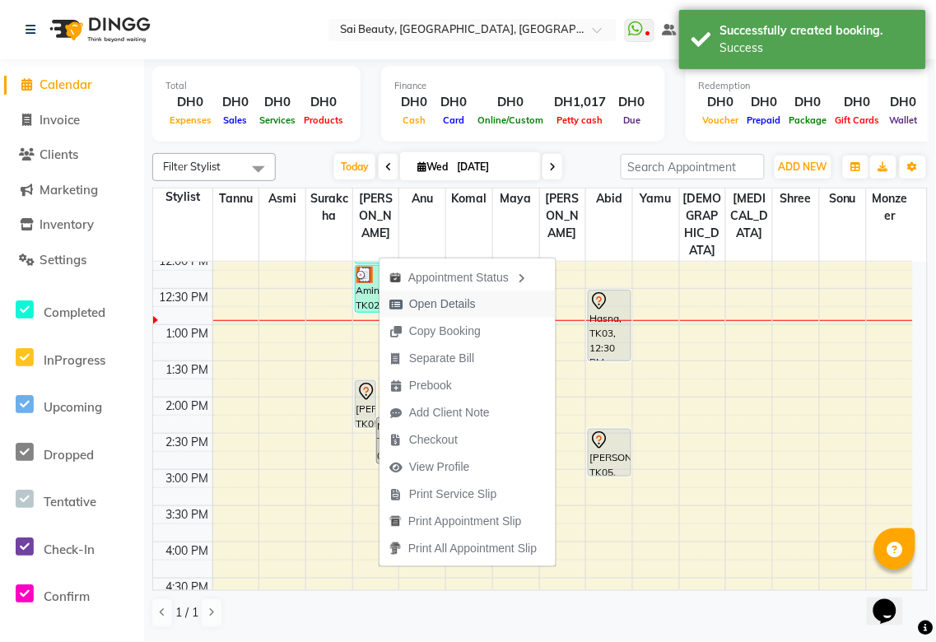
click at [450, 310] on span "Open Details" at bounding box center [442, 304] width 67 height 17
select select "3"
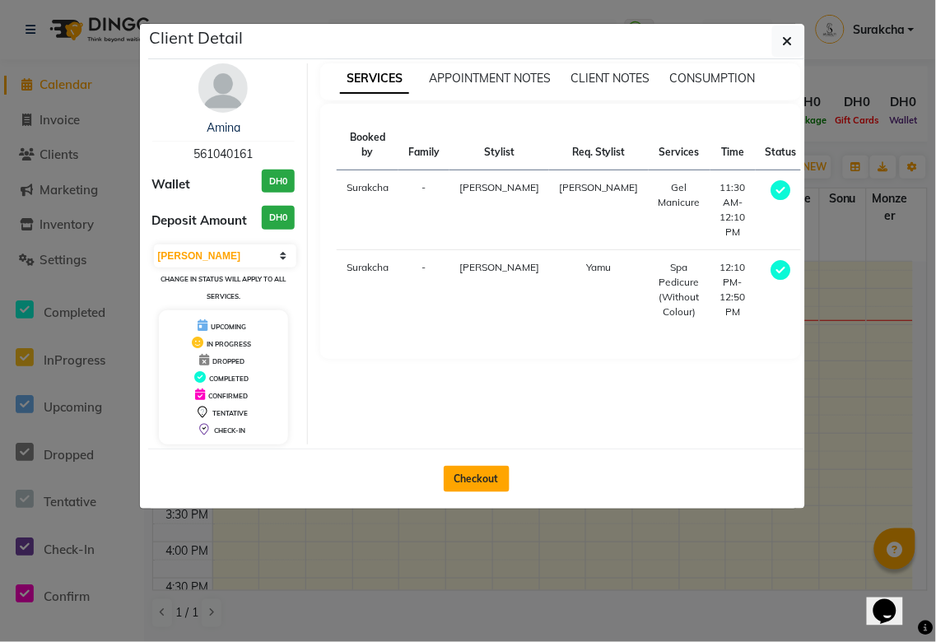
click at [487, 478] on button "Checkout" at bounding box center [477, 479] width 66 height 26
select select "service"
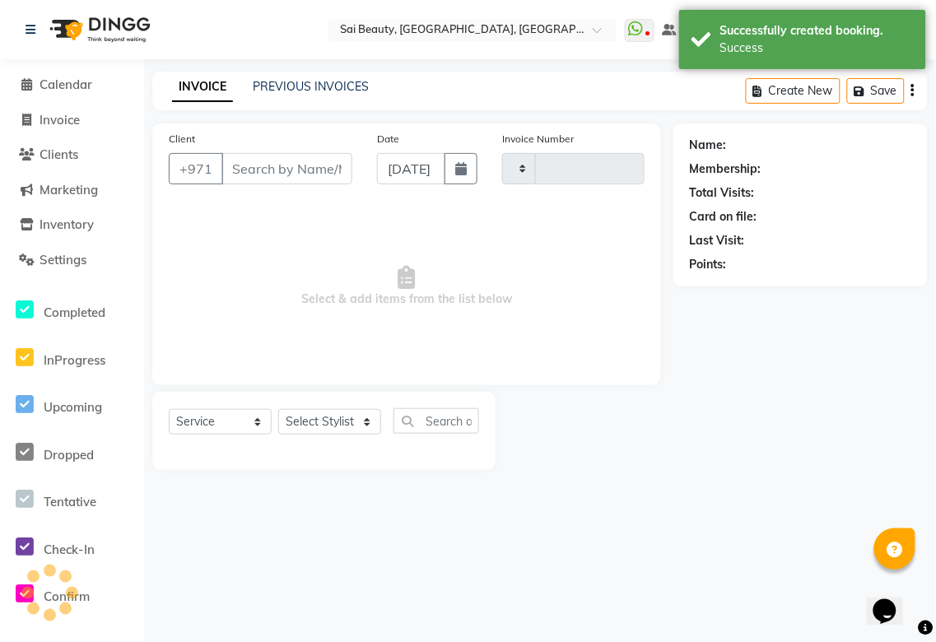
type input "3280"
select select "5352"
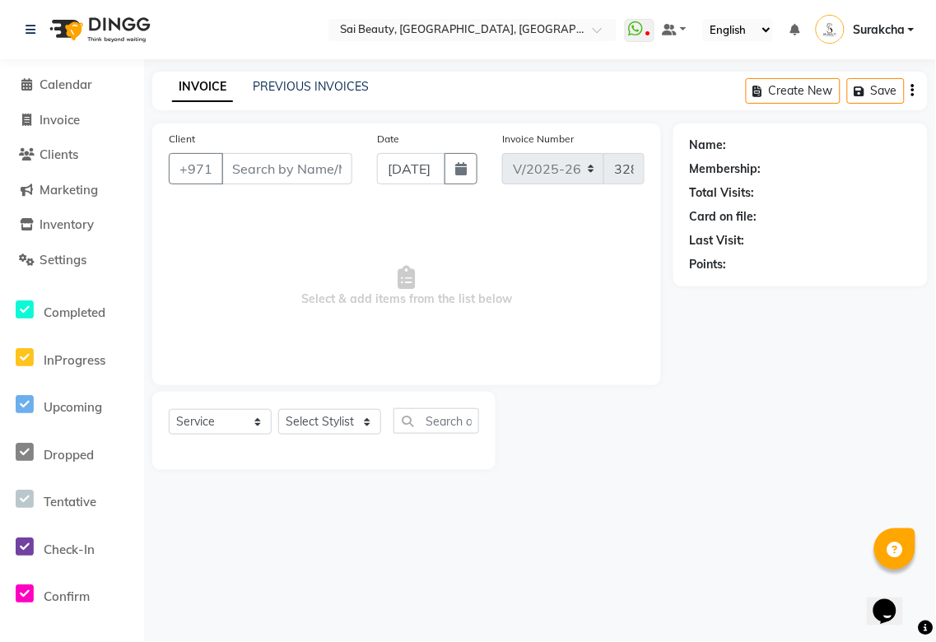
type input "561040161"
select select "43674"
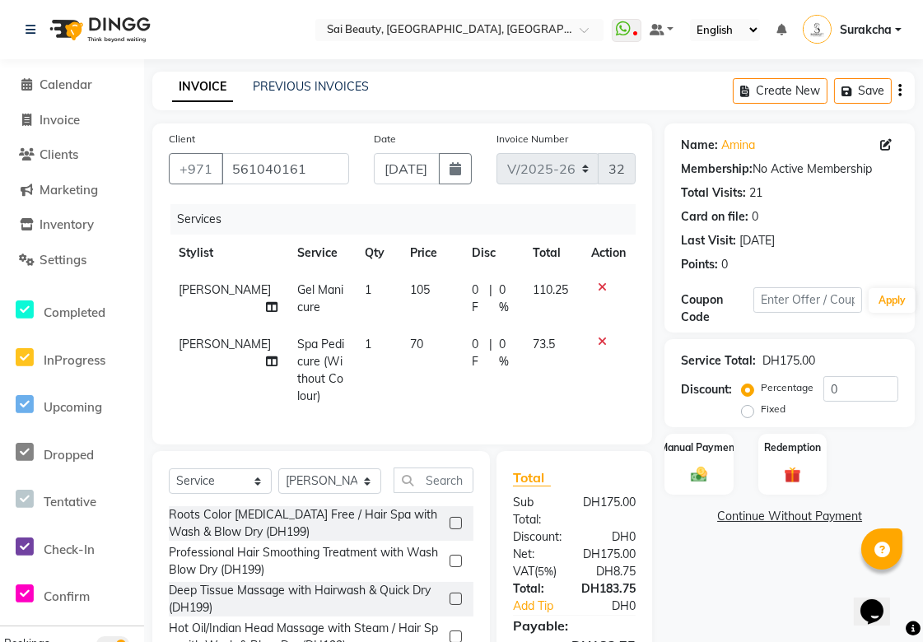
click at [601, 286] on icon at bounding box center [602, 288] width 9 height 12
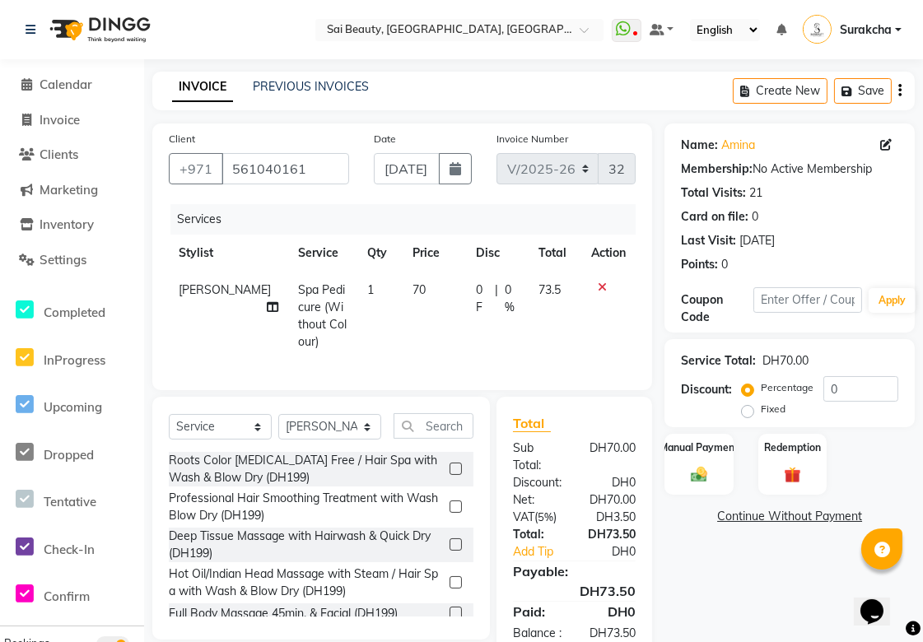
click at [599, 285] on icon at bounding box center [602, 288] width 9 height 12
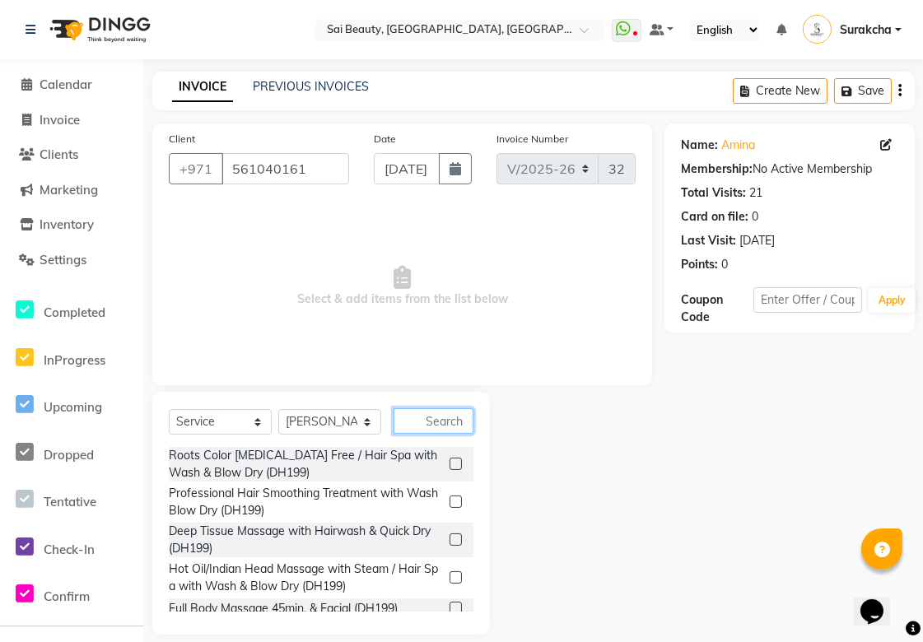
click at [426, 418] on input "text" at bounding box center [434, 421] width 80 height 26
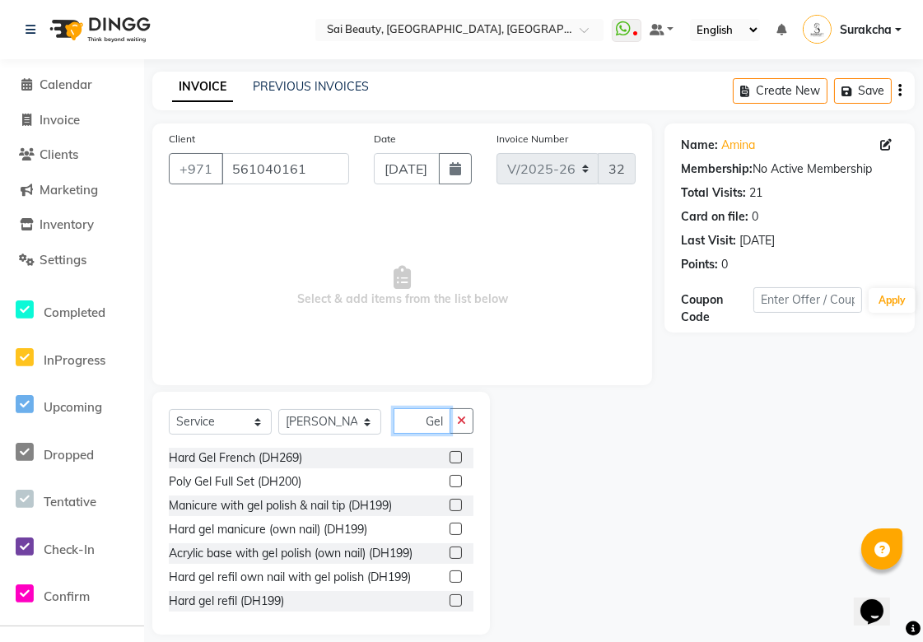
scroll to position [471, 0]
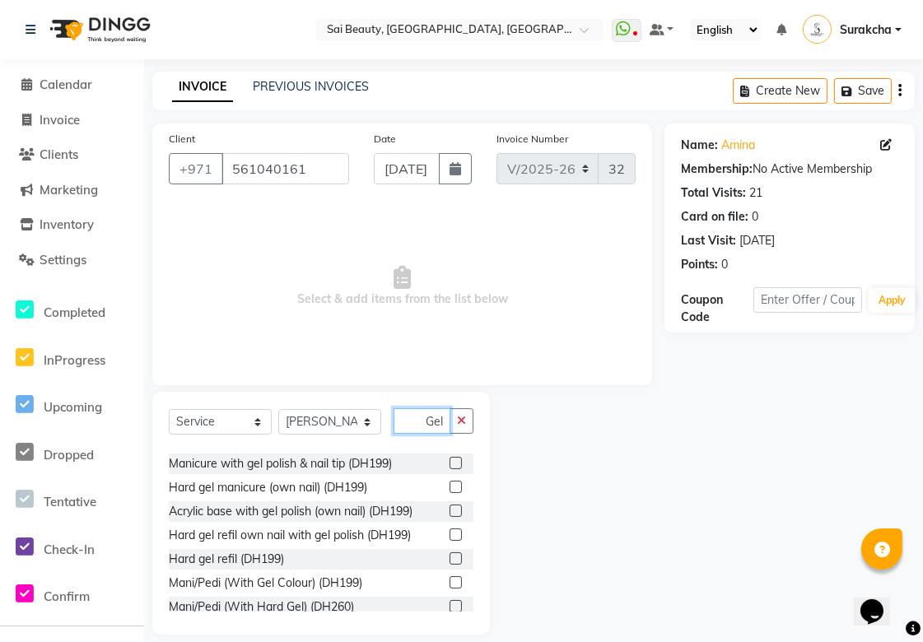
type input "Gel"
click at [450, 583] on label at bounding box center [456, 582] width 12 height 12
click at [450, 583] on input "checkbox" at bounding box center [455, 583] width 11 height 11
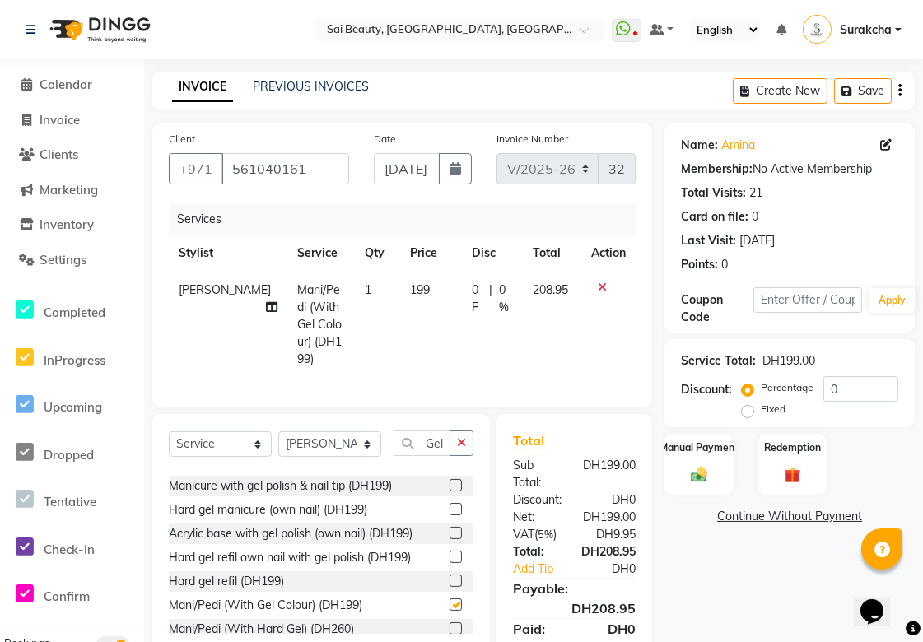
checkbox input "false"
click at [459, 441] on icon "button" at bounding box center [461, 443] width 9 height 12
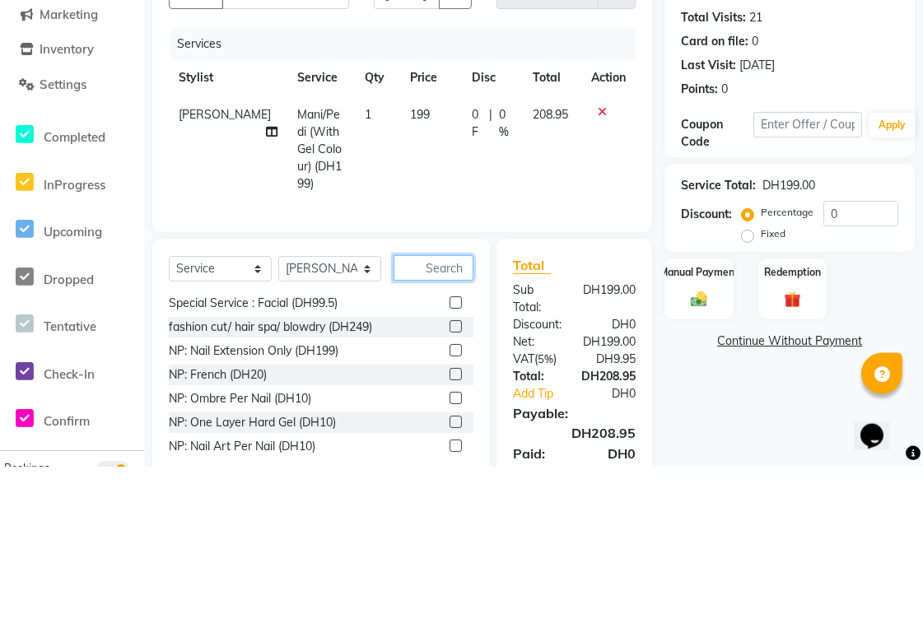
scroll to position [20, 0]
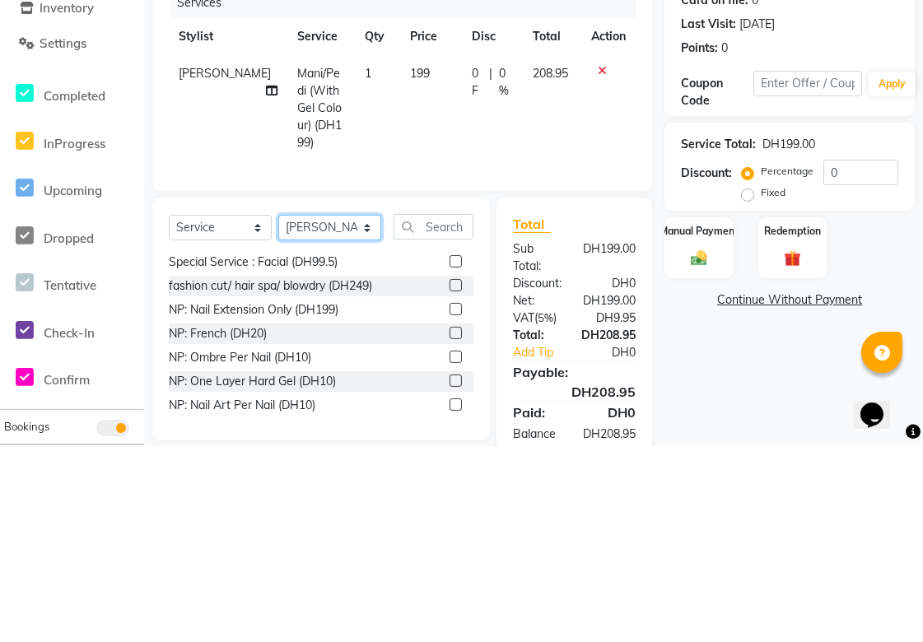
click at [374, 420] on select "Select Stylist [PERSON_NAME][MEDICAL_DATA] [PERSON_NAME] Asmi Ausha [PERSON_NAM…" at bounding box center [329, 425] width 103 height 26
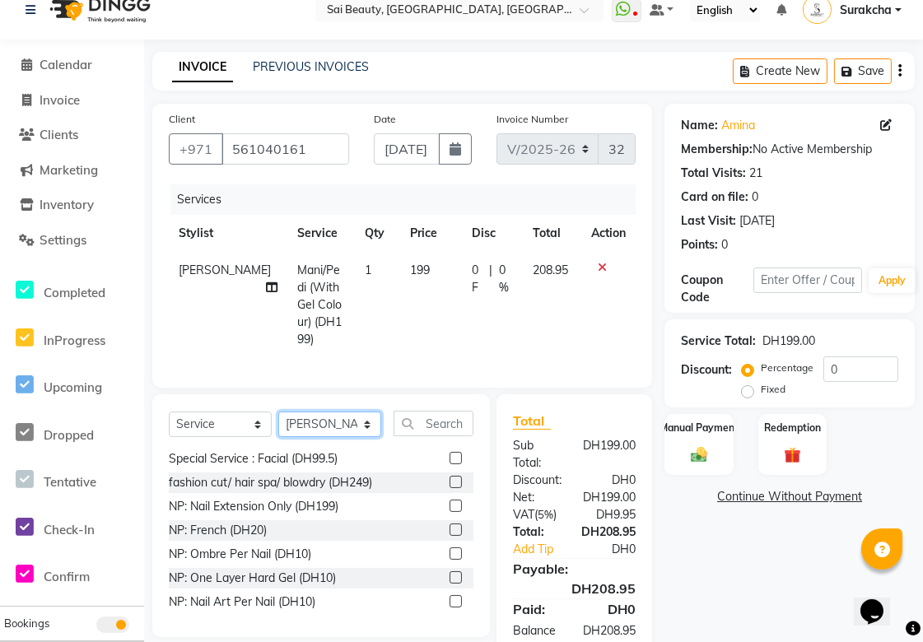
select select "72772"
click at [278, 412] on select "Select Stylist [PERSON_NAME][MEDICAL_DATA] [PERSON_NAME] Asmi Ausha [PERSON_NAM…" at bounding box center [329, 425] width 103 height 26
click at [408, 424] on input "text" at bounding box center [434, 424] width 80 height 26
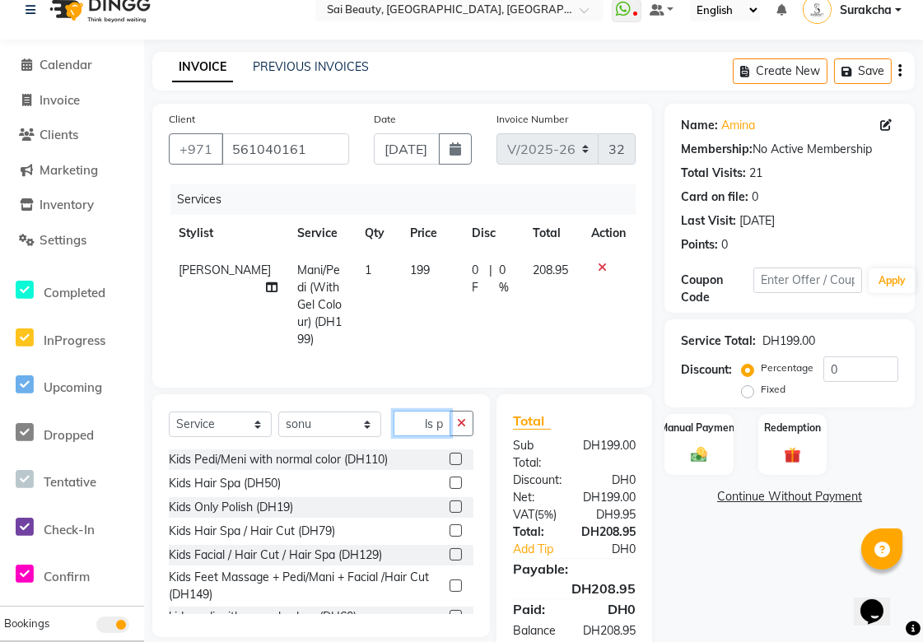
scroll to position [0, 21]
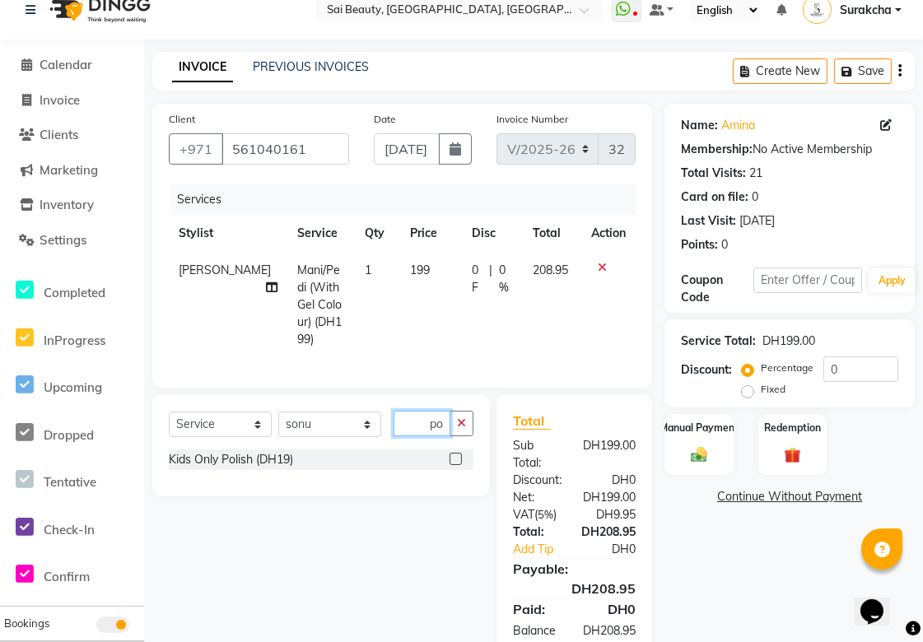
type input "Kids po"
click at [456, 455] on label at bounding box center [456, 459] width 12 height 12
click at [456, 455] on input "checkbox" at bounding box center [455, 459] width 11 height 11
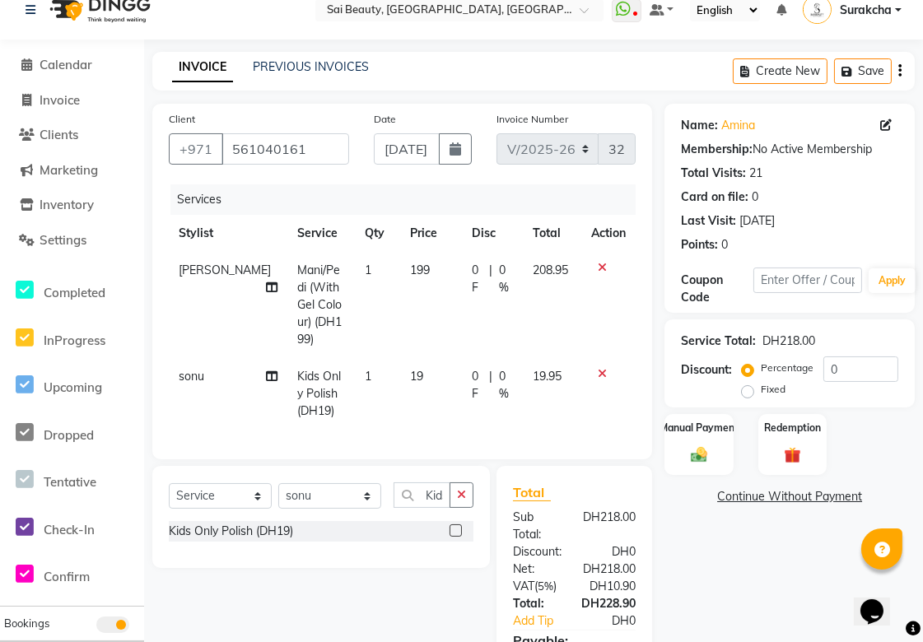
checkbox input "false"
click at [461, 491] on icon "button" at bounding box center [461, 495] width 9 height 12
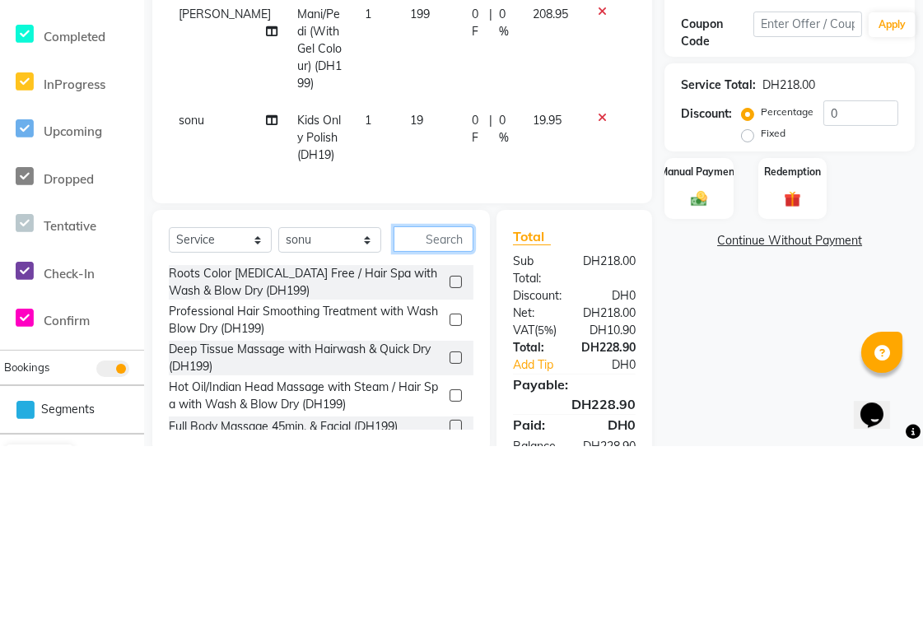
scroll to position [92, 0]
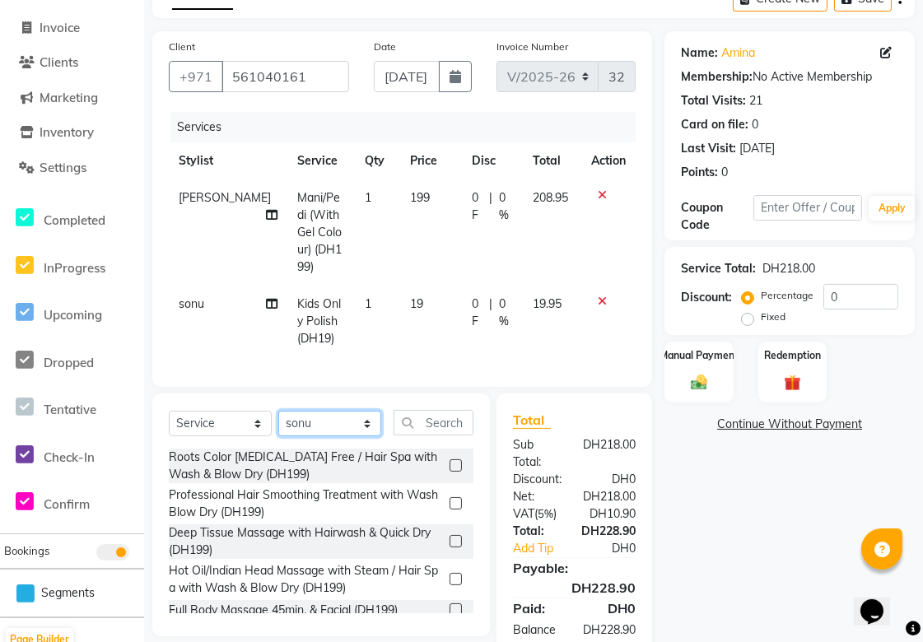
click at [354, 414] on select "Select Stylist [PERSON_NAME][MEDICAL_DATA] [PERSON_NAME] Asmi Ausha [PERSON_NAM…" at bounding box center [329, 424] width 103 height 26
select select "45072"
click at [278, 411] on select "Select Stylist [PERSON_NAME][MEDICAL_DATA] [PERSON_NAME] Asmi Ausha [PERSON_NAM…" at bounding box center [329, 424] width 103 height 26
click at [433, 416] on input "text" at bounding box center [434, 423] width 80 height 26
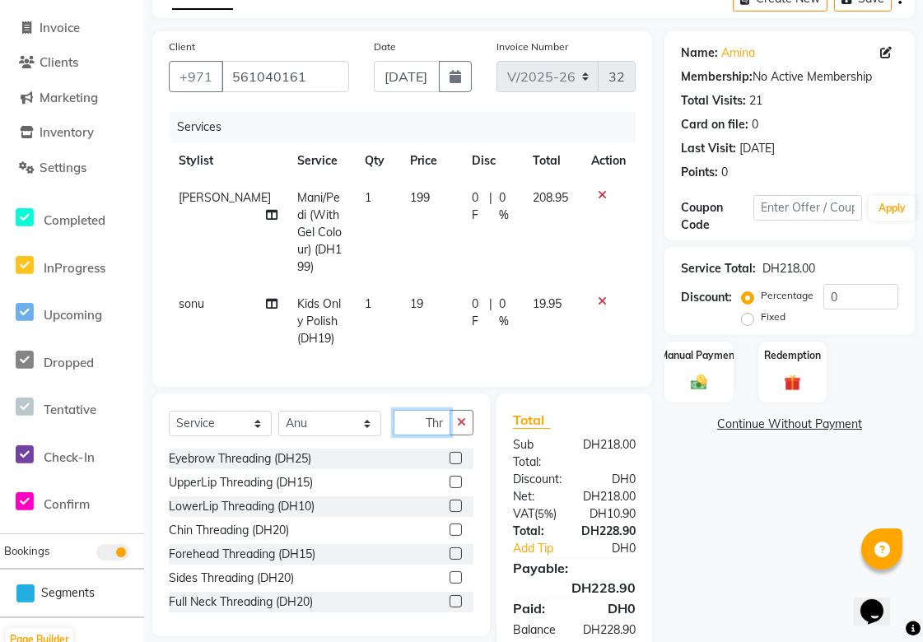
scroll to position [0, 1]
type input "Thr"
click at [450, 454] on label at bounding box center [456, 458] width 12 height 12
click at [450, 454] on input "checkbox" at bounding box center [455, 459] width 11 height 11
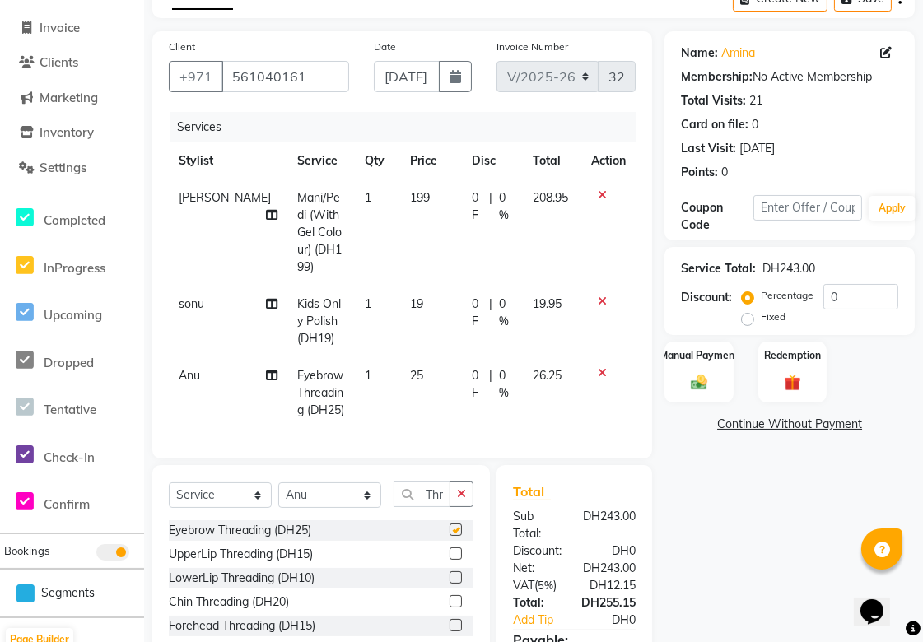
scroll to position [0, 0]
checkbox input "false"
click at [266, 209] on icon at bounding box center [272, 215] width 12 height 12
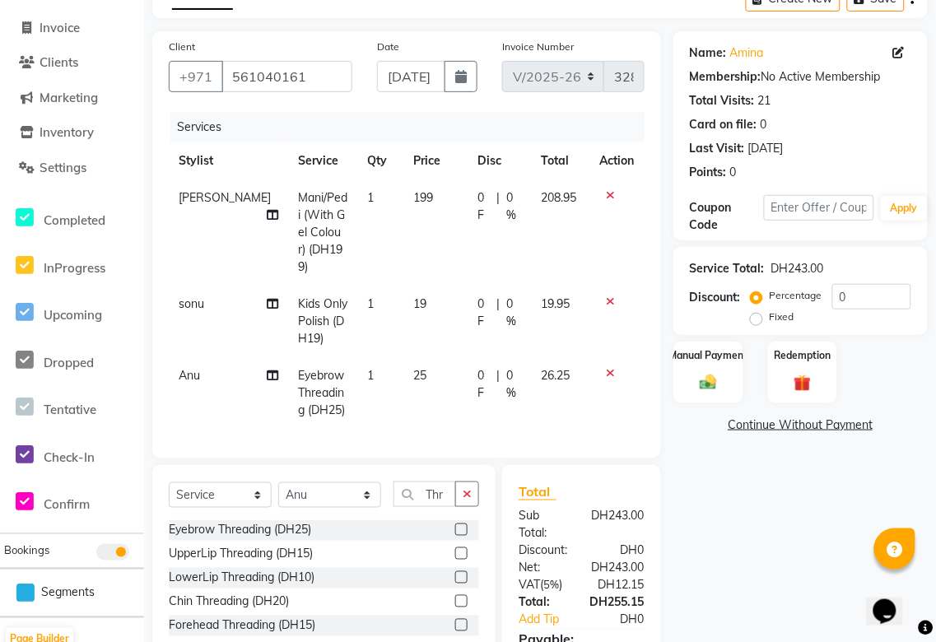
select select "43674"
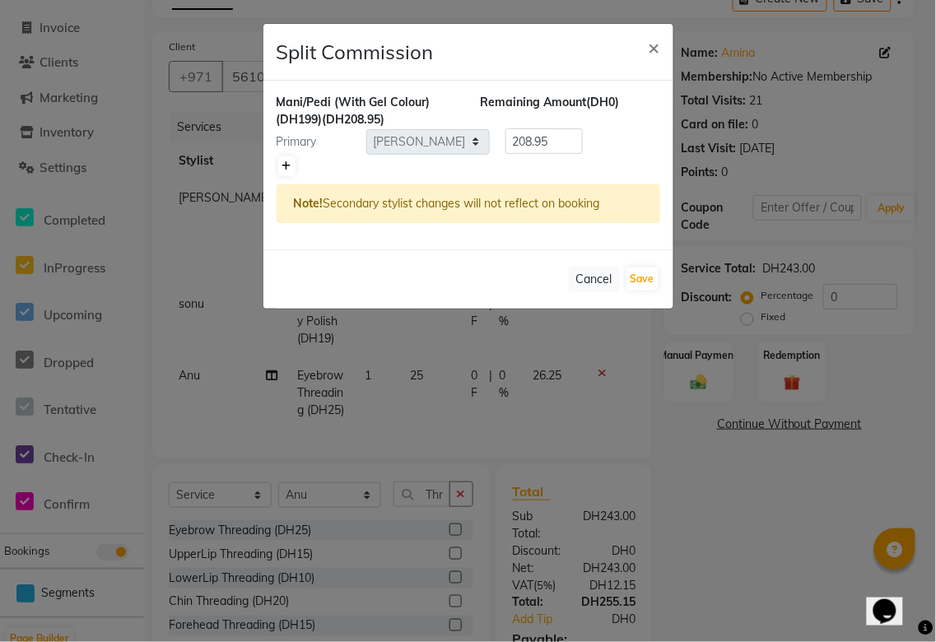
click at [286, 161] on icon at bounding box center [286, 166] width 9 height 10
type input "104.47"
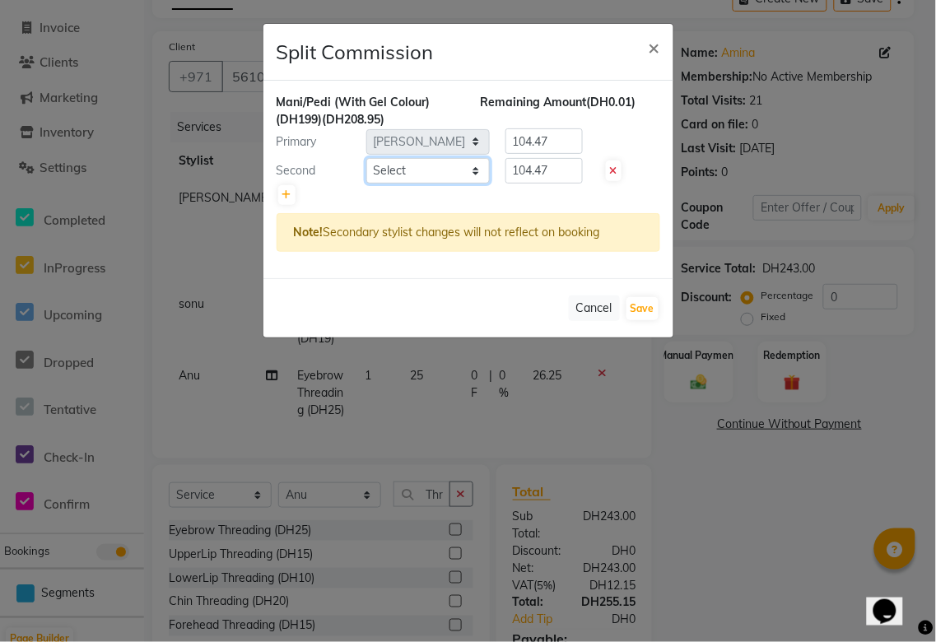
click at [470, 173] on select "Select [PERSON_NAME][MEDICAL_DATA] [PERSON_NAME] Asmi Ausha [PERSON_NAME] Gita …" at bounding box center [428, 171] width 124 height 26
select select "45072"
click at [366, 158] on select "Select [PERSON_NAME][MEDICAL_DATA] [PERSON_NAME] Asmi Ausha [PERSON_NAME] Gita …" at bounding box center [428, 171] width 124 height 26
click at [562, 177] on input "104.47" at bounding box center [544, 171] width 77 height 26
type input "108"
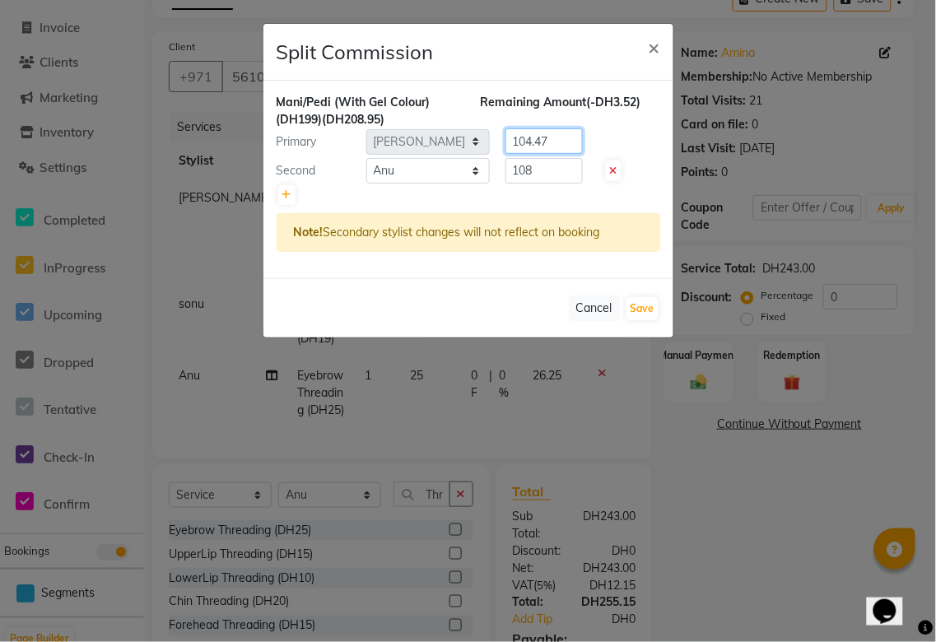
click at [569, 141] on input "104.47" at bounding box center [544, 141] width 77 height 26
type input "100.95"
click at [639, 307] on button "Save" at bounding box center [643, 308] width 32 height 23
select select "Select"
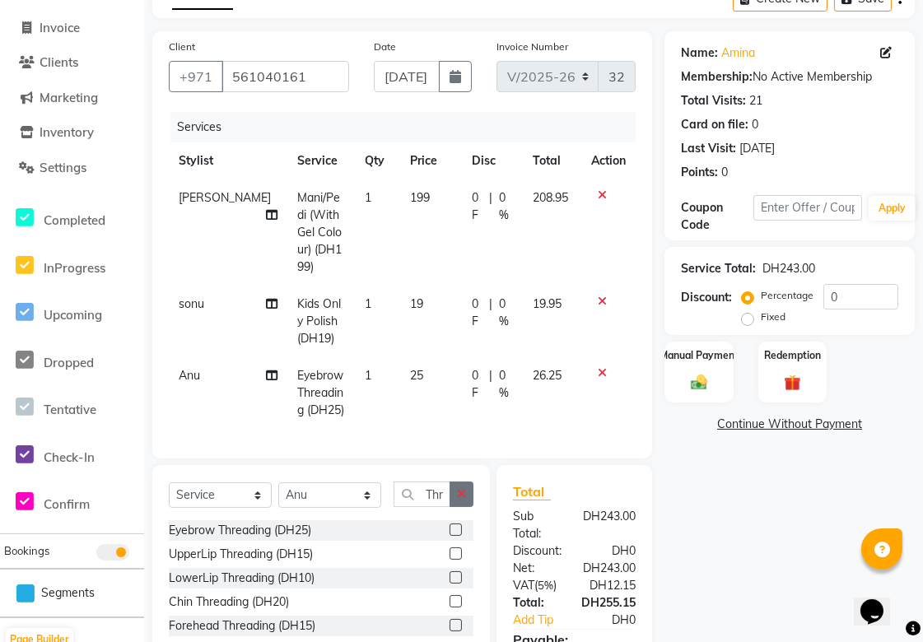
click at [461, 489] on icon "button" at bounding box center [461, 494] width 9 height 12
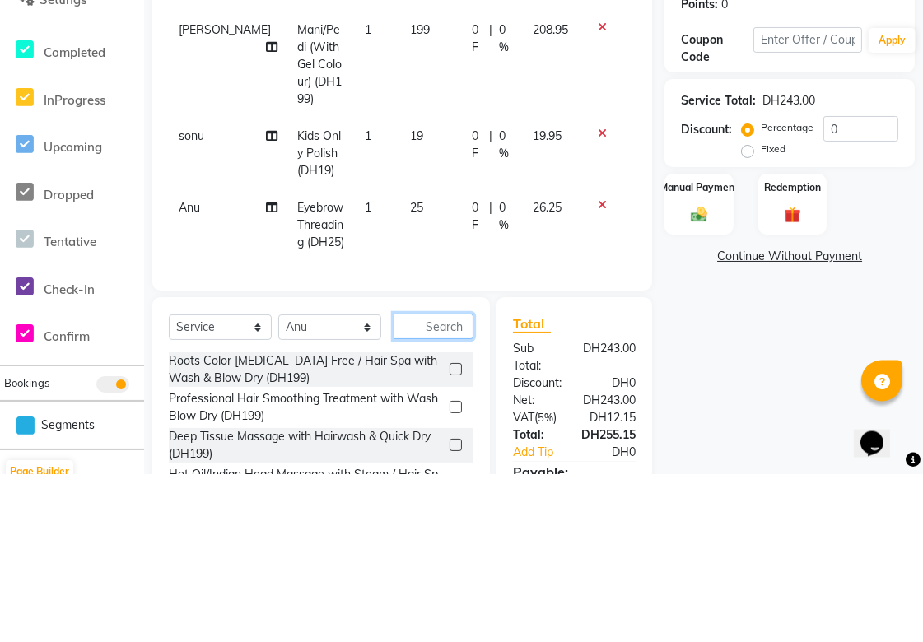
scroll to position [216, 0]
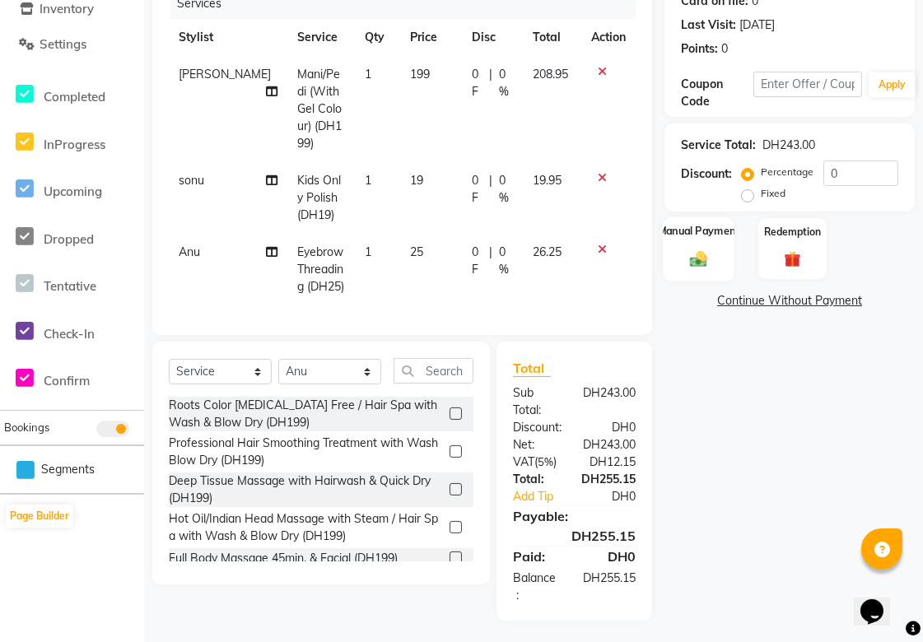
click at [701, 253] on img at bounding box center [699, 259] width 28 height 20
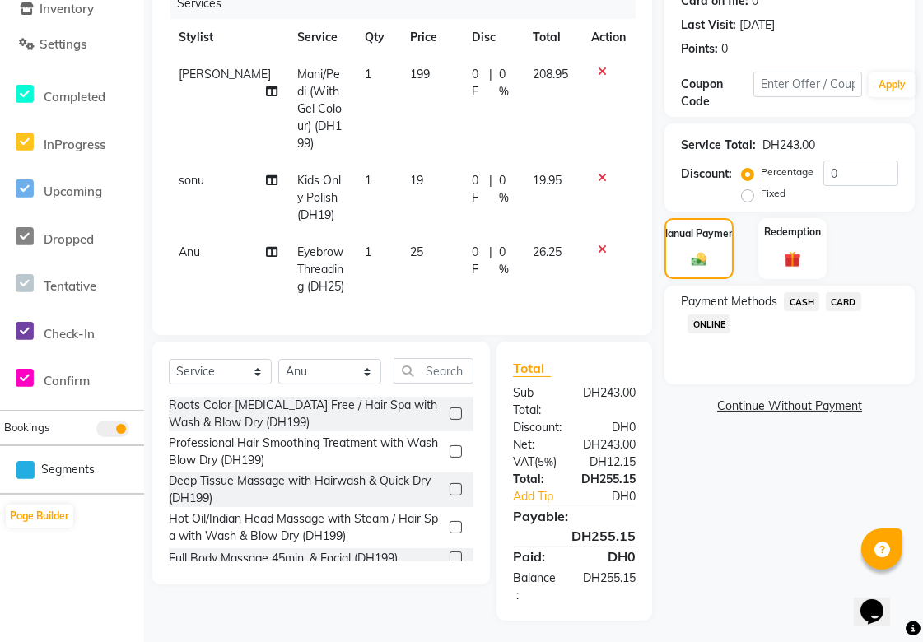
click at [860, 299] on span "CARD" at bounding box center [843, 301] width 35 height 19
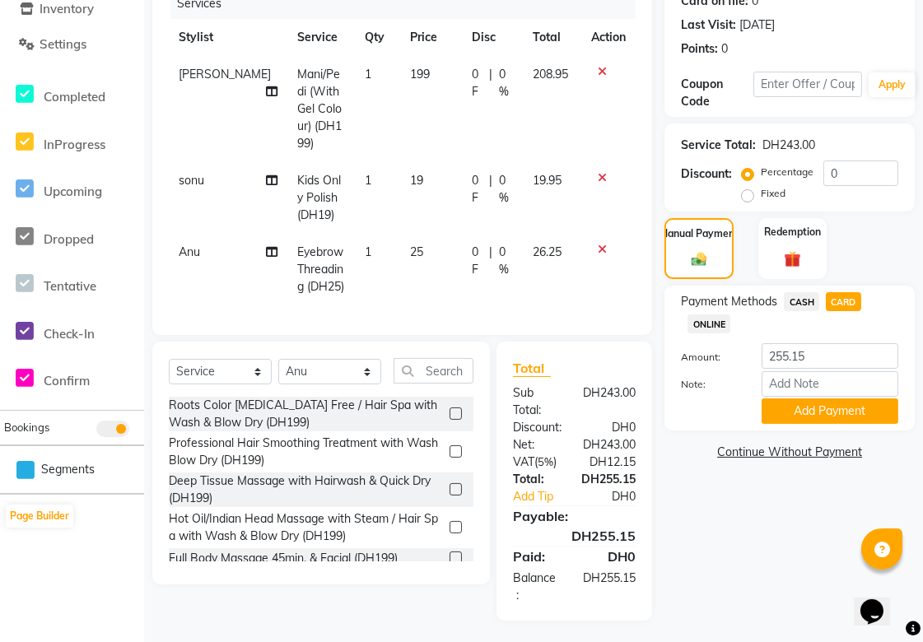
click at [266, 86] on icon at bounding box center [272, 92] width 12 height 12
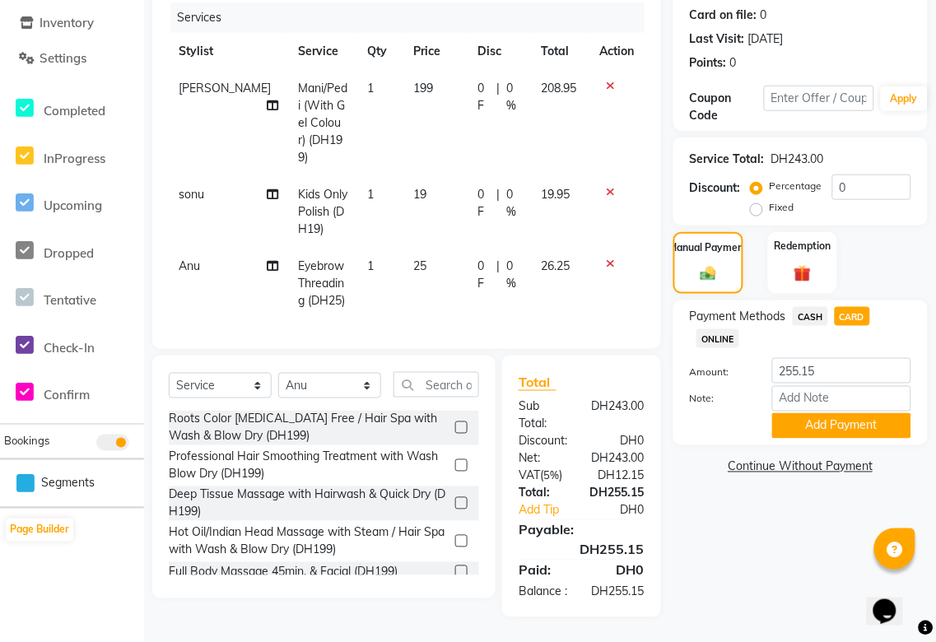
select select "43674"
select select "45072"
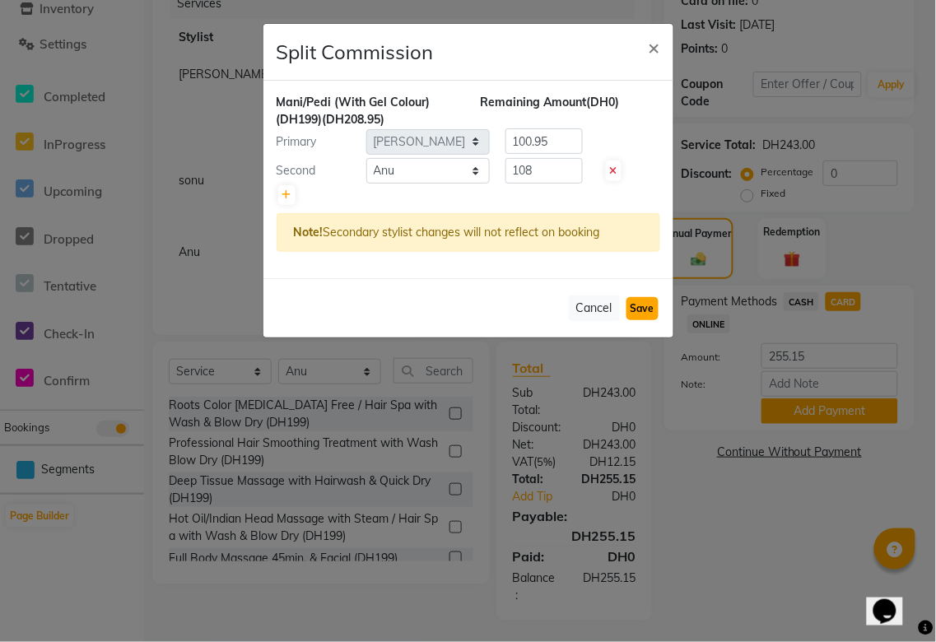
click at [646, 305] on button "Save" at bounding box center [643, 308] width 32 height 23
select select "Select"
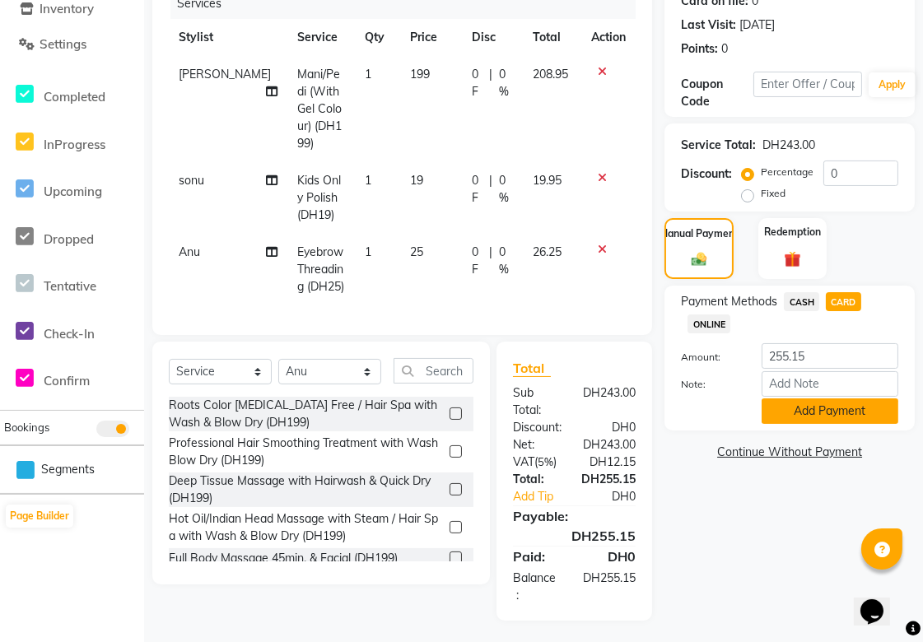
click at [846, 408] on button "Add Payment" at bounding box center [830, 412] width 137 height 26
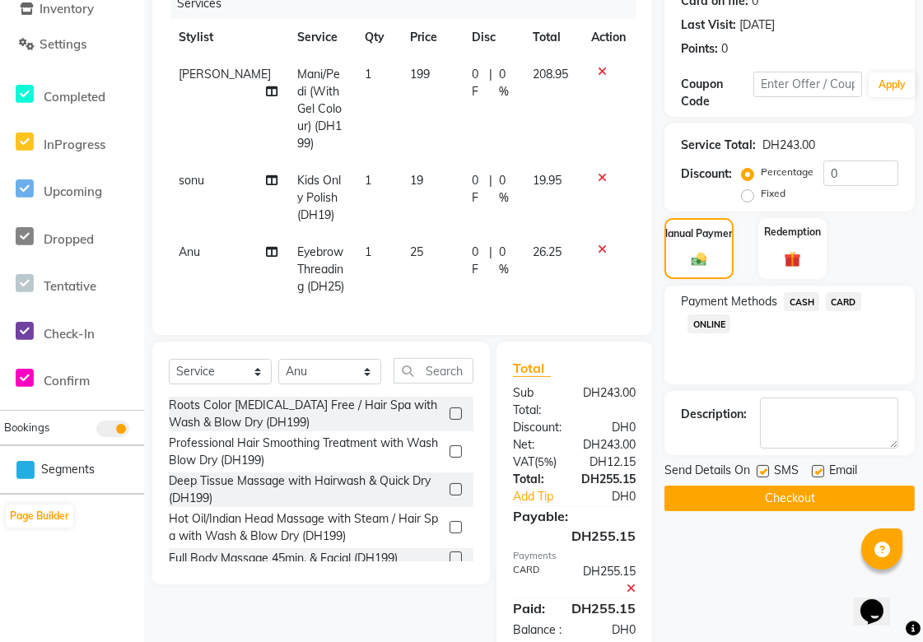
scroll to position [267, 0]
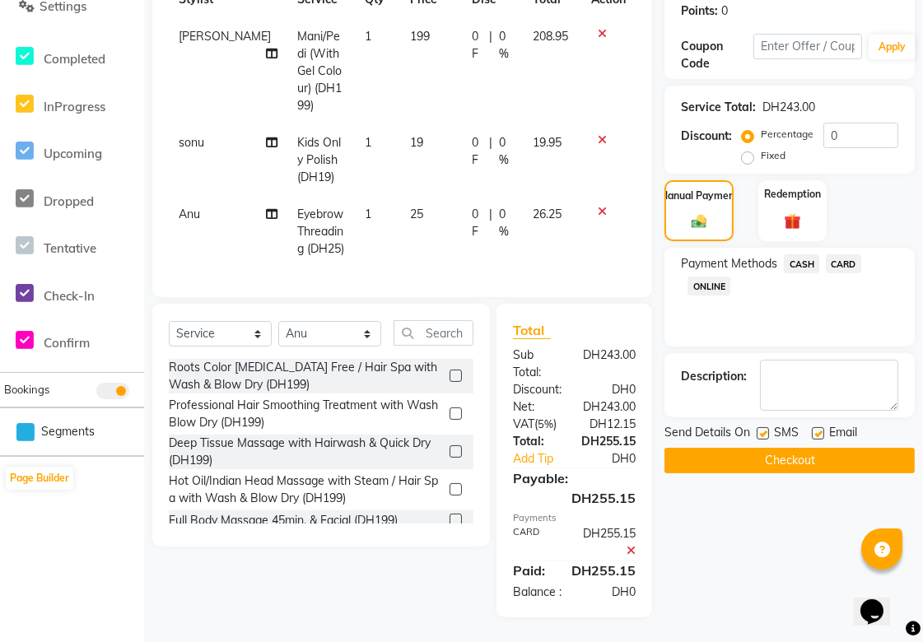
click at [838, 456] on button "Checkout" at bounding box center [789, 461] width 250 height 26
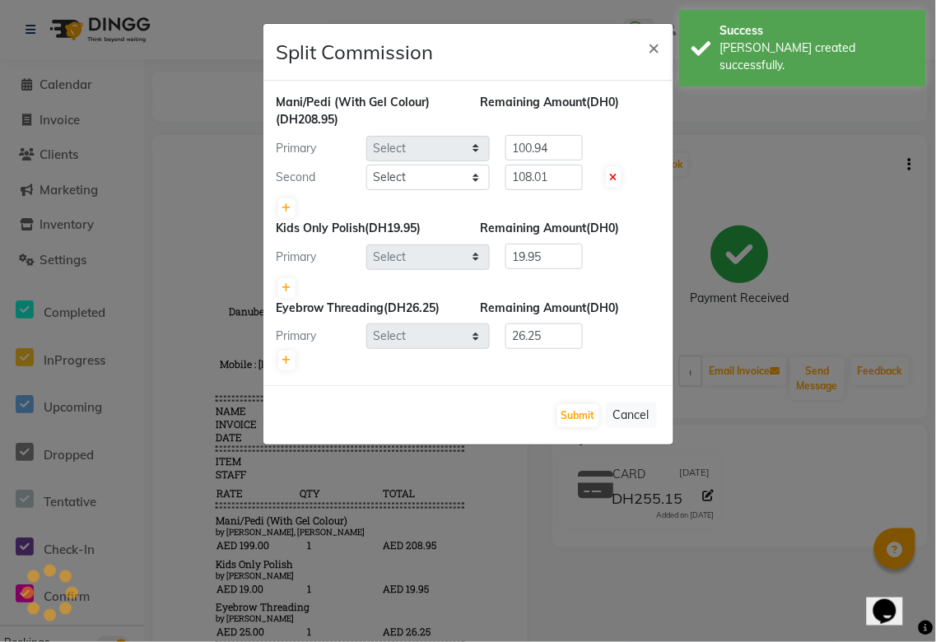
select select "43674"
select select "45072"
select select "72772"
select select "45072"
click at [557, 177] on input "108.01" at bounding box center [544, 178] width 77 height 26
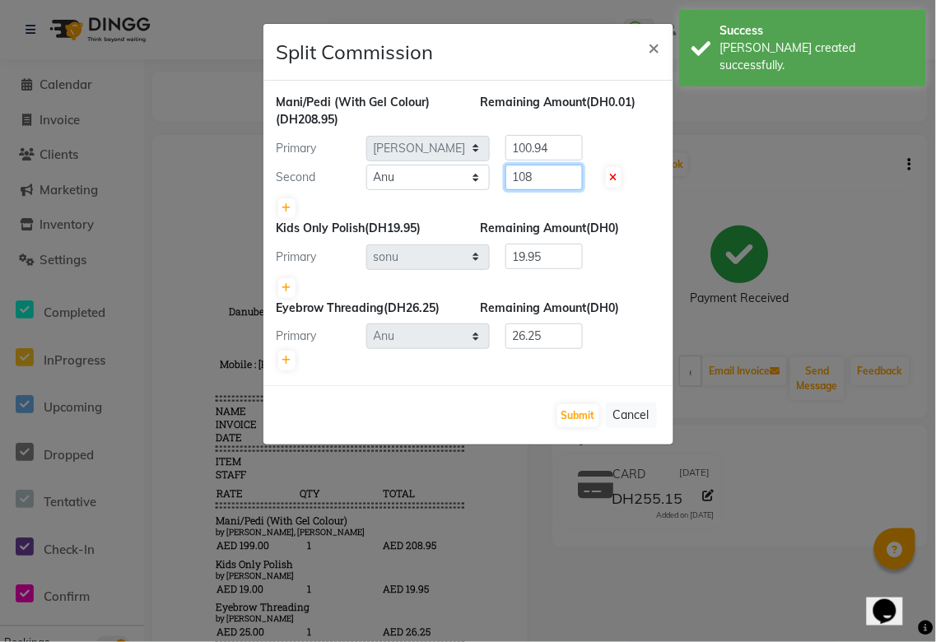
type input "108"
click at [565, 142] on input "100.94" at bounding box center [544, 148] width 77 height 26
type input "100.95"
click at [575, 414] on button "Submit" at bounding box center [578, 415] width 42 height 23
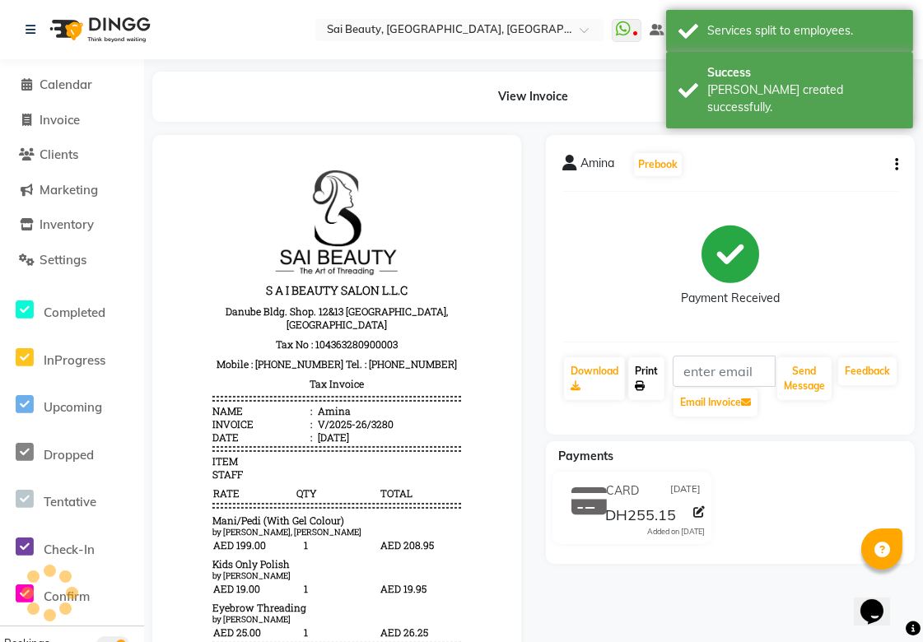
click at [649, 385] on link "Print" at bounding box center [646, 378] width 36 height 43
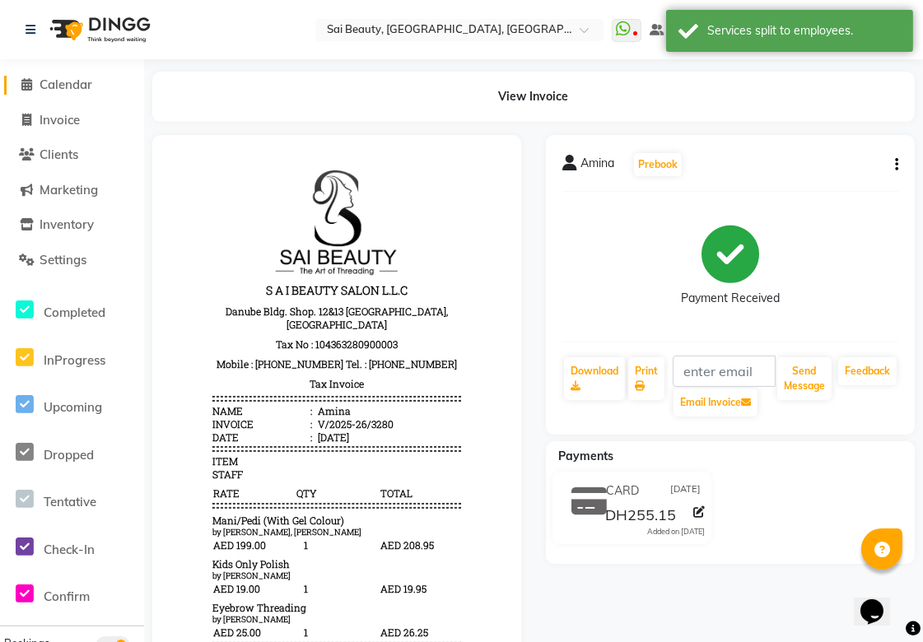
click at [82, 78] on span "Calendar" at bounding box center [66, 85] width 53 height 16
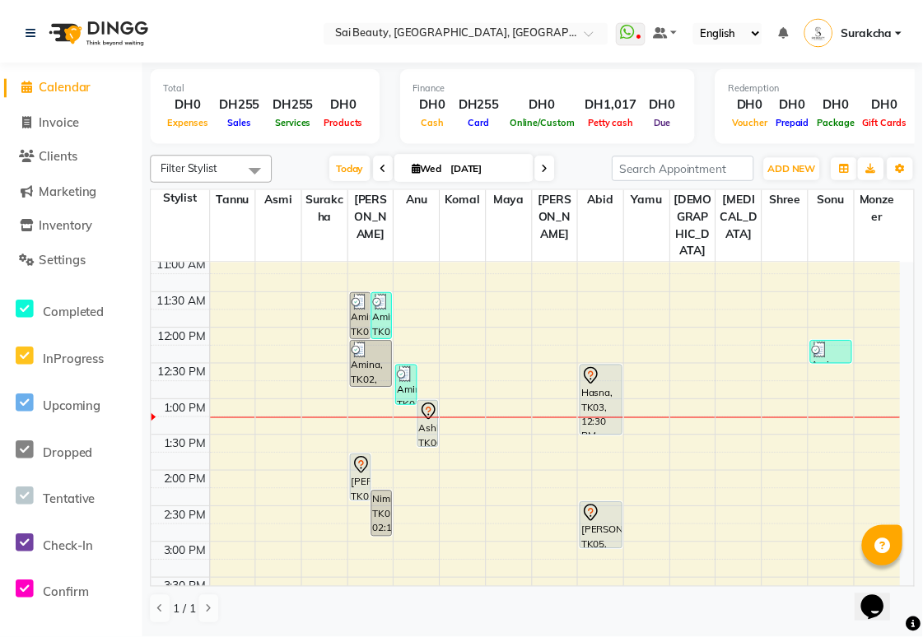
scroll to position [162, 0]
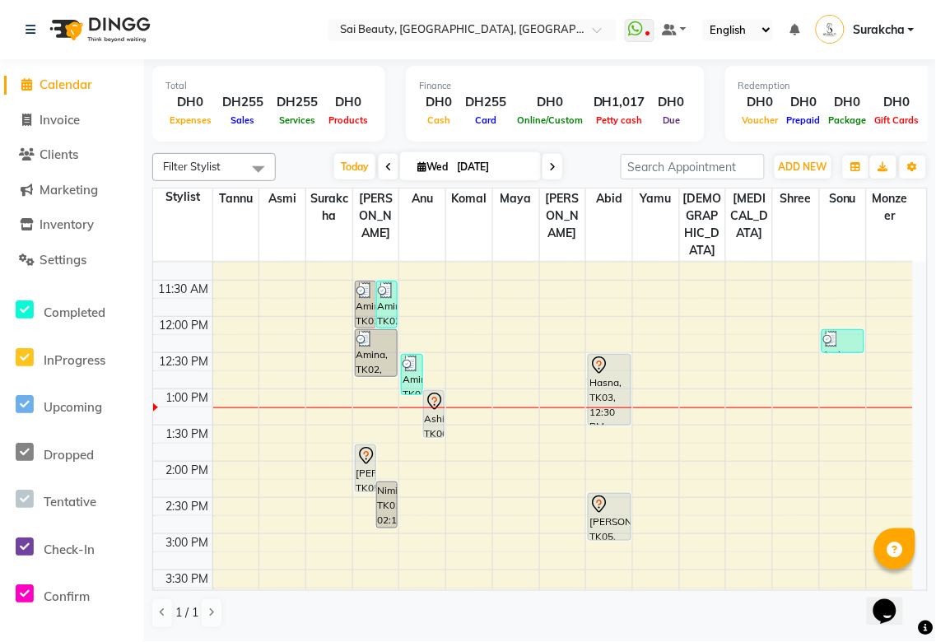
click at [608, 366] on div "Hasna, TK03, 12:30 PM-01:30 PM, short ,layers with blowdry" at bounding box center [609, 390] width 41 height 70
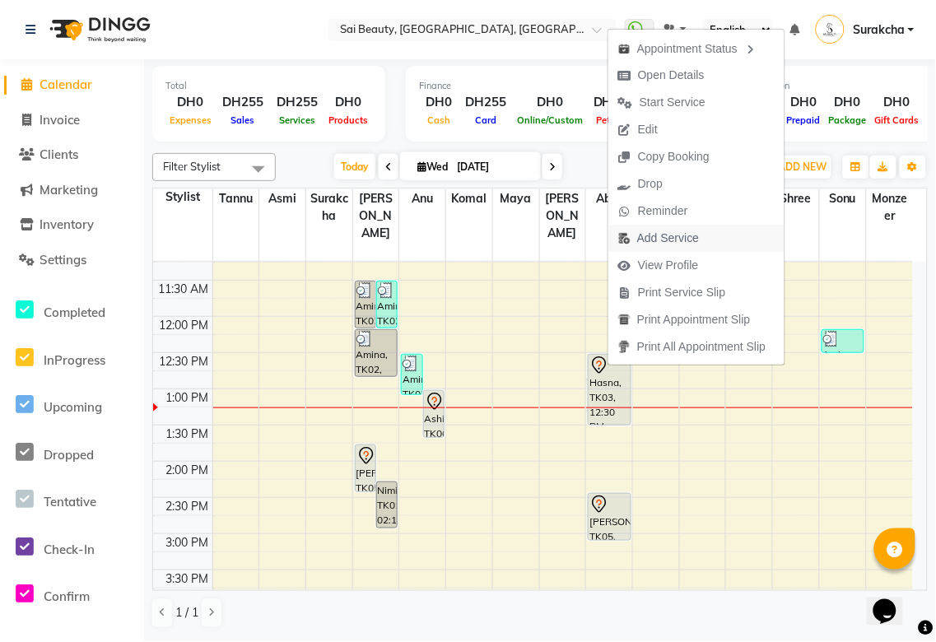
click at [673, 244] on span "Add Service" at bounding box center [668, 238] width 62 height 17
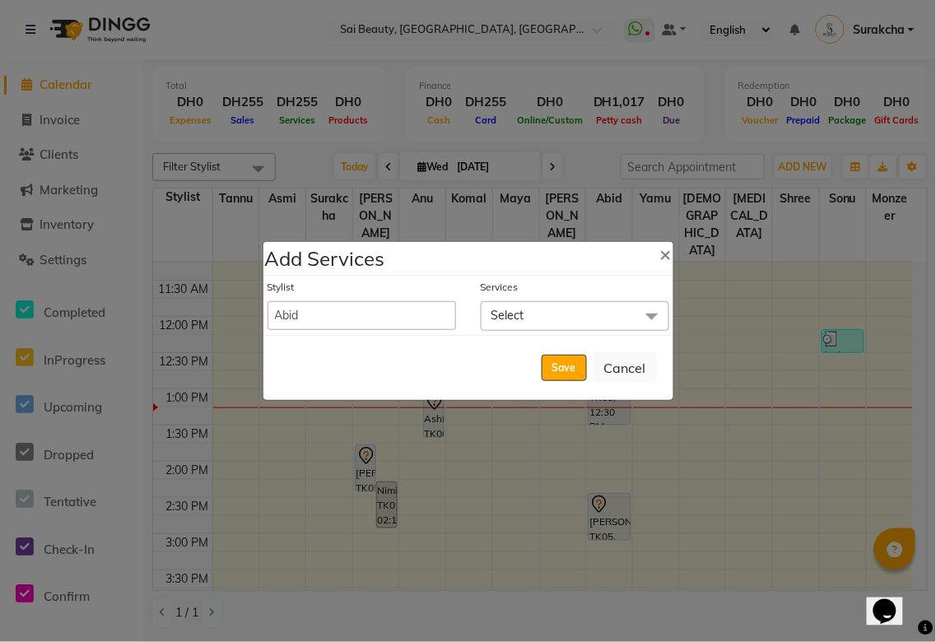
click at [541, 324] on span "Select" at bounding box center [575, 315] width 189 height 29
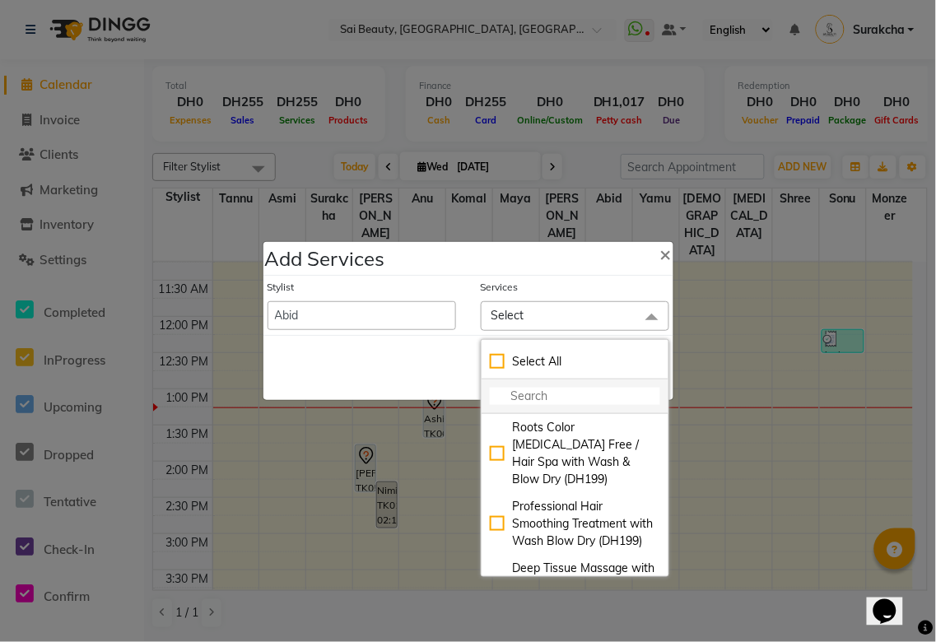
click at [521, 398] on input "multiselect-search" at bounding box center [575, 396] width 170 height 17
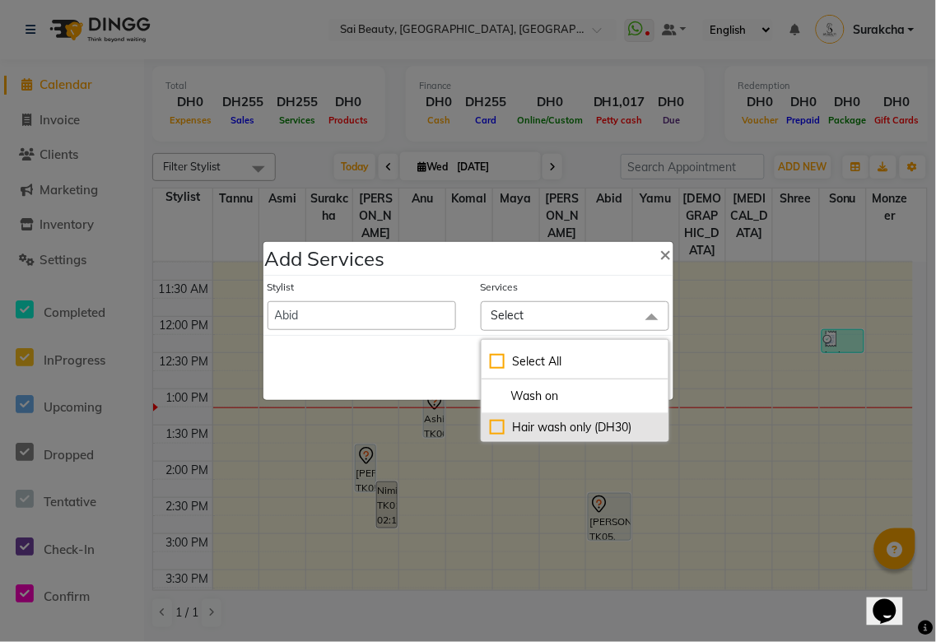
type input "Wash on"
click at [496, 429] on div "Hair wash only (DH30)" at bounding box center [575, 427] width 170 height 17
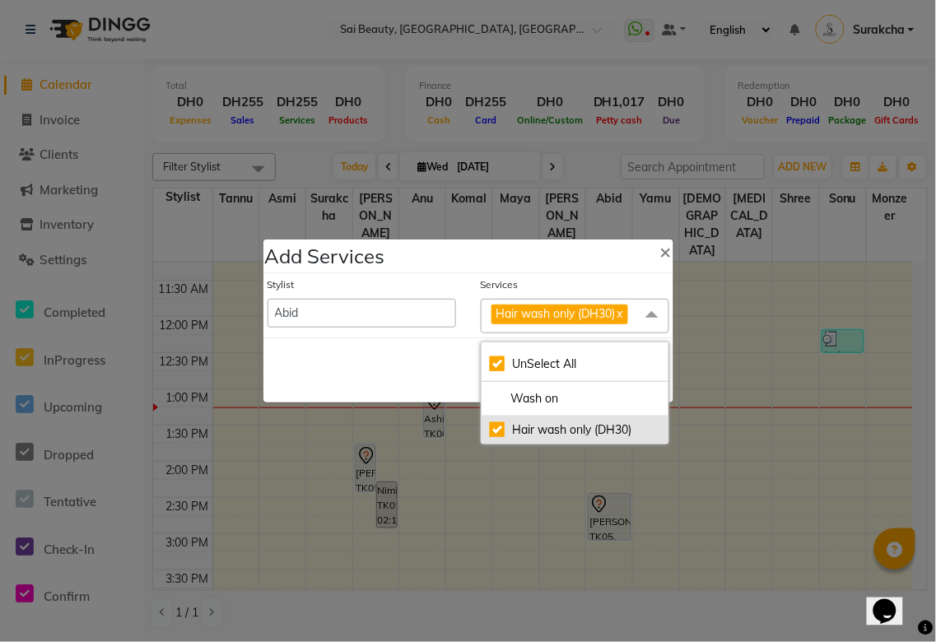
checkbox input "true"
click at [383, 366] on div "Save Cancel" at bounding box center [468, 370] width 410 height 65
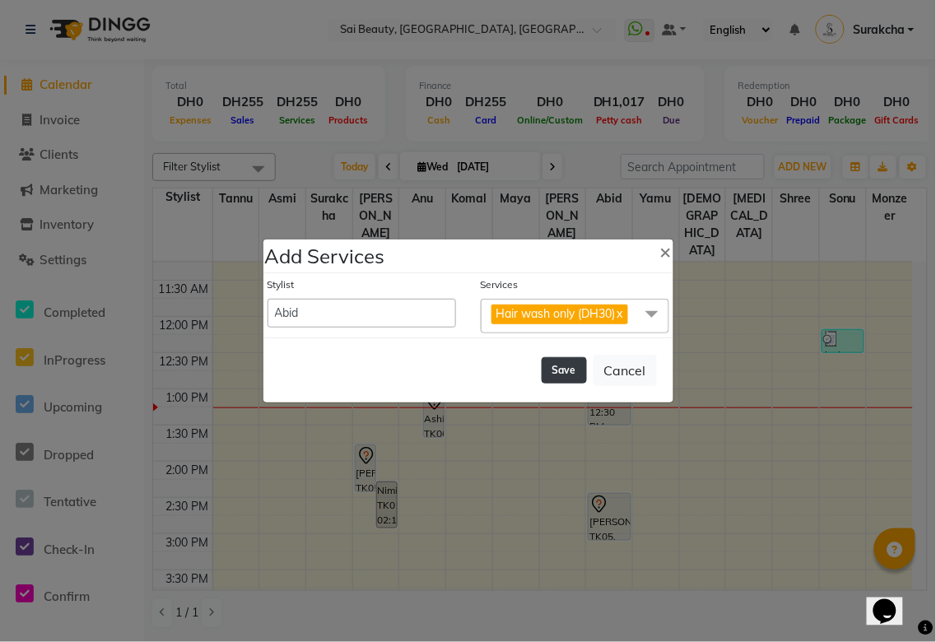
click at [562, 373] on button "Save" at bounding box center [564, 370] width 45 height 26
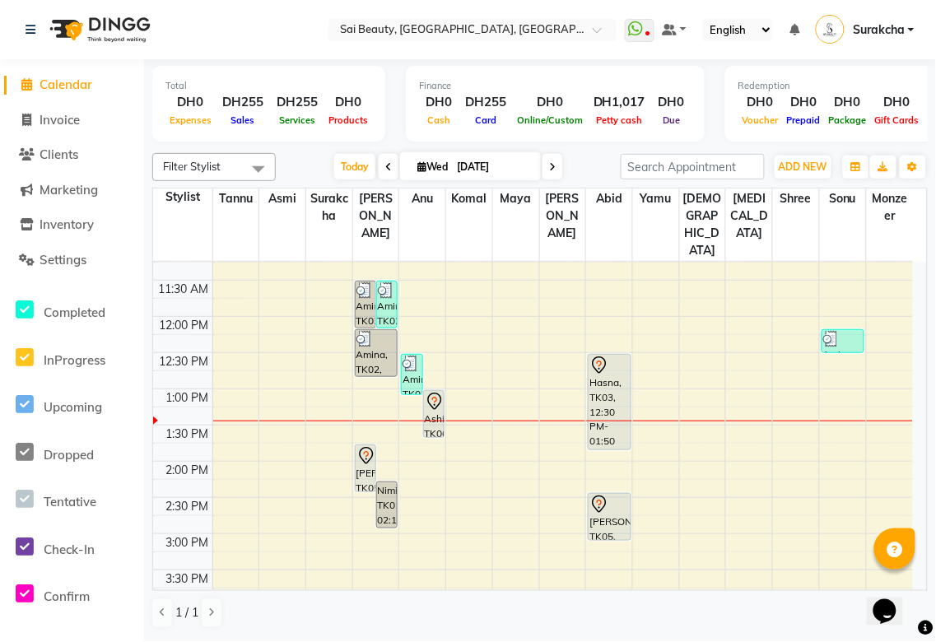
click at [609, 366] on div "Hasna, TK03, 12:30 PM-01:50 PM, short ,layers with blowdry ,Hair wash only (DH3…" at bounding box center [609, 402] width 41 height 95
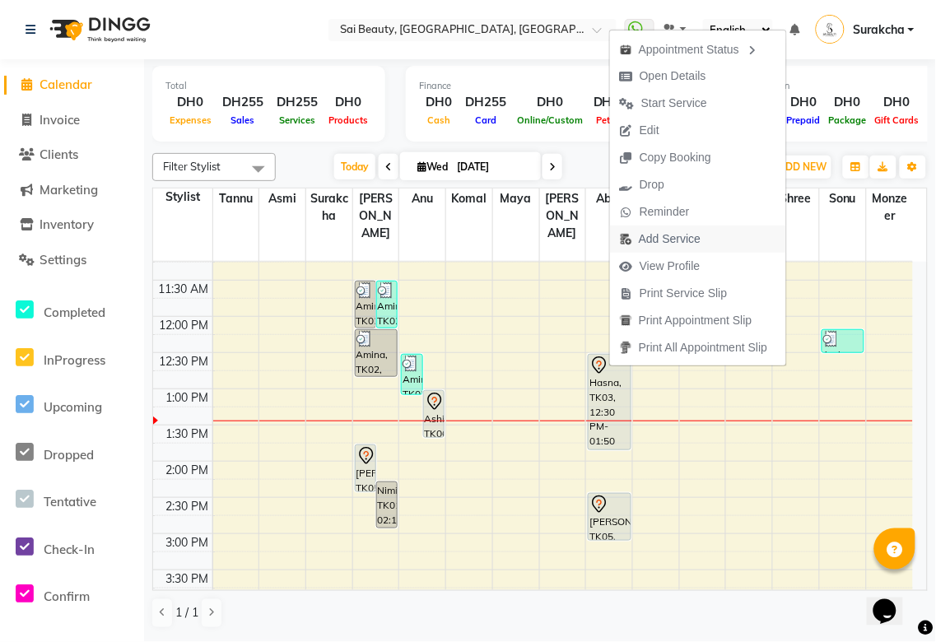
click at [683, 243] on span "Add Service" at bounding box center [670, 239] width 62 height 17
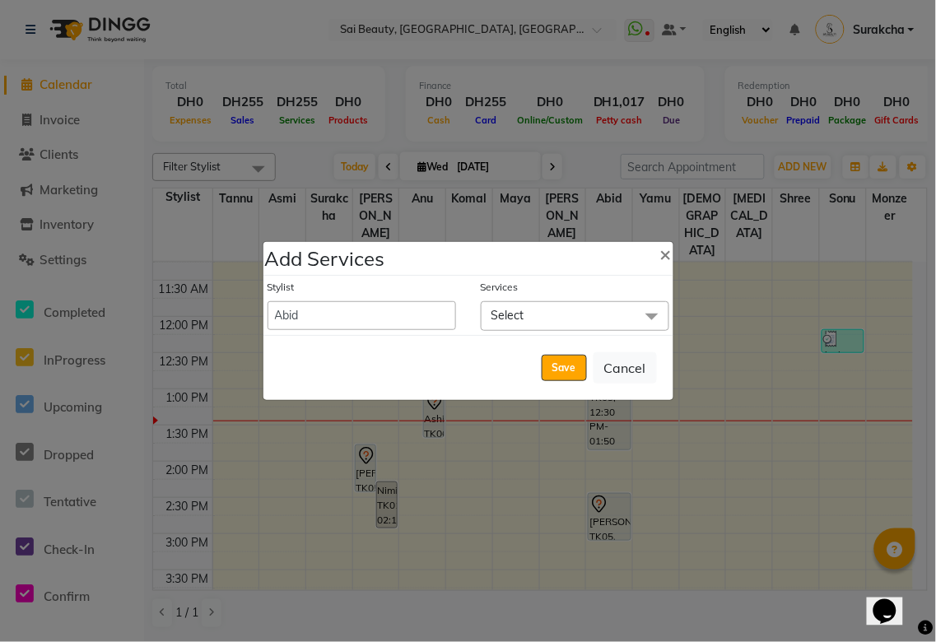
click at [574, 317] on span "Select" at bounding box center [575, 315] width 189 height 29
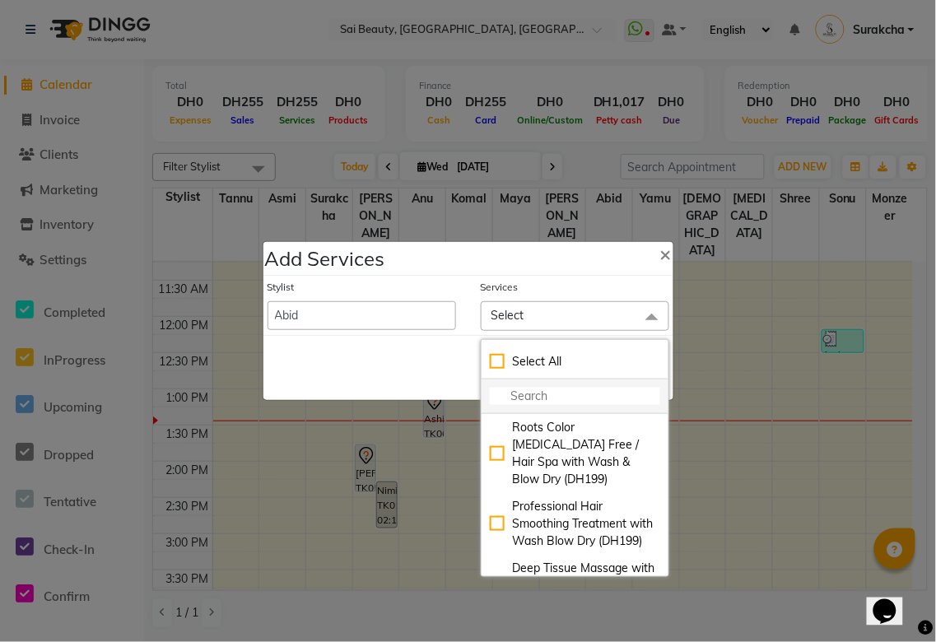
click at [538, 398] on input "multiselect-search" at bounding box center [575, 396] width 170 height 17
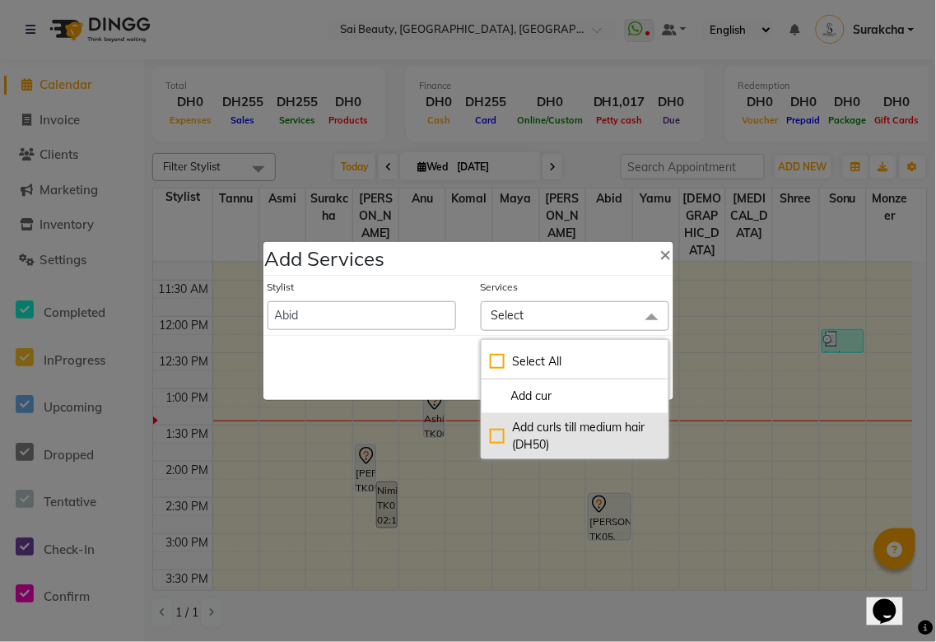
type input "Add cur"
click at [496, 435] on div "Add curls till medium hair (DH50)" at bounding box center [575, 436] width 170 height 35
checkbox input "true"
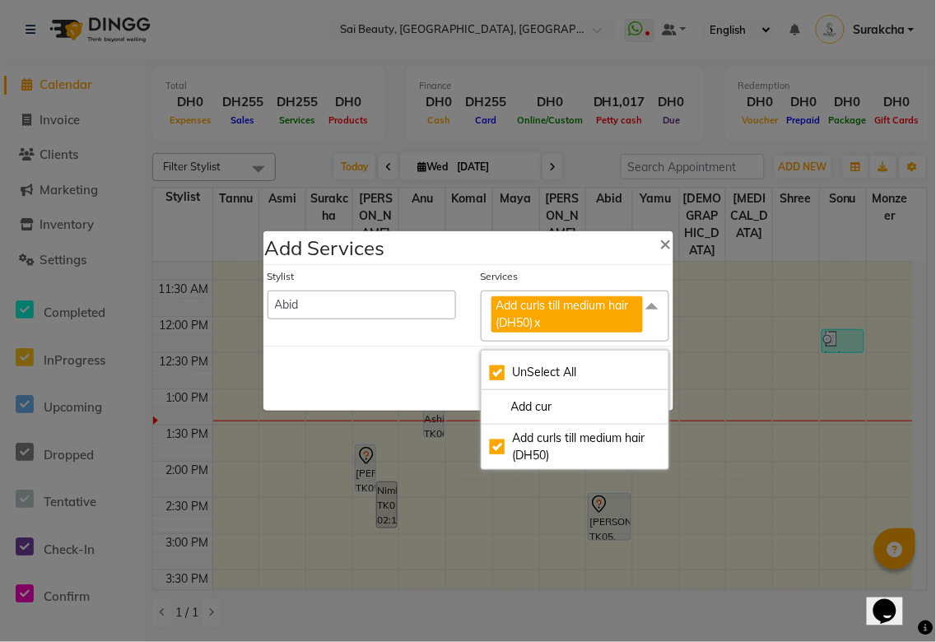
click at [373, 407] on div "Save Cancel" at bounding box center [468, 378] width 410 height 65
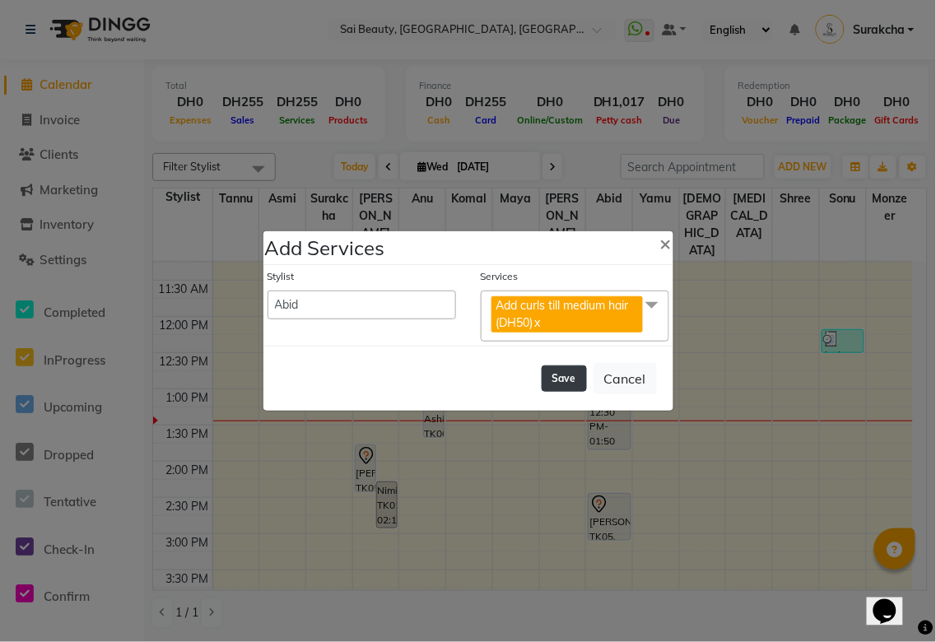
click at [564, 380] on button "Save" at bounding box center [564, 379] width 45 height 26
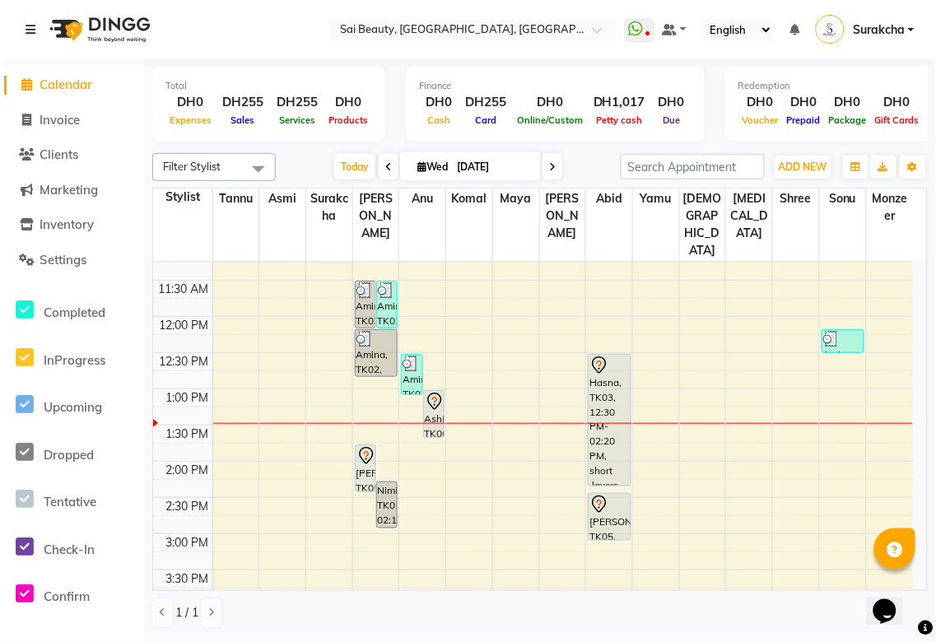
click at [606, 361] on div "Hasna, TK03, 12:30 PM-02:20 PM, short ,layers with blowdry ,Hair wash only (DH3…" at bounding box center [609, 420] width 41 height 131
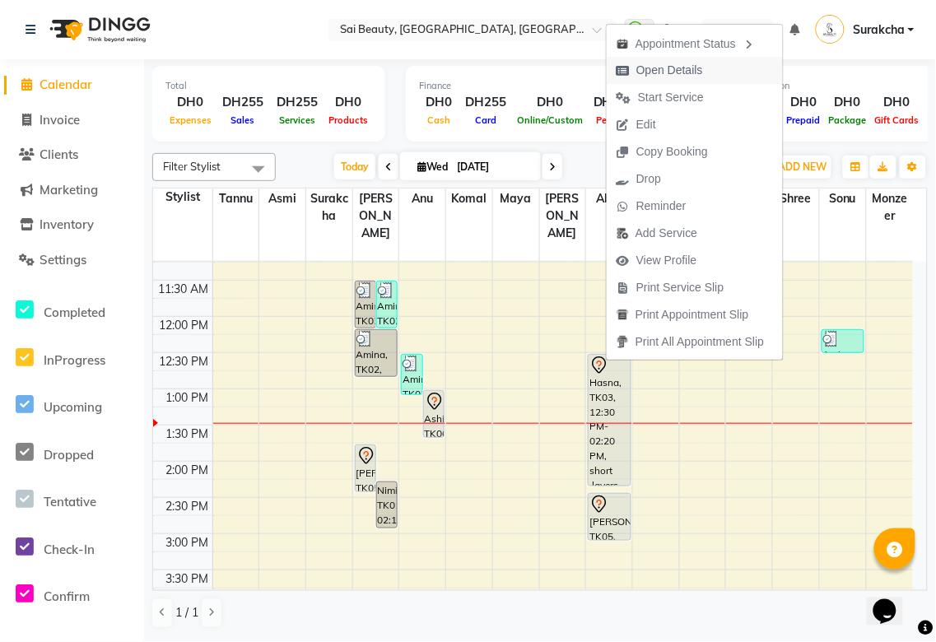
click at [673, 72] on span "Open Details" at bounding box center [669, 70] width 67 height 17
select select "7"
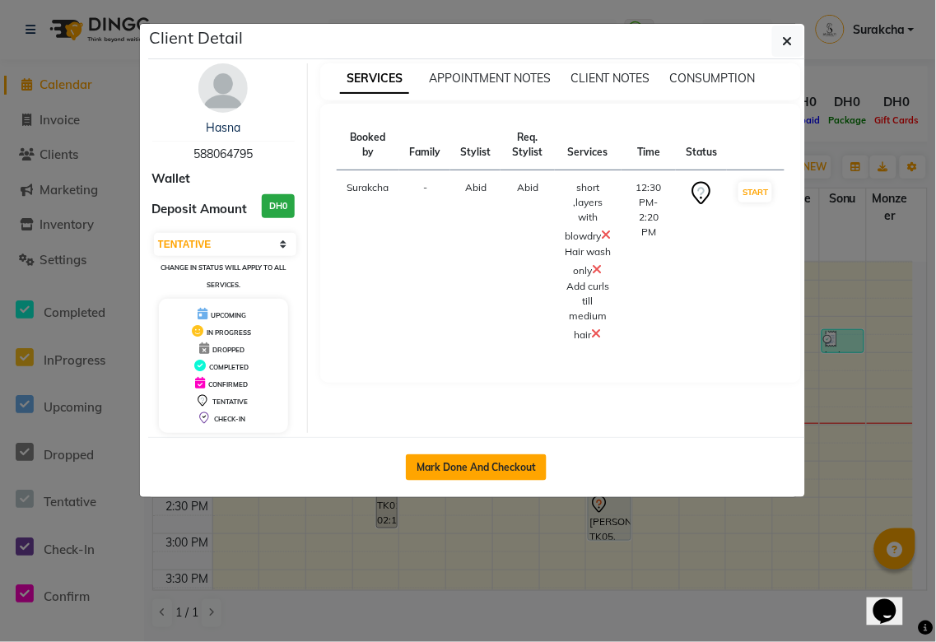
click at [507, 469] on button "Mark Done And Checkout" at bounding box center [476, 467] width 141 height 26
select select "service"
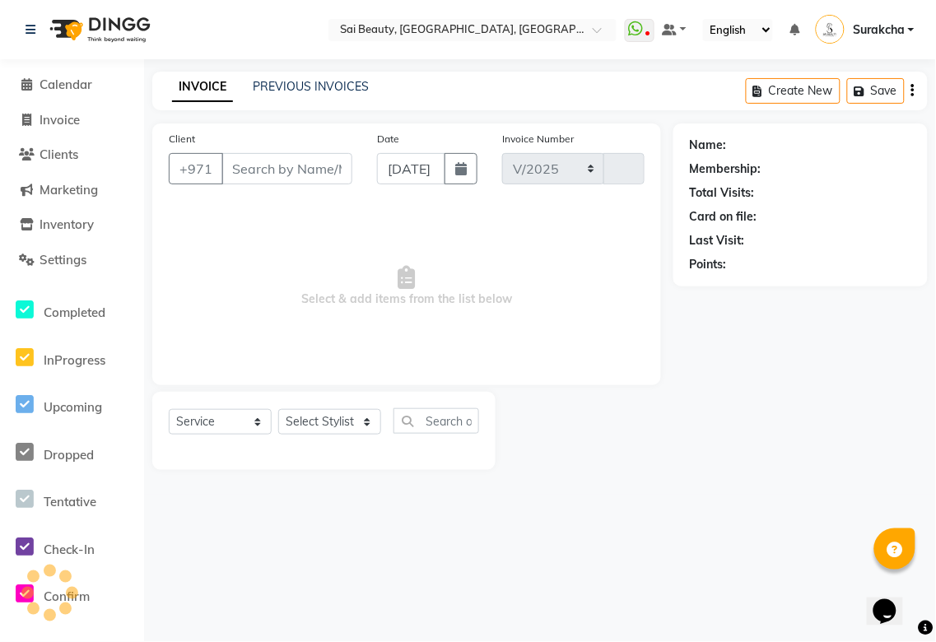
select select "5352"
type input "3281"
type input "588064795"
select select "59146"
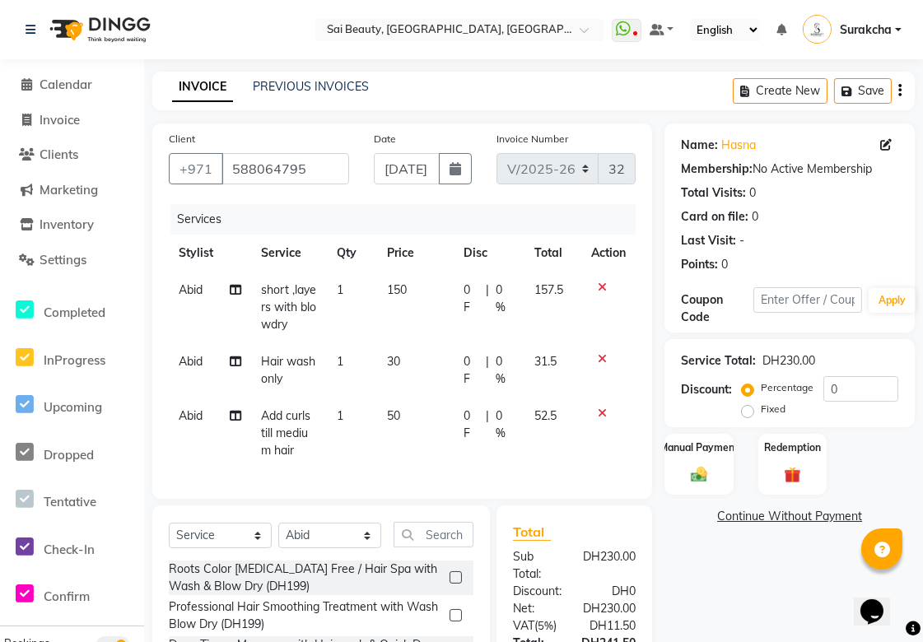
click at [601, 286] on icon at bounding box center [602, 288] width 9 height 12
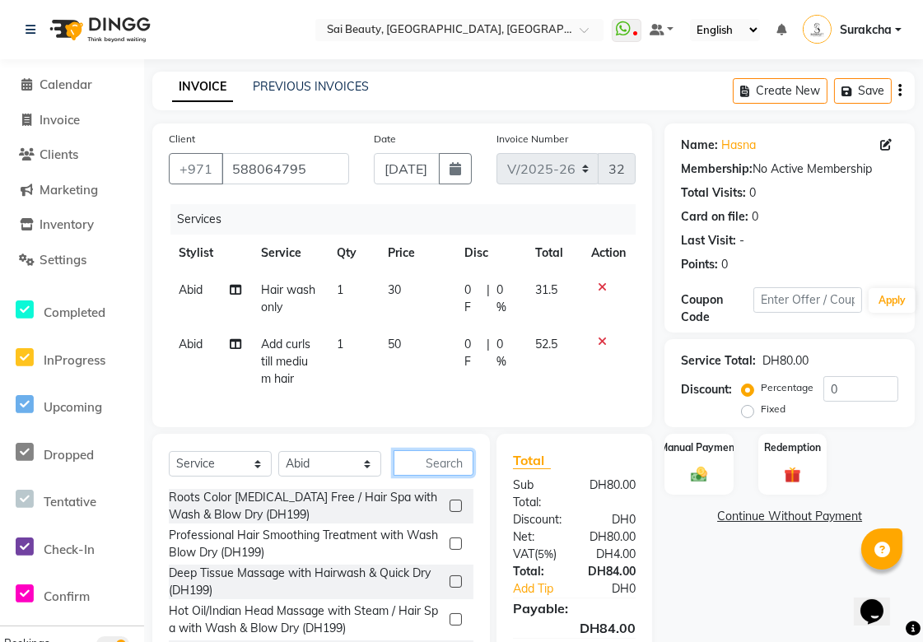
click at [431, 475] on input "text" at bounding box center [434, 463] width 80 height 26
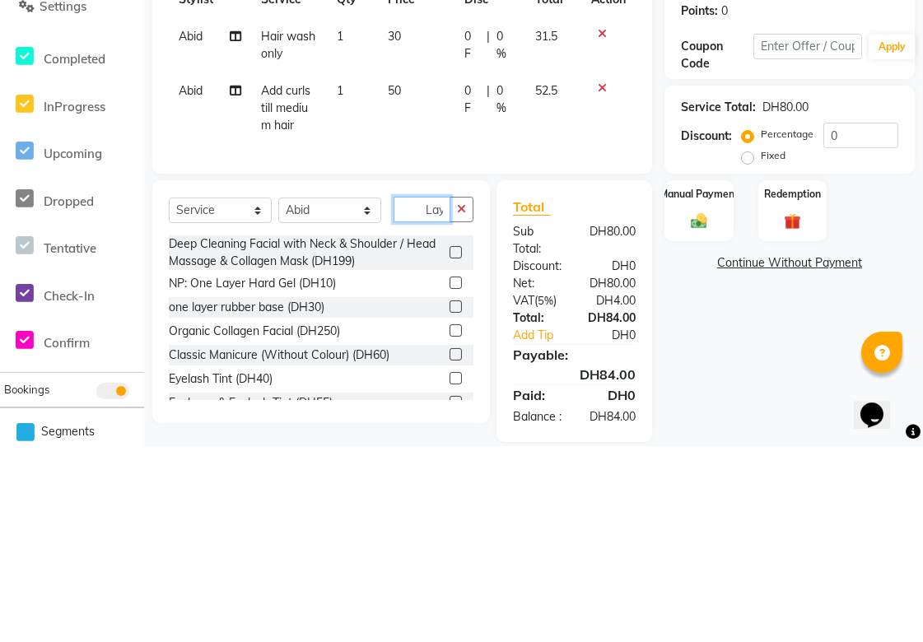
scroll to position [0, 2]
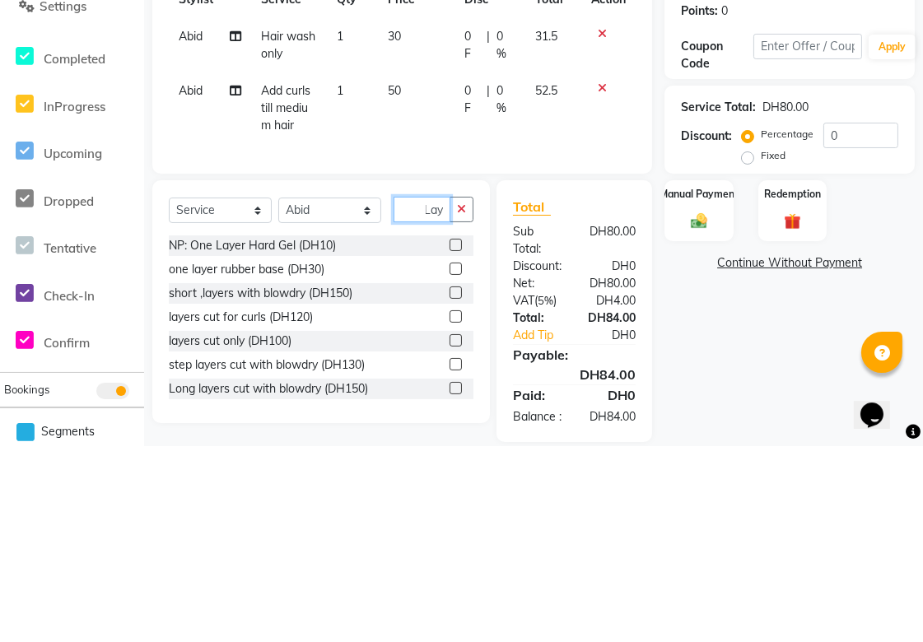
type input "Lay"
click at [450, 496] on label at bounding box center [456, 489] width 12 height 12
click at [450, 496] on input "checkbox" at bounding box center [455, 490] width 11 height 11
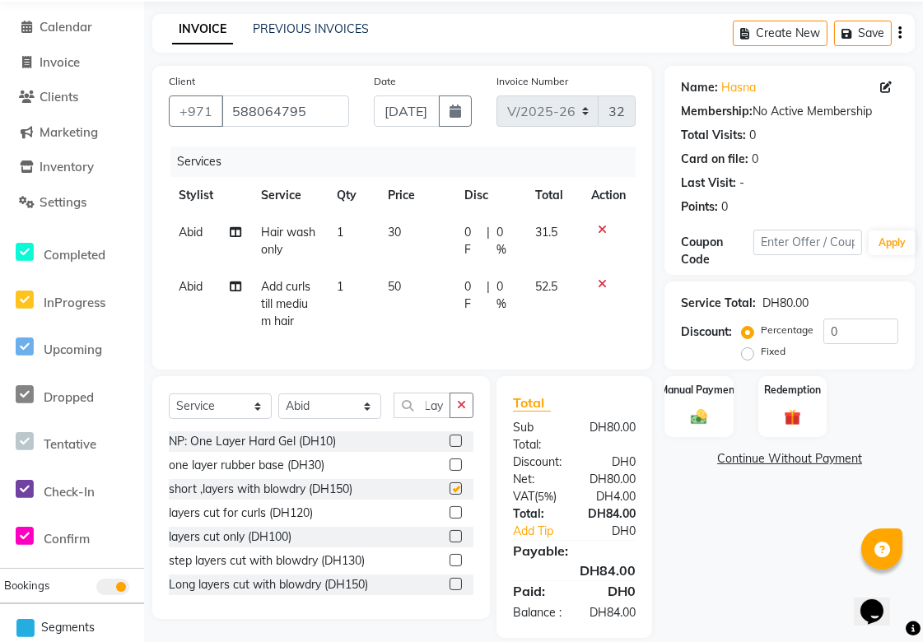
scroll to position [0, 0]
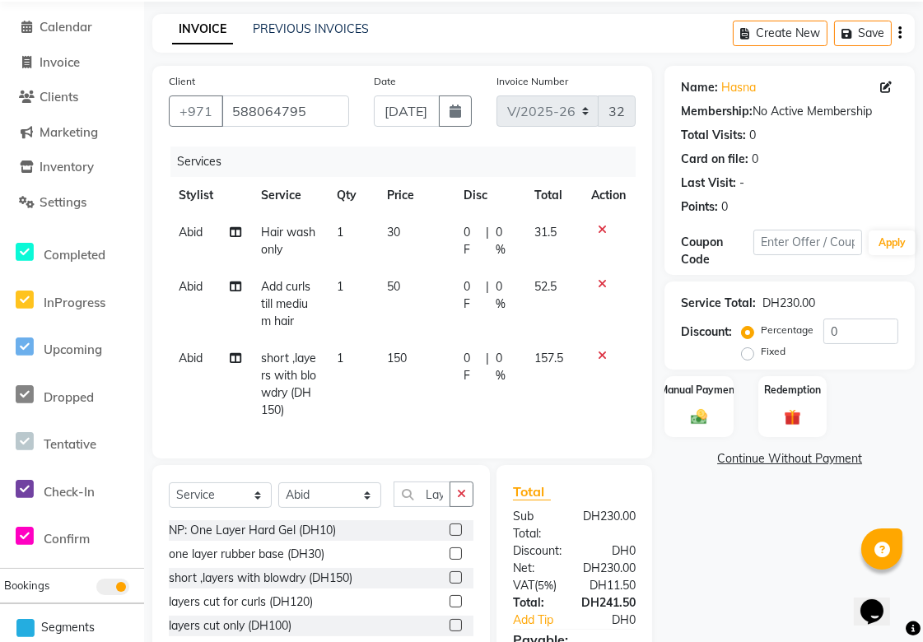
checkbox input "false"
click at [459, 500] on icon "button" at bounding box center [461, 494] width 9 height 12
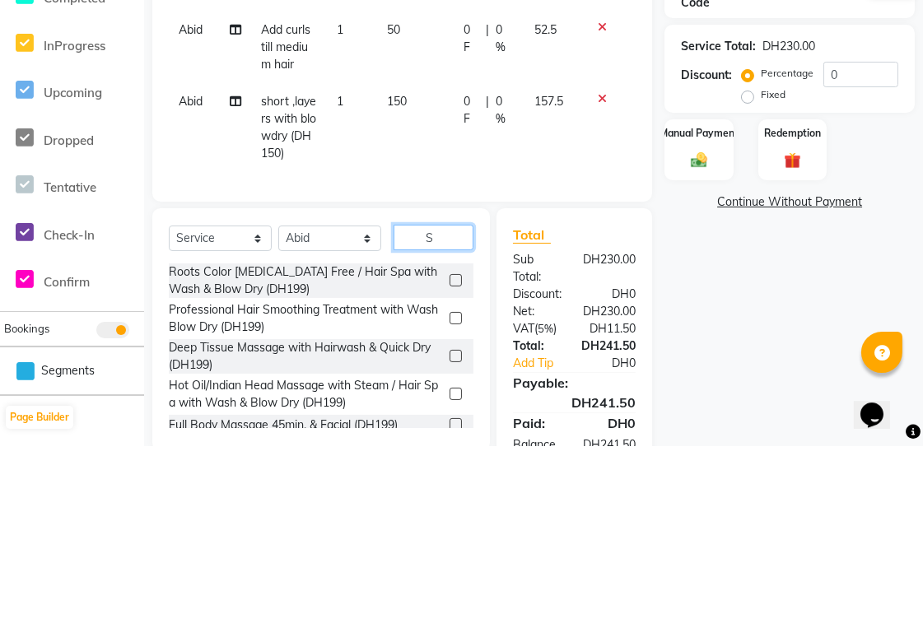
scroll to position [146, 0]
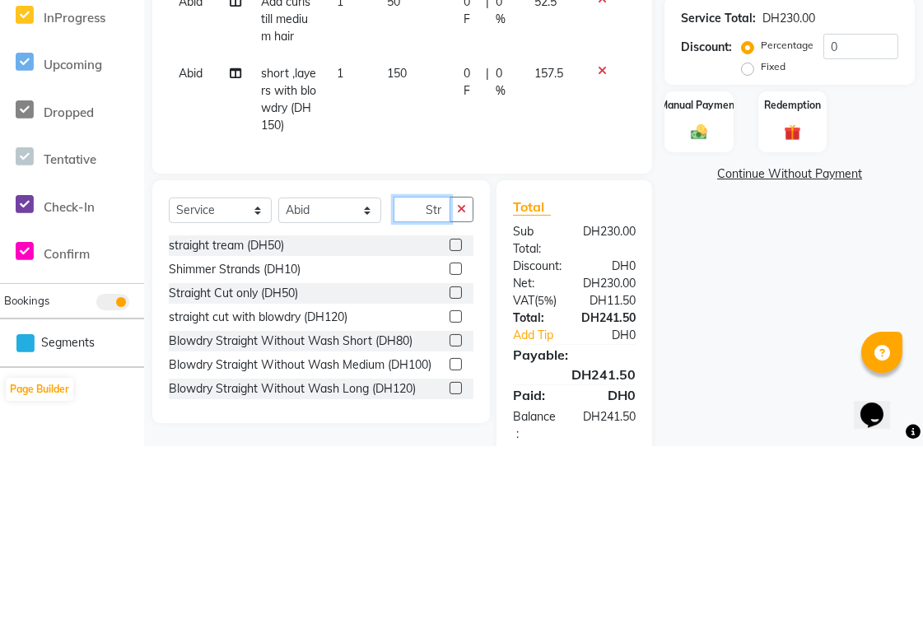
type input "Str"
click at [450, 520] on label at bounding box center [456, 513] width 12 height 12
click at [450, 520] on input "checkbox" at bounding box center [455, 514] width 11 height 11
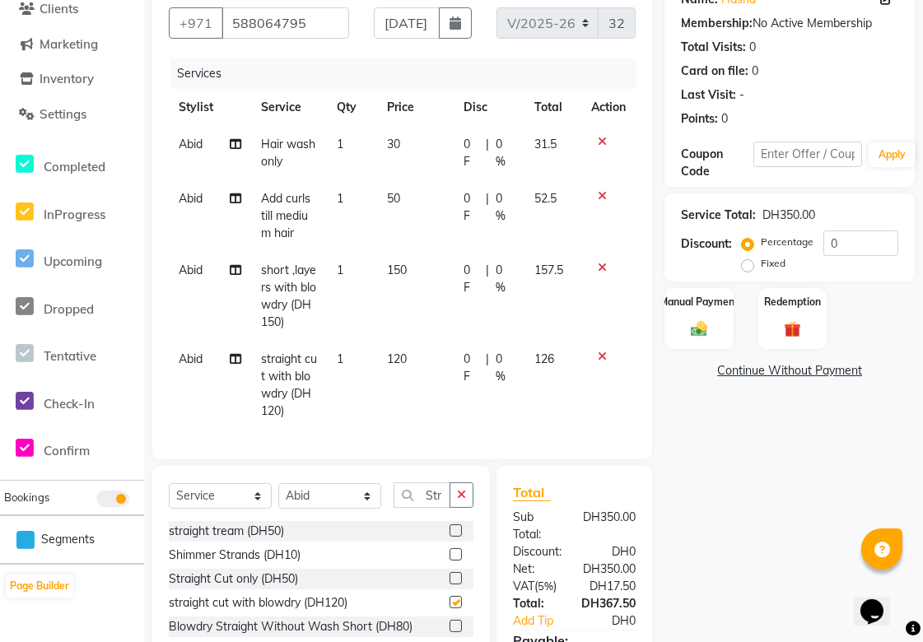
checkbox input "false"
click at [437, 507] on input "Str" at bounding box center [422, 495] width 57 height 26
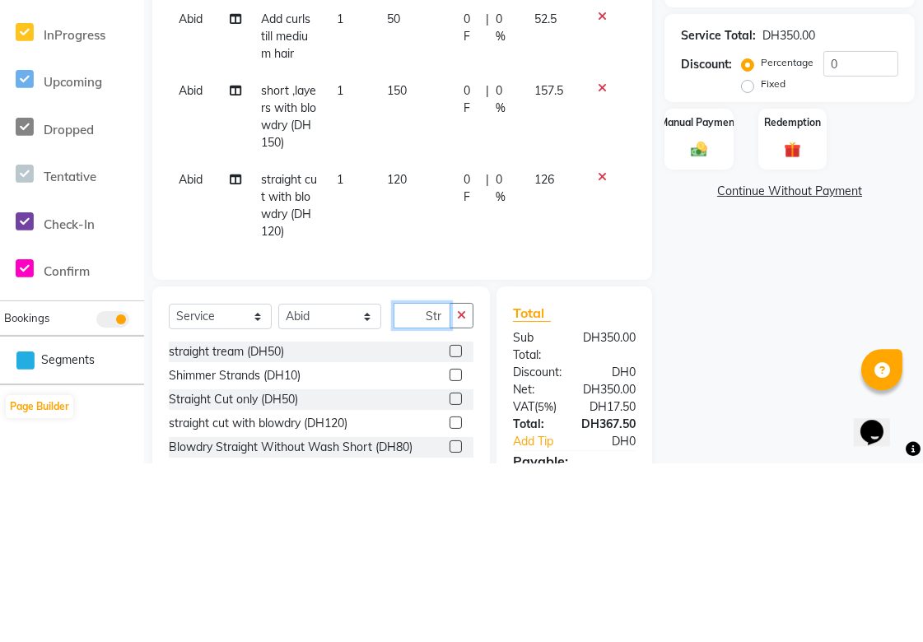
scroll to position [235, 0]
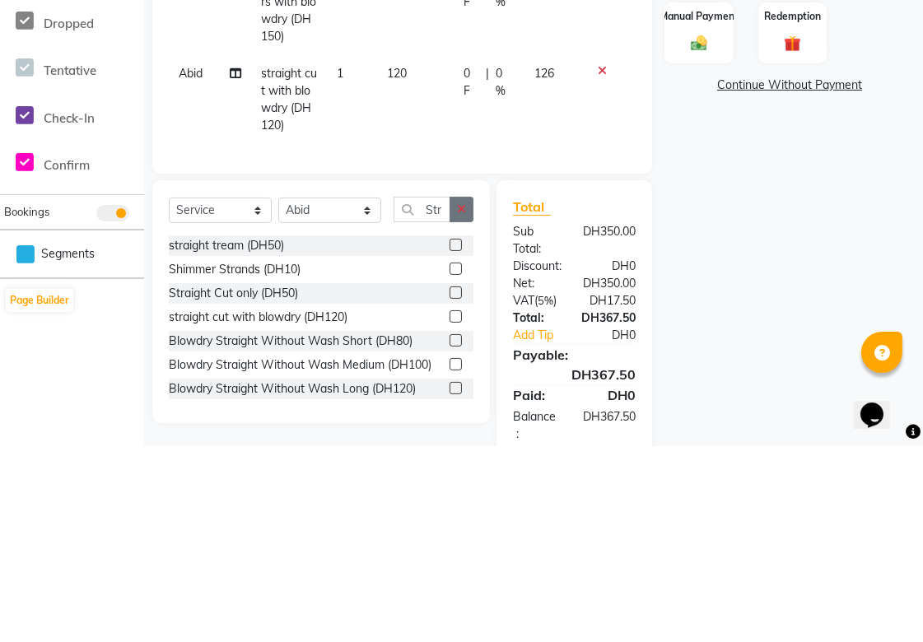
click at [459, 412] on icon "button" at bounding box center [461, 406] width 9 height 12
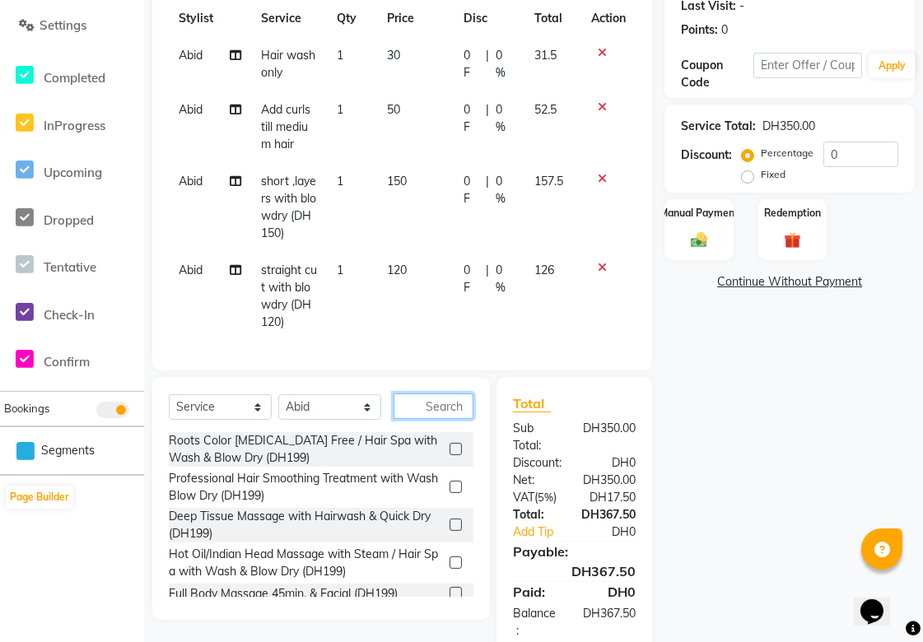
click at [428, 418] on input "text" at bounding box center [434, 407] width 80 height 26
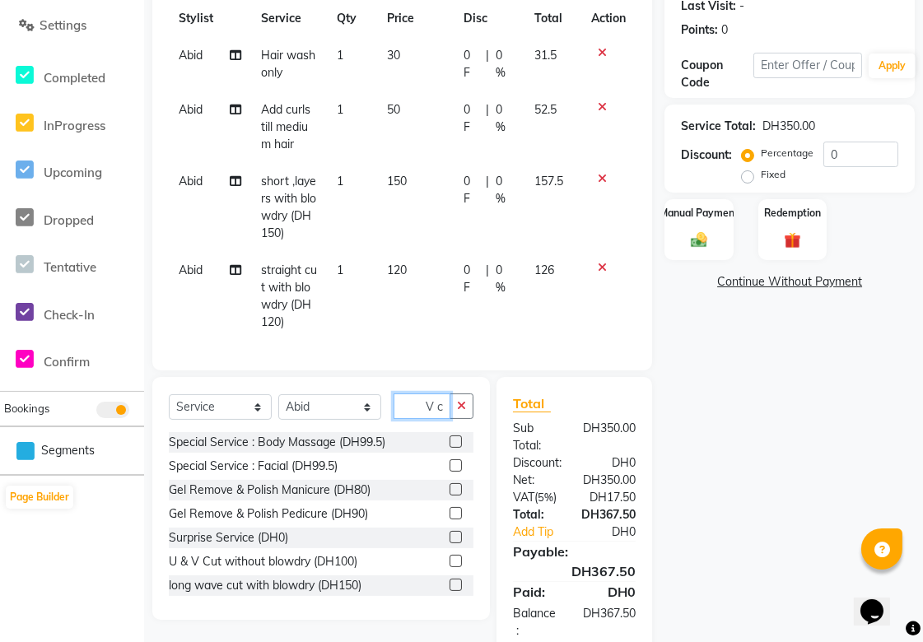
scroll to position [26, 0]
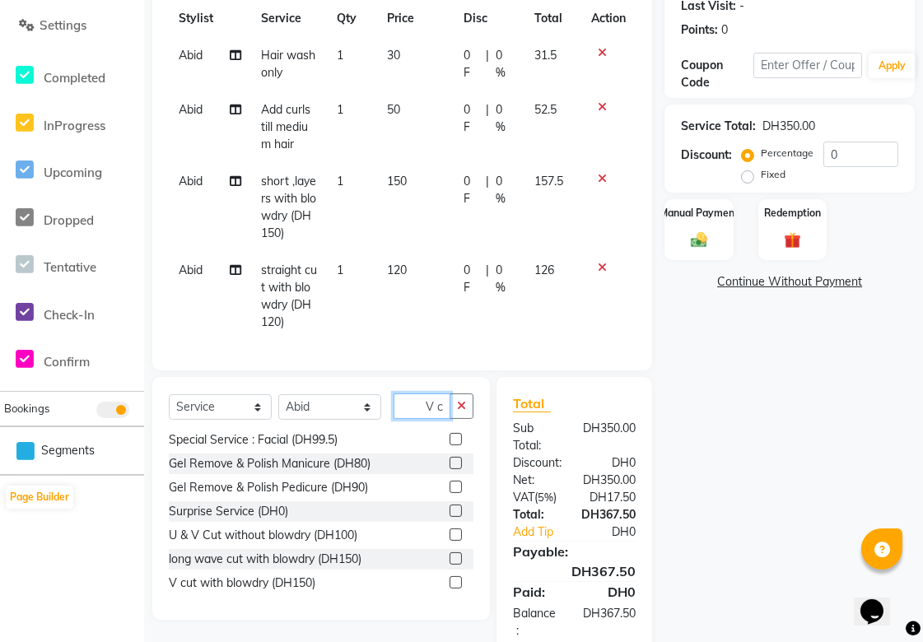
type input "V c"
click at [450, 589] on label at bounding box center [456, 582] width 12 height 12
click at [450, 589] on input "checkbox" at bounding box center [455, 583] width 11 height 11
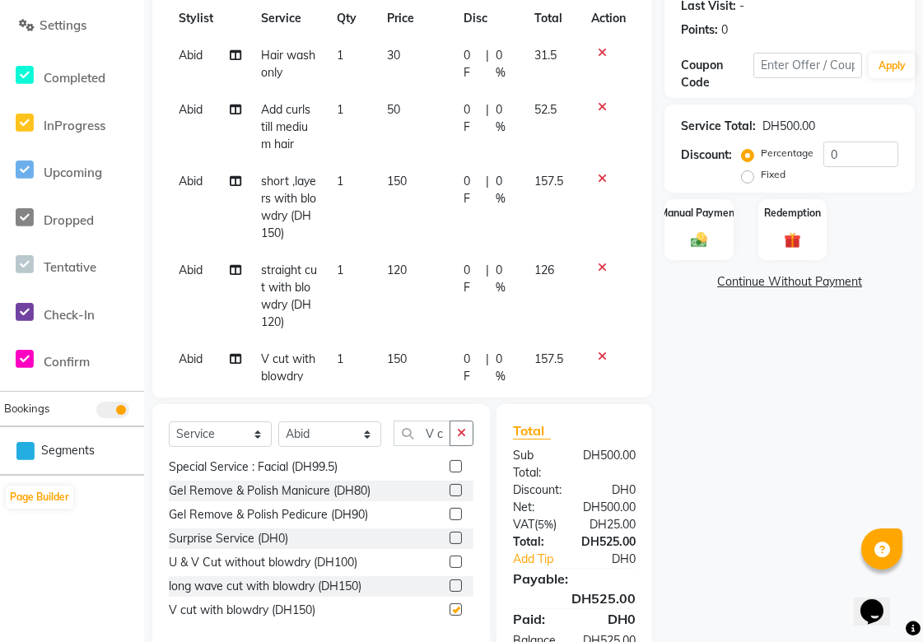
checkbox input "false"
click at [598, 266] on icon at bounding box center [602, 268] width 9 height 12
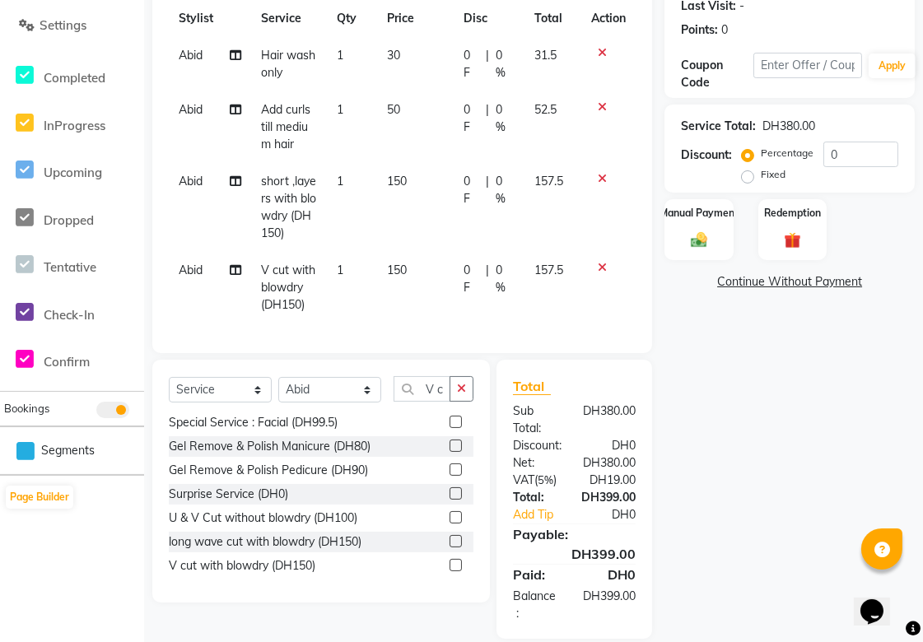
click at [601, 177] on icon at bounding box center [602, 179] width 9 height 12
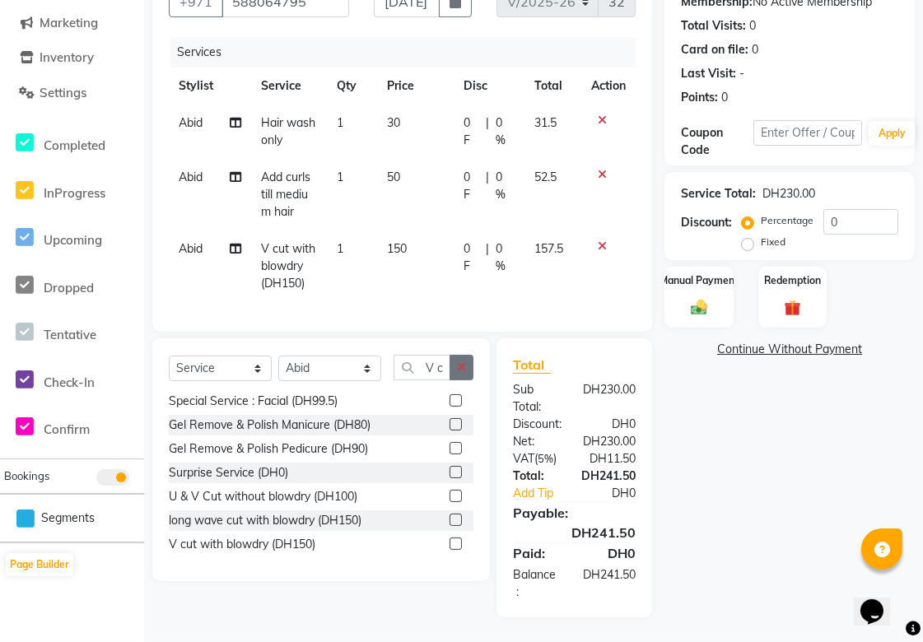
click at [461, 367] on icon "button" at bounding box center [461, 367] width 9 height 12
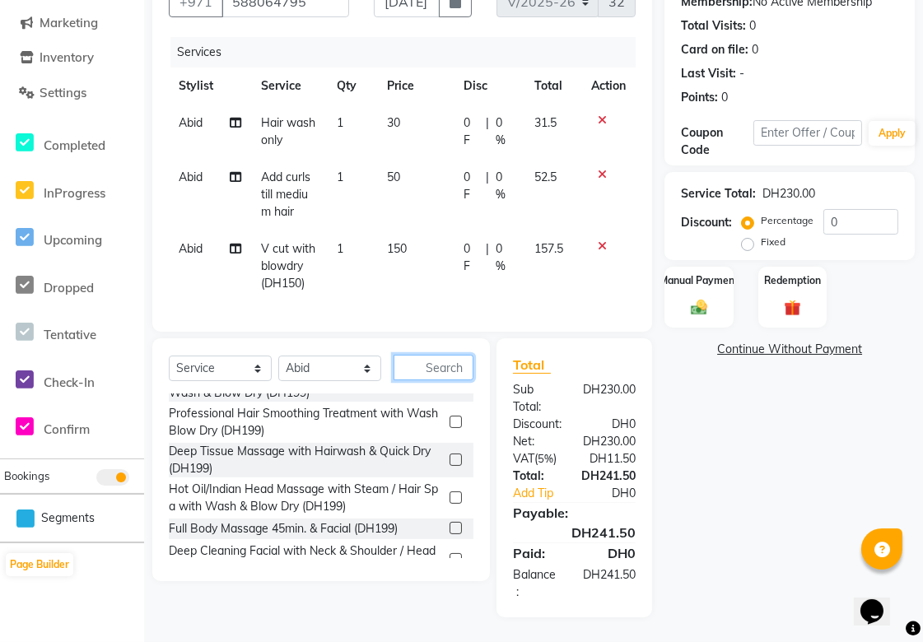
scroll to position [487, 0]
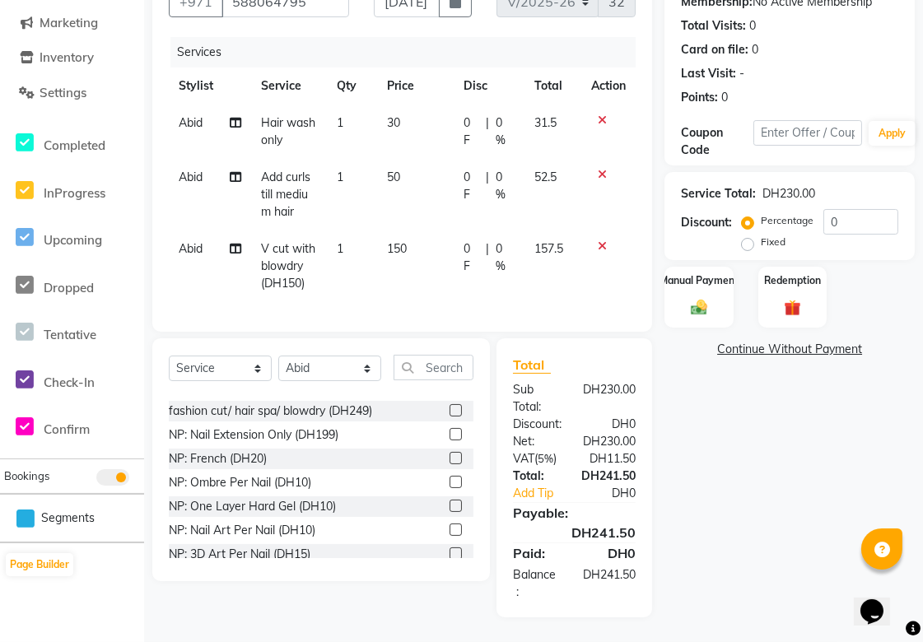
click at [471, 169] on span "0 F" at bounding box center [472, 186] width 16 height 35
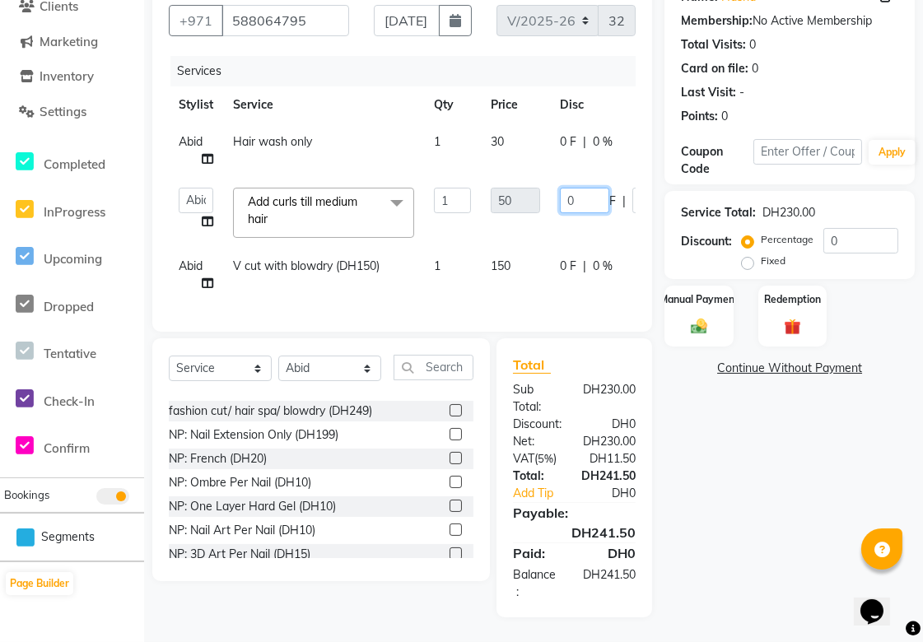
click at [596, 188] on input "0" at bounding box center [584, 201] width 49 height 26
type input "20"
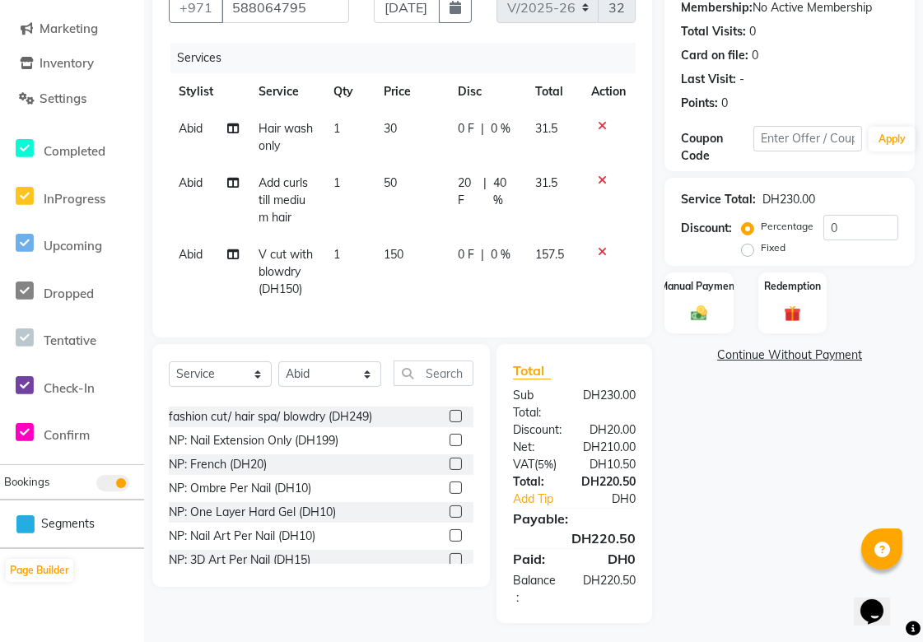
click at [459, 126] on span "0 F" at bounding box center [466, 128] width 16 height 17
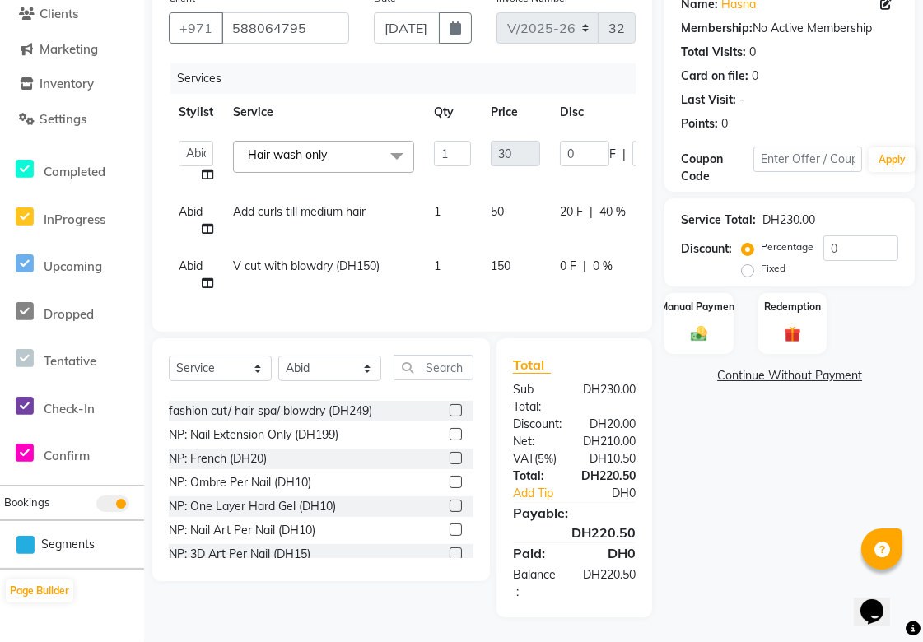
scroll to position [154, 0]
click at [599, 141] on input "0" at bounding box center [584, 154] width 49 height 26
type input "10"
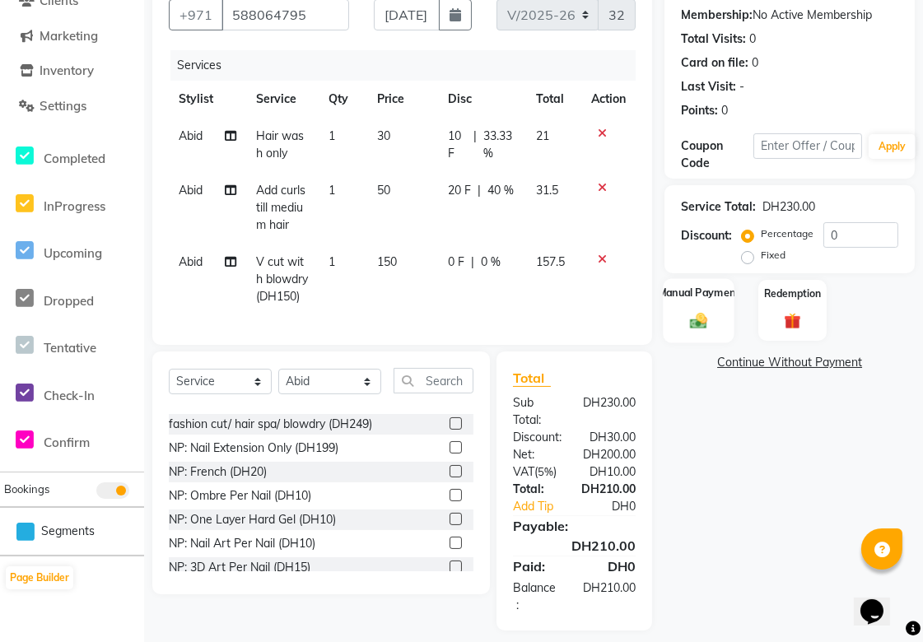
click at [710, 328] on img at bounding box center [699, 321] width 28 height 20
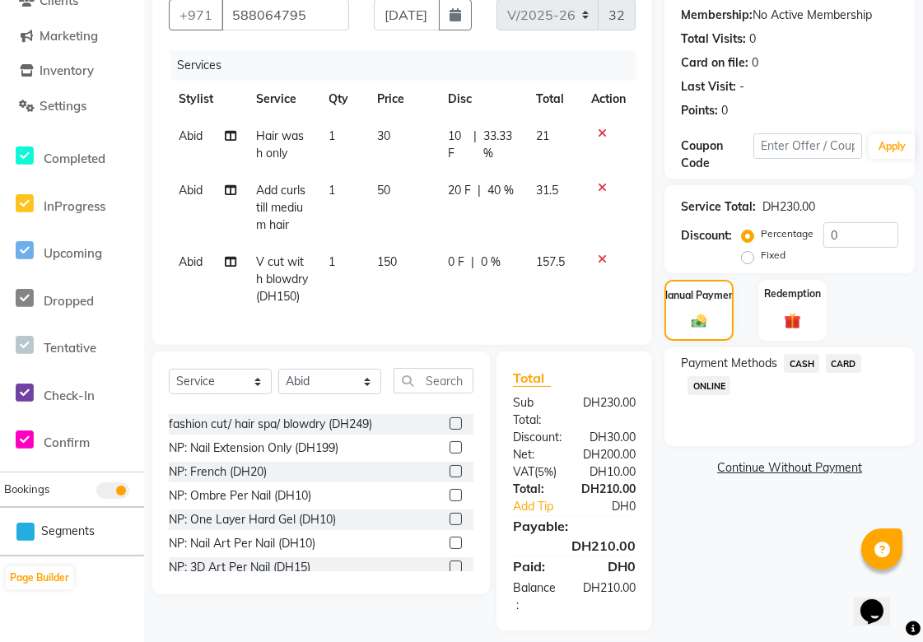
click at [858, 361] on span "CARD" at bounding box center [843, 363] width 35 height 19
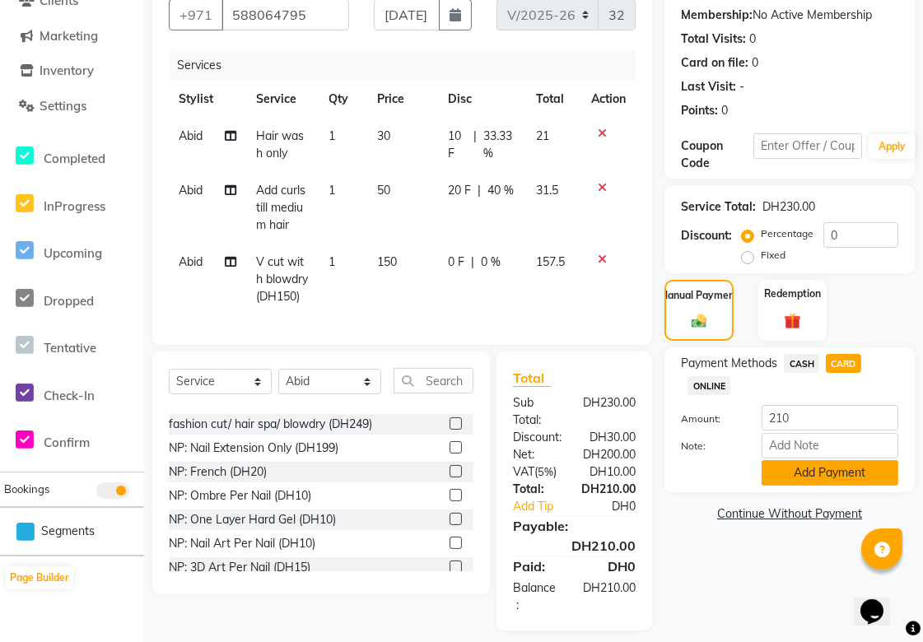
click at [860, 474] on button "Add Payment" at bounding box center [830, 473] width 137 height 26
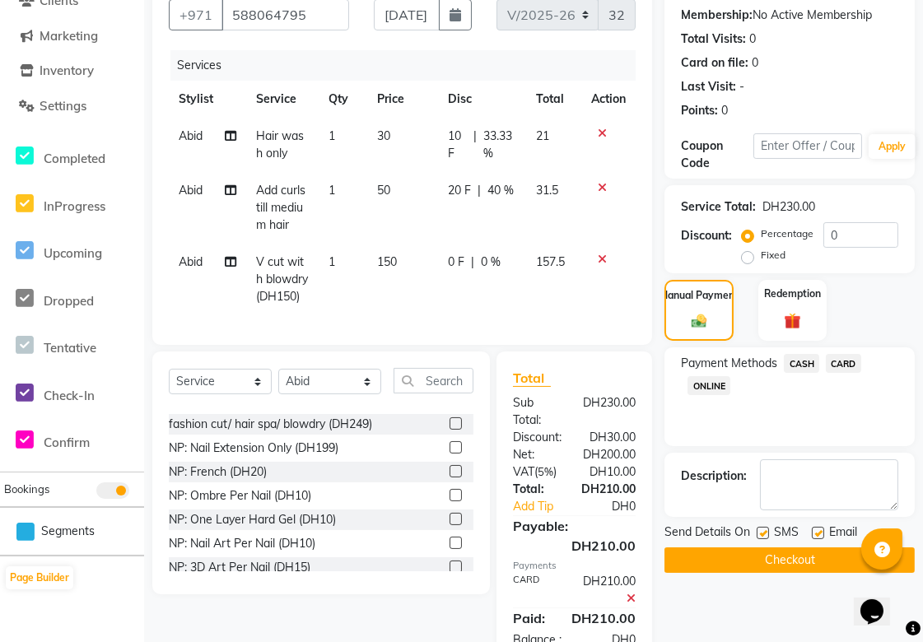
scroll to position [249, 0]
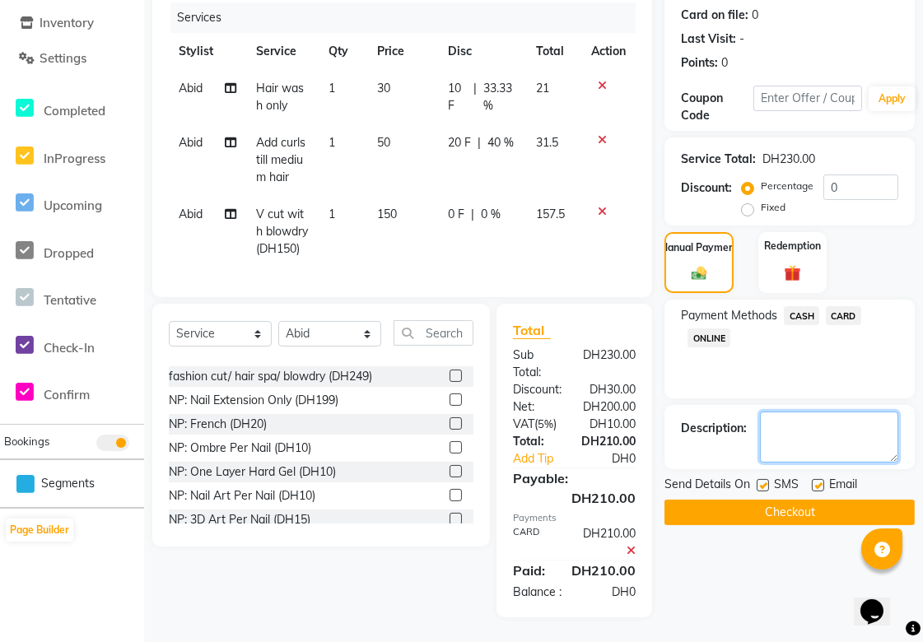
click at [808, 412] on textarea at bounding box center [829, 437] width 138 height 51
type textarea "First visit discount"
click at [854, 500] on button "Checkout" at bounding box center [789, 513] width 250 height 26
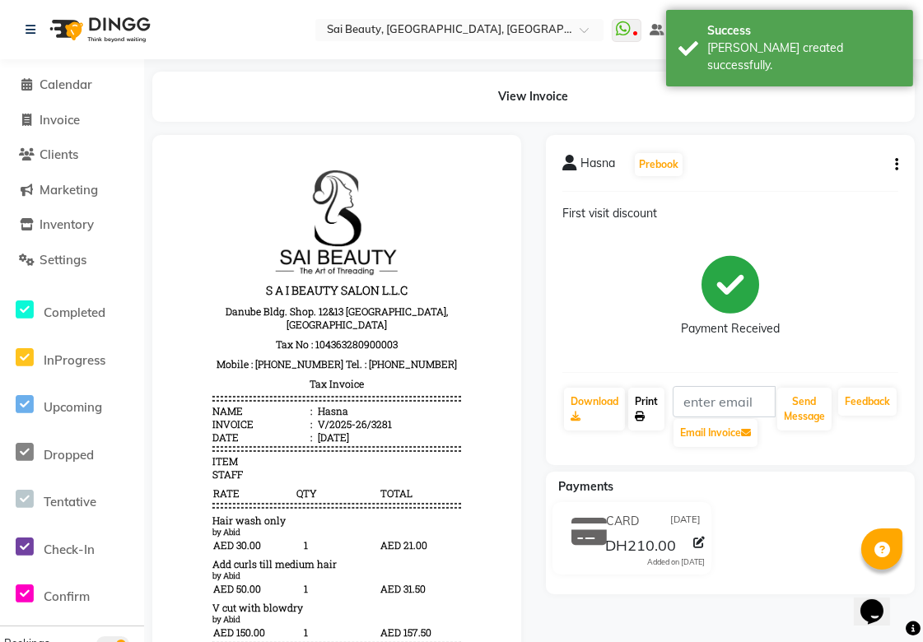
click at [660, 401] on link "Print" at bounding box center [646, 409] width 36 height 43
click at [64, 88] on span "Calendar" at bounding box center [66, 85] width 53 height 16
